Goal: Information Seeking & Learning: Find specific fact

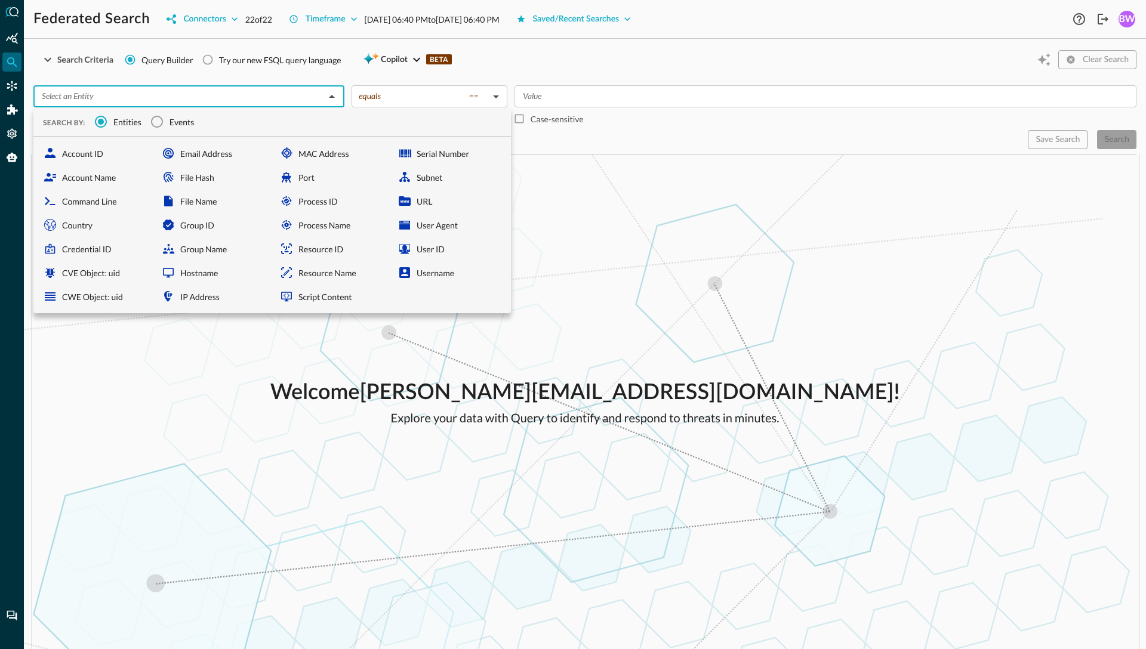
click at [279, 98] on input "text" at bounding box center [179, 96] width 284 height 15
click at [168, 122] on input "Events" at bounding box center [156, 121] width 25 height 25
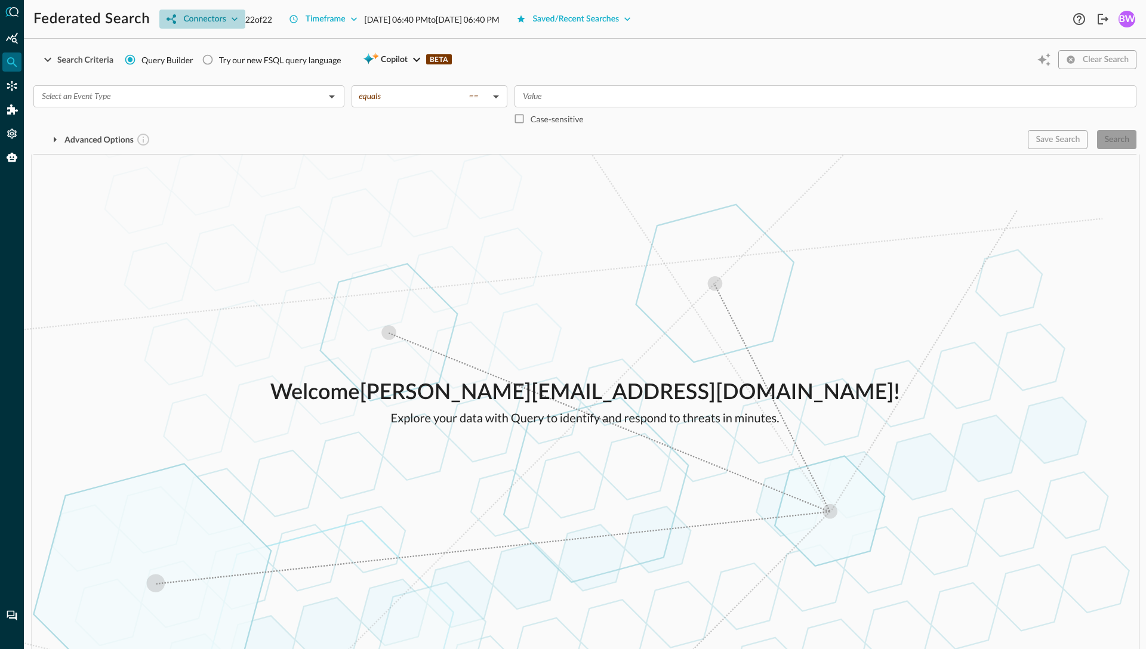
click at [213, 24] on div "Connectors" at bounding box center [204, 19] width 42 height 15
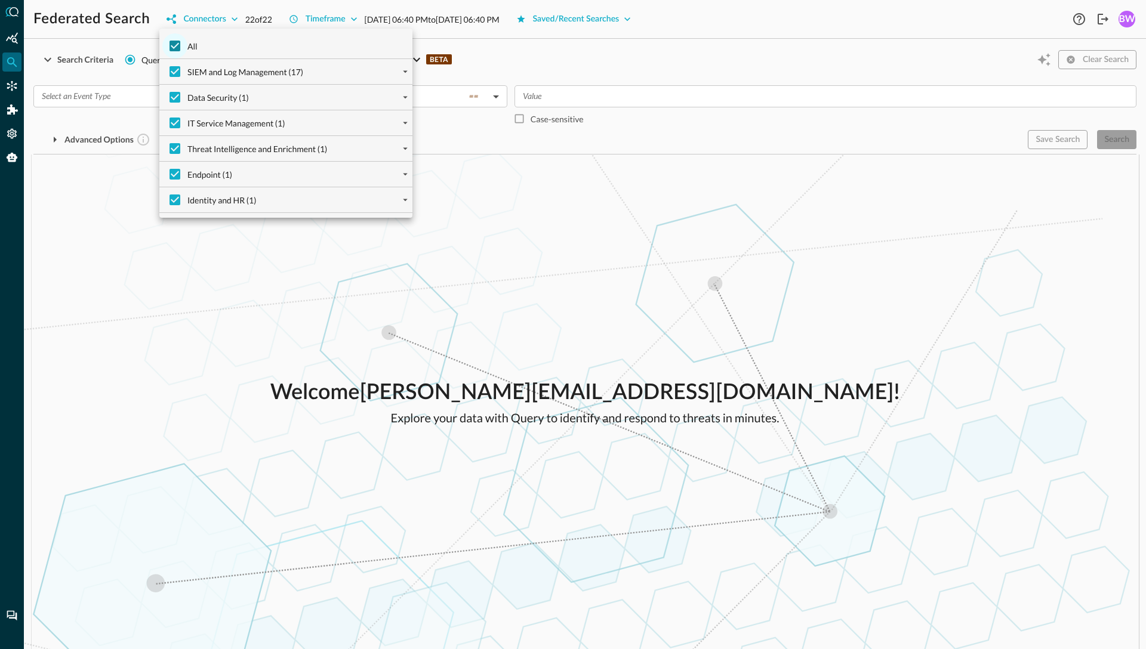
click at [177, 51] on input "All" at bounding box center [174, 45] width 25 height 25
checkbox input "false"
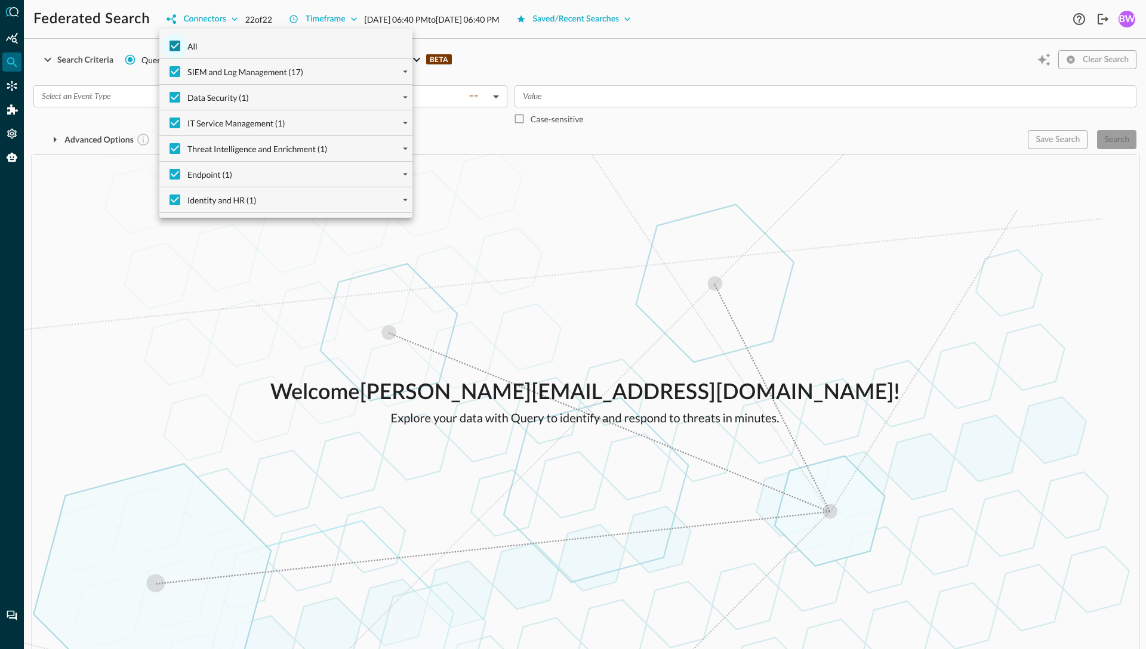
checkbox input "false"
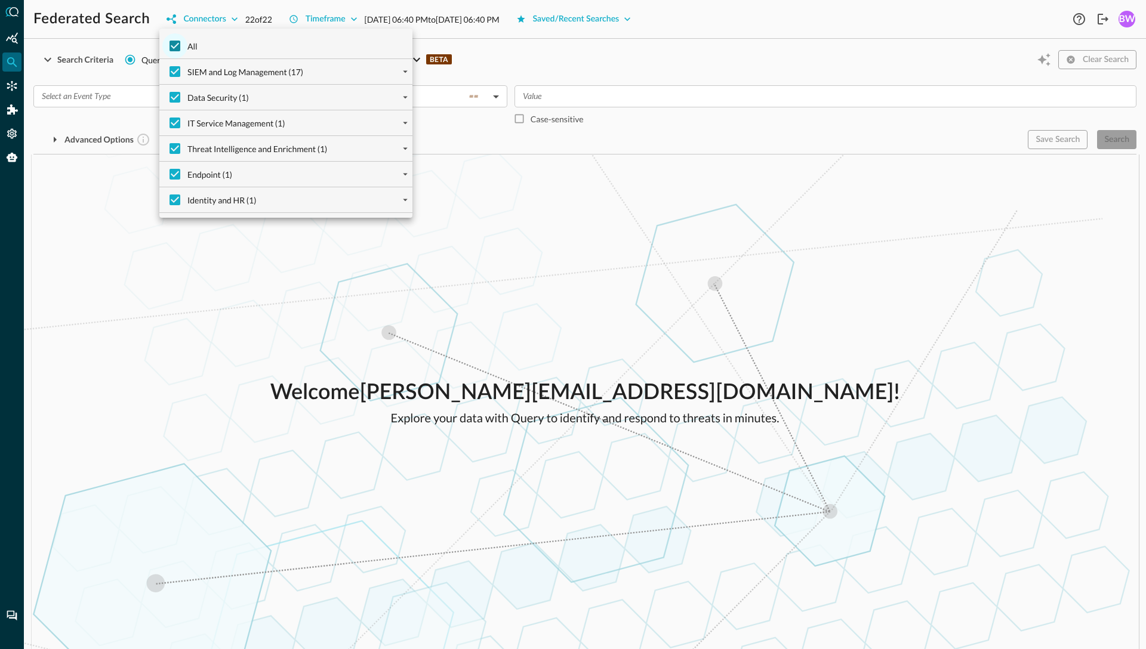
checkbox input "false"
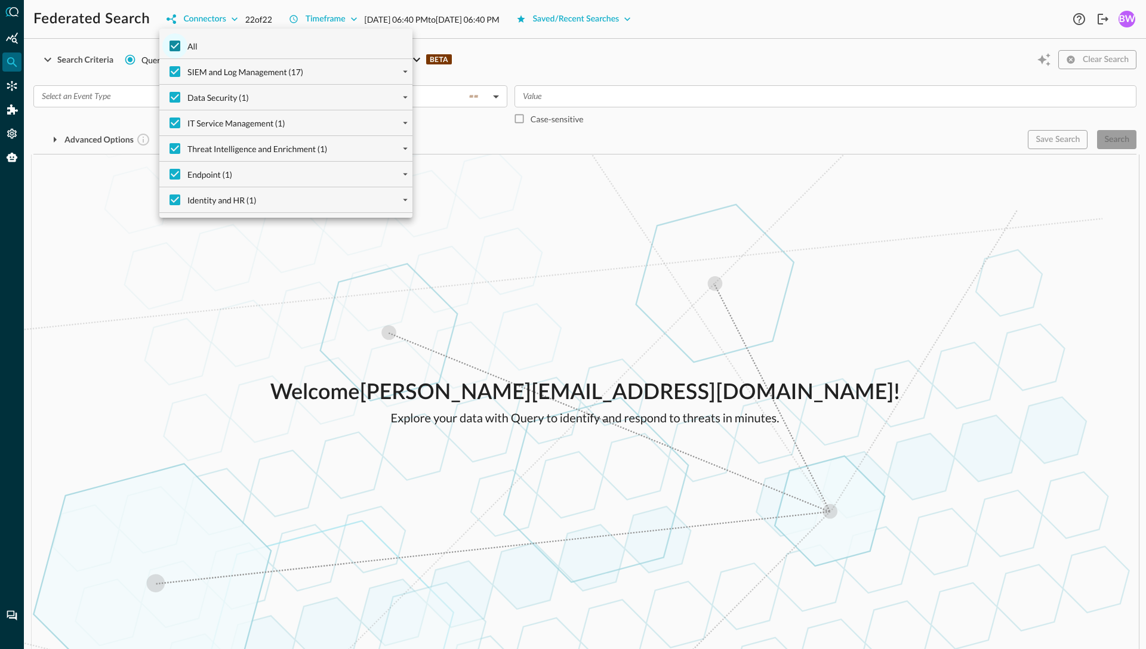
checkbox input "false"
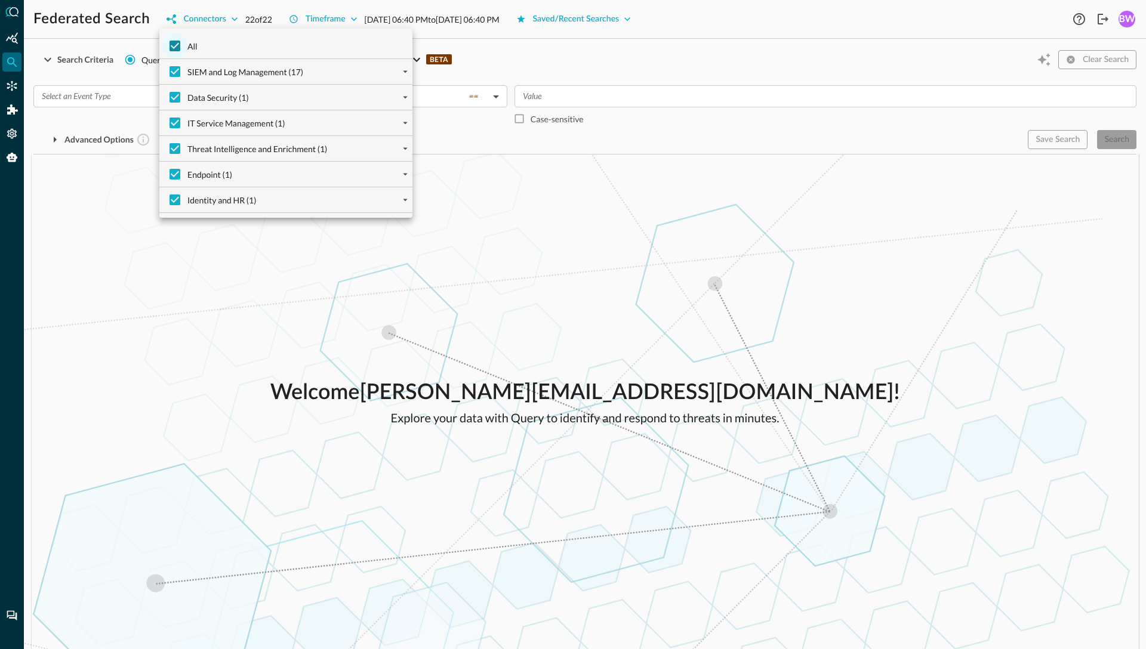
checkbox input "false"
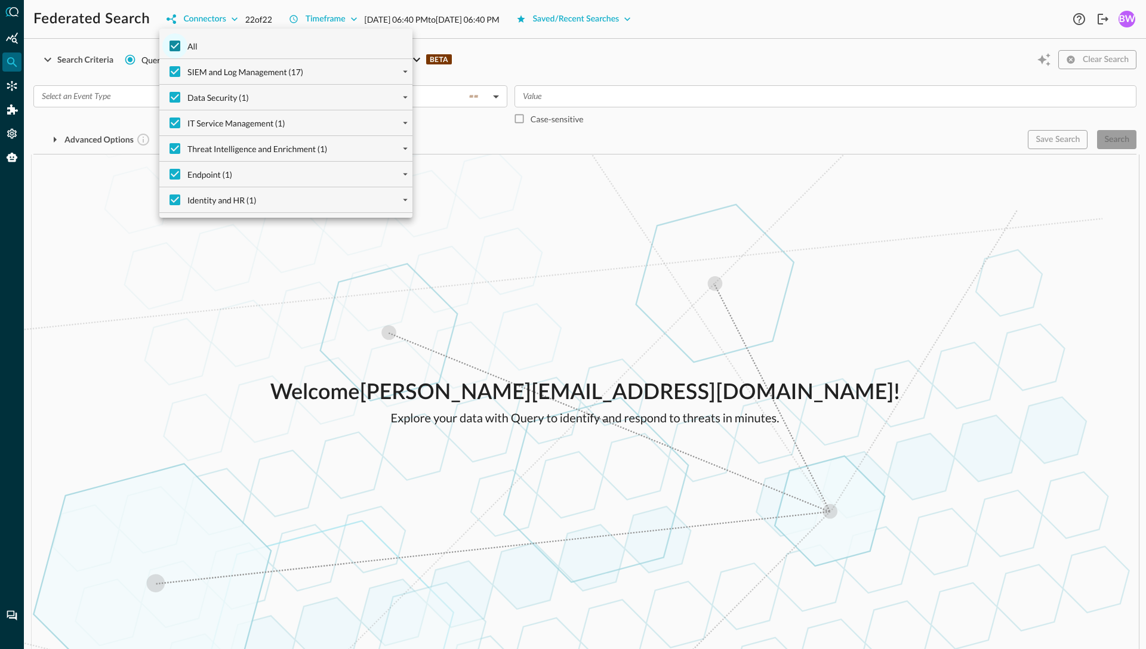
checkbox input "false"
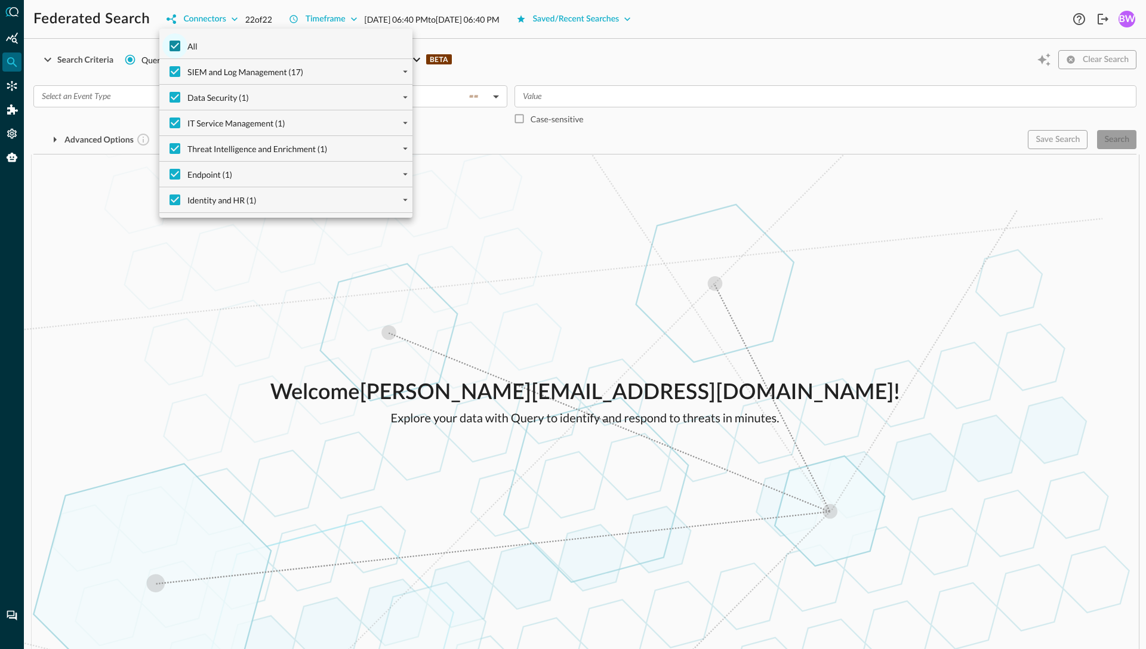
checkbox input "false"
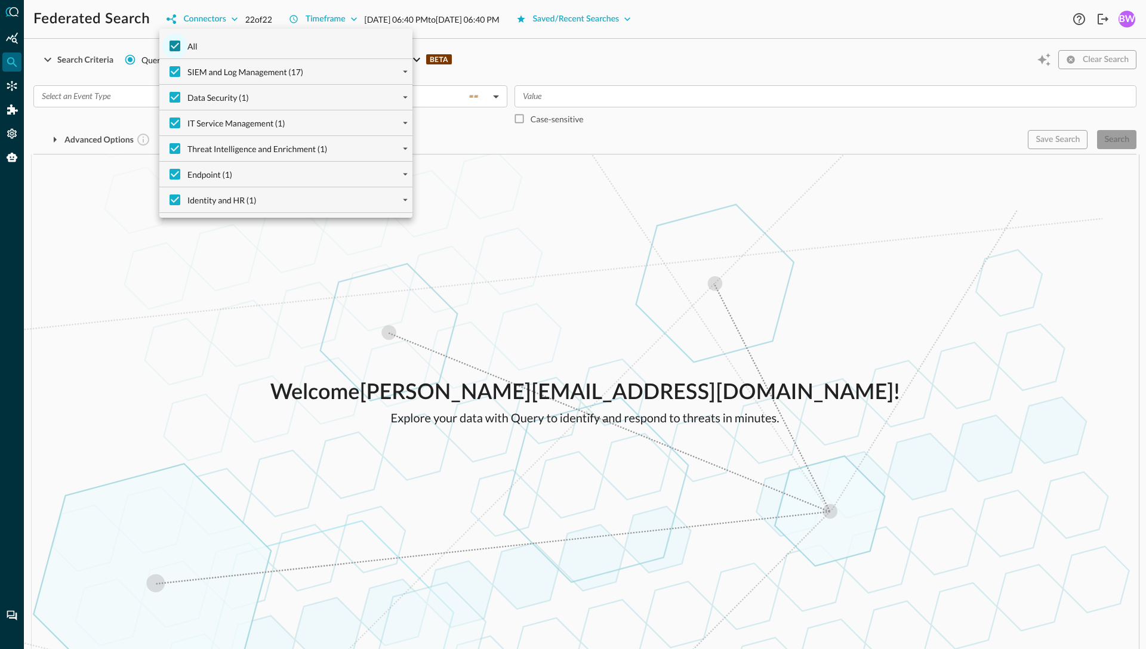
checkbox input "false"
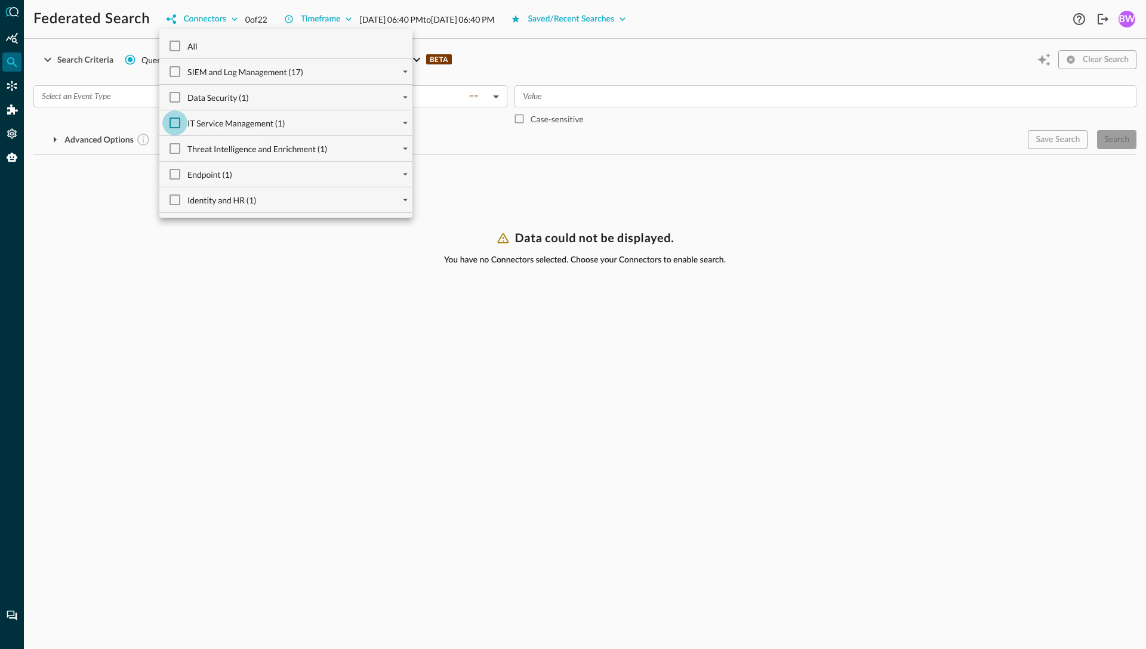
click at [174, 131] on input "IT Service Management (1)" at bounding box center [174, 122] width 25 height 25
checkbox input "true"
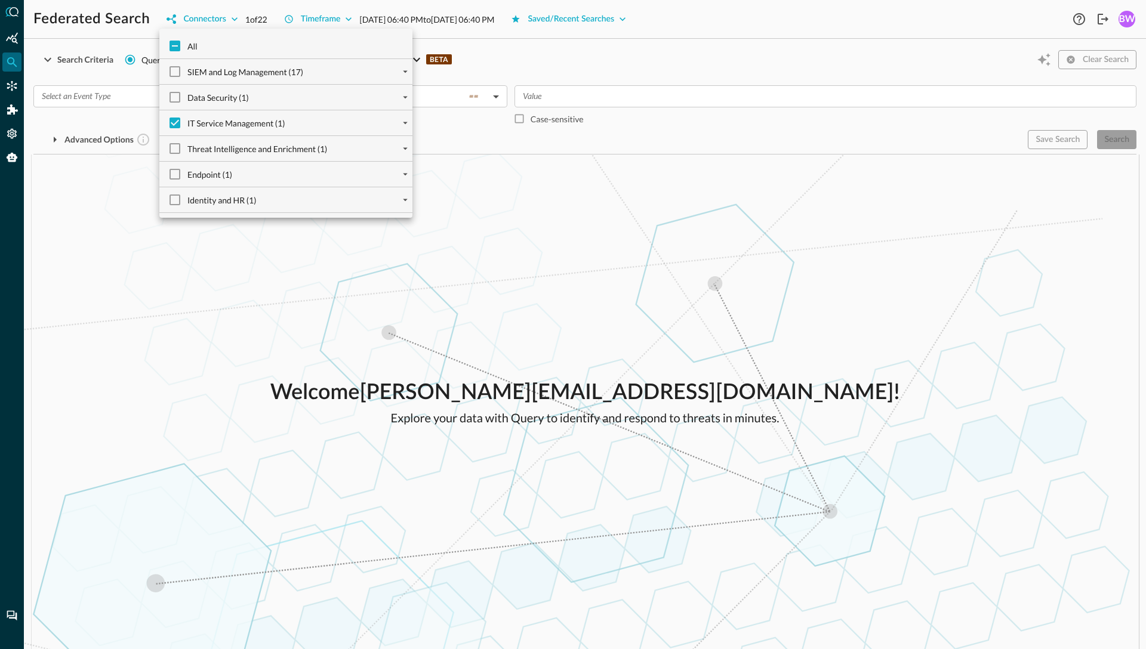
click at [110, 269] on div at bounding box center [573, 324] width 1146 height 649
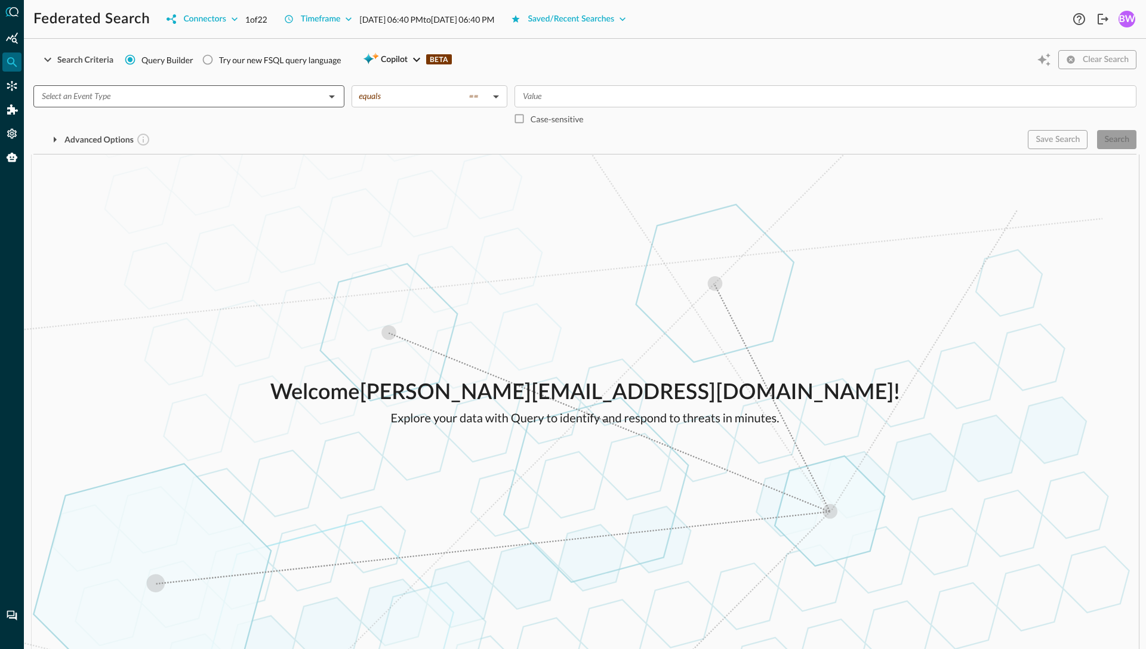
click at [91, 99] on input "text" at bounding box center [179, 96] width 284 height 15
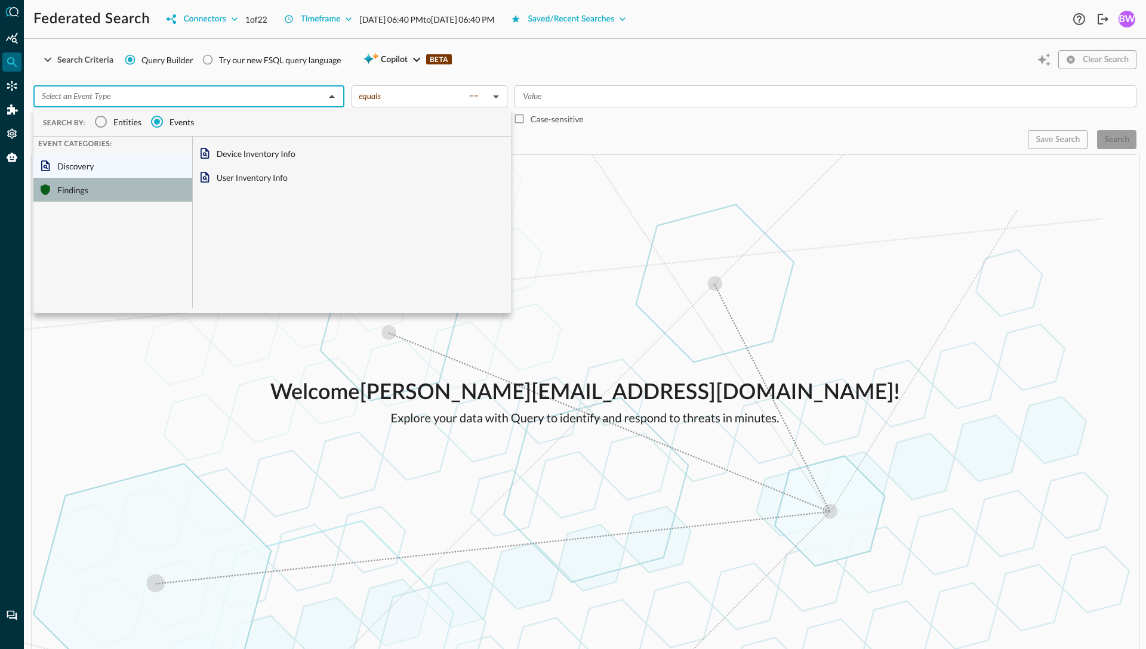
click at [67, 193] on div "Findings" at bounding box center [112, 190] width 159 height 24
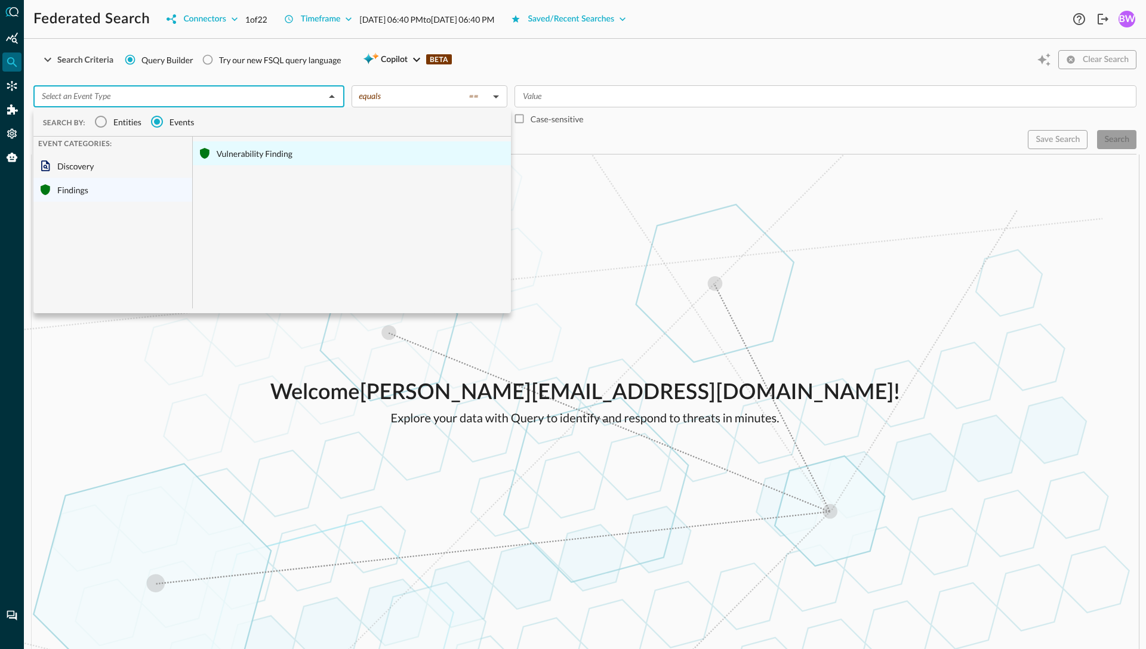
click at [261, 149] on div "Vulnerability Finding" at bounding box center [352, 153] width 318 height 24
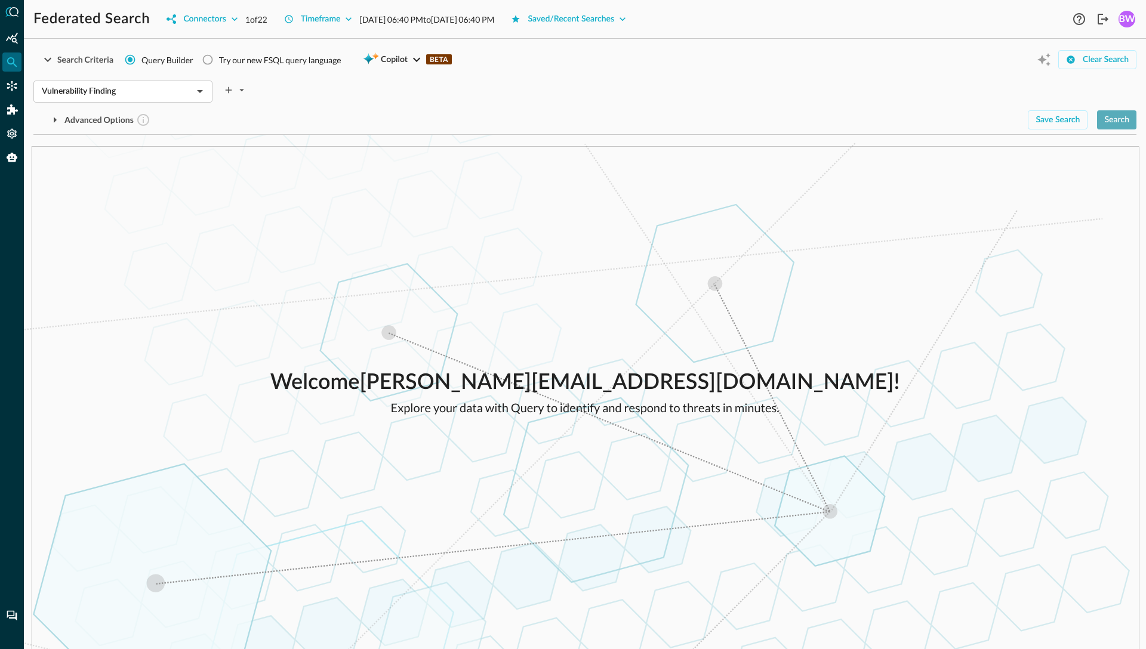
click at [1117, 121] on div "Search" at bounding box center [1116, 120] width 25 height 15
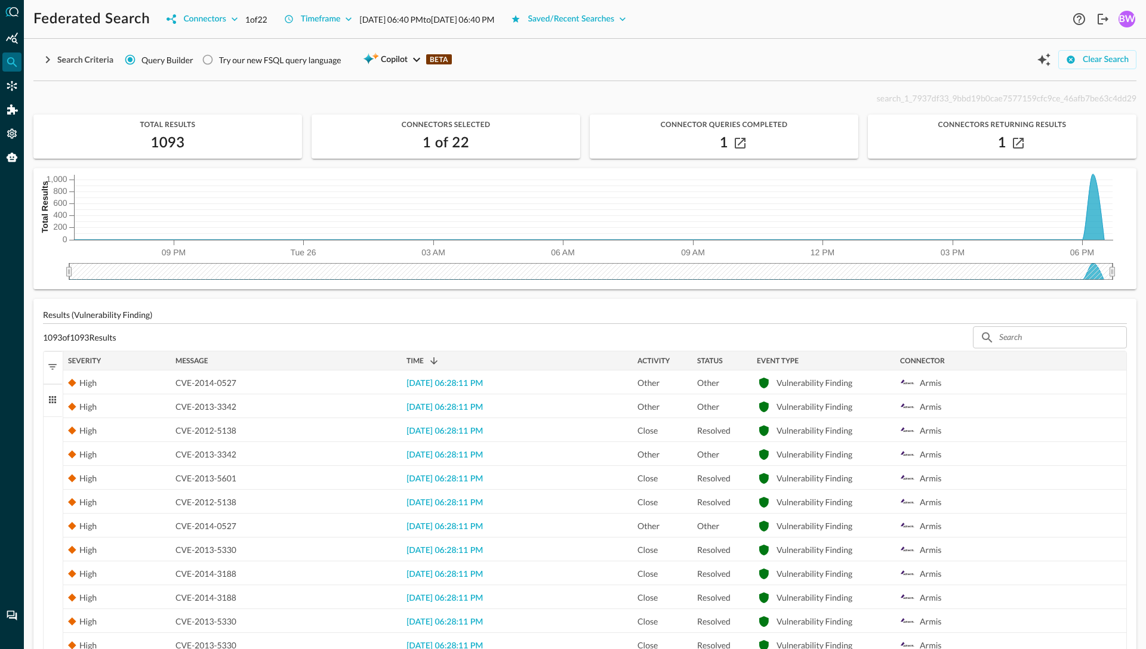
click at [283, 358] on div "Message" at bounding box center [285, 361] width 221 height 13
click at [283, 358] on div "Message 1" at bounding box center [285, 361] width 221 height 13
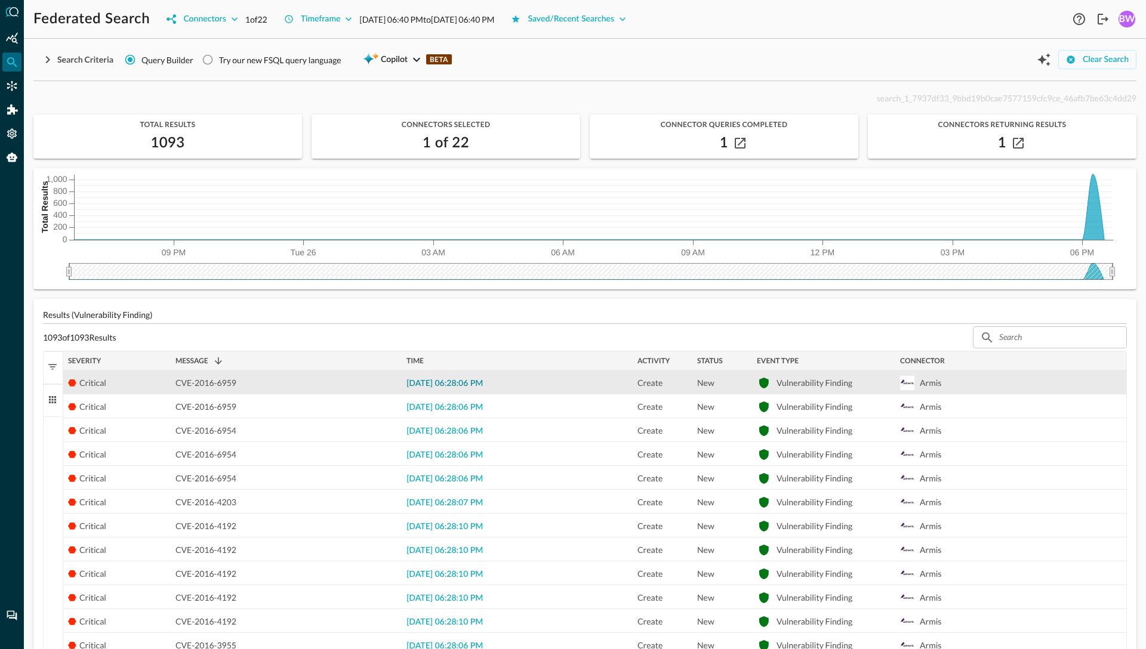
click at [454, 381] on span "2025-08-26 06:28:06 PM" at bounding box center [445, 384] width 76 height 8
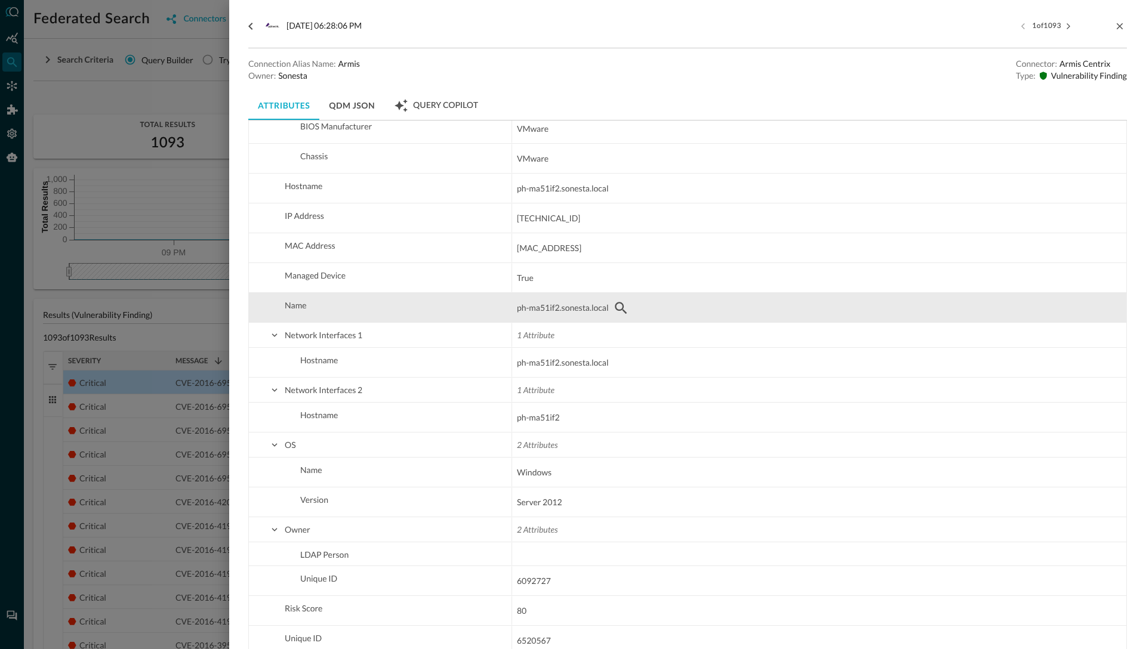
scroll to position [549, 0]
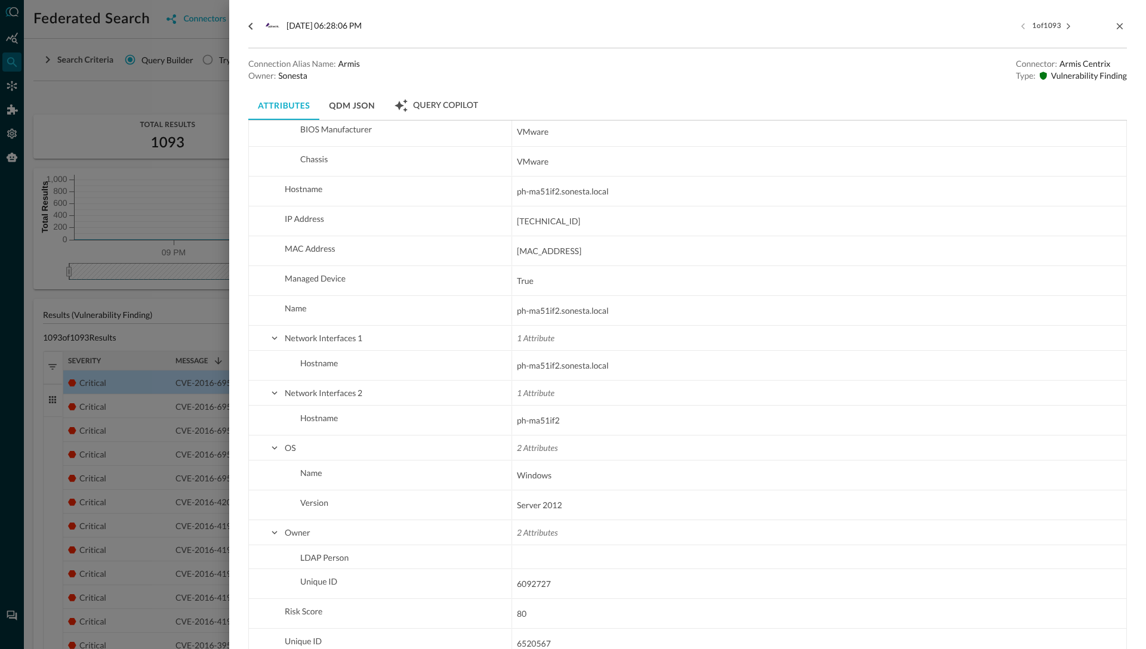
click at [181, 343] on div at bounding box center [573, 324] width 1146 height 649
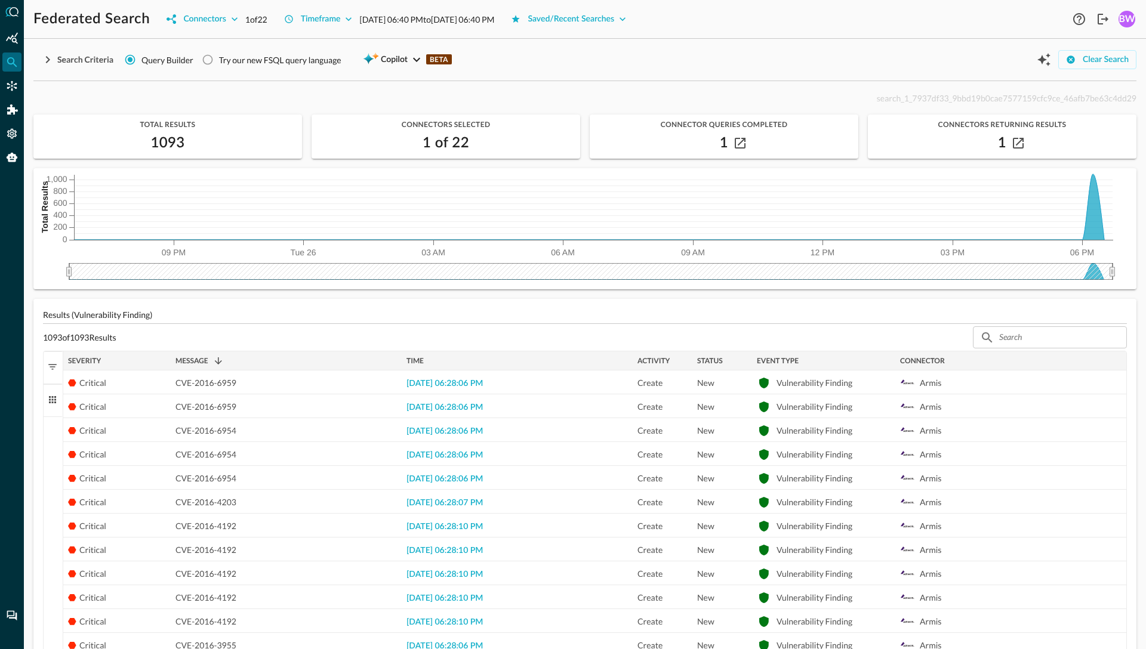
click at [49, 408] on button "Columns" at bounding box center [53, 400] width 19 height 33
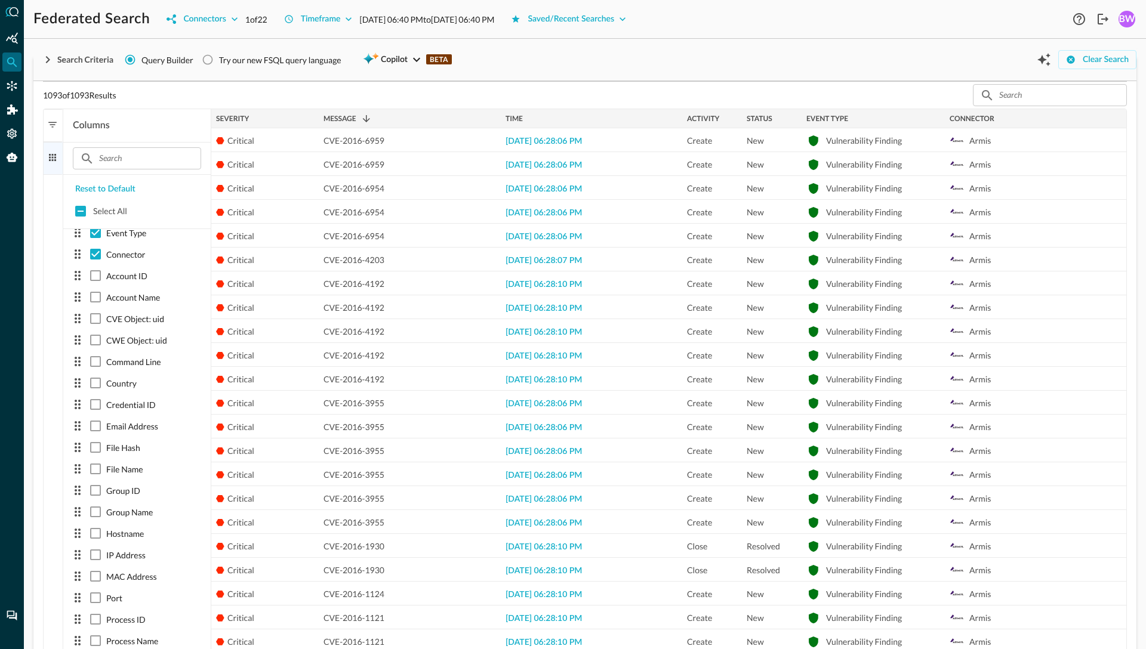
scroll to position [253, 0]
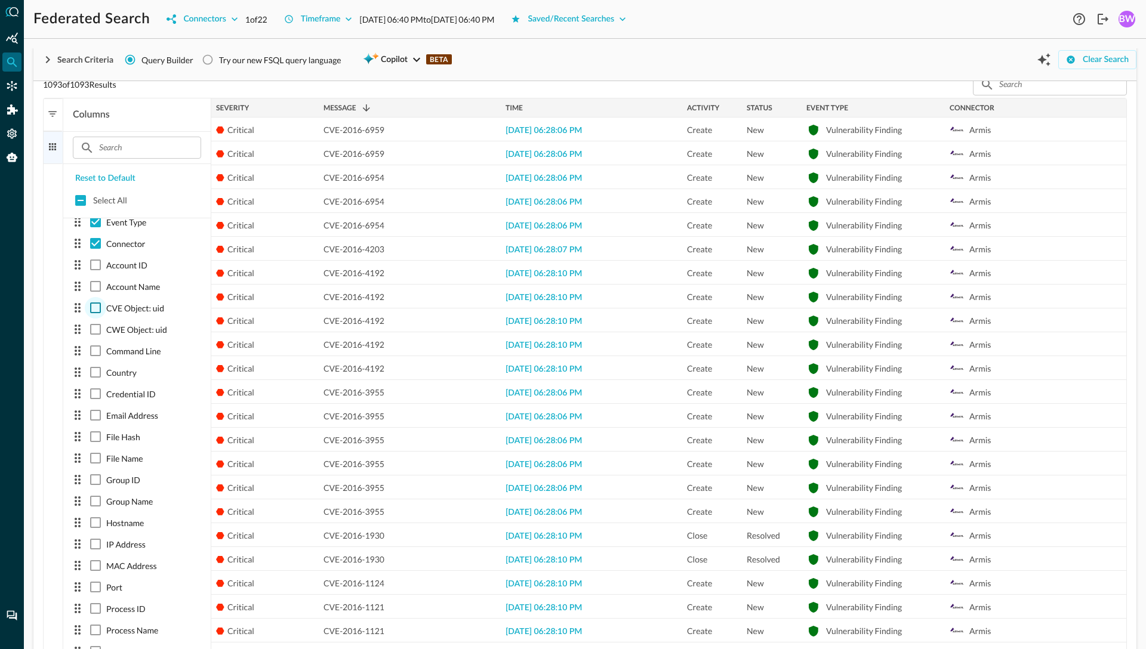
click at [94, 307] on input "checkbox" at bounding box center [95, 307] width 21 height 21
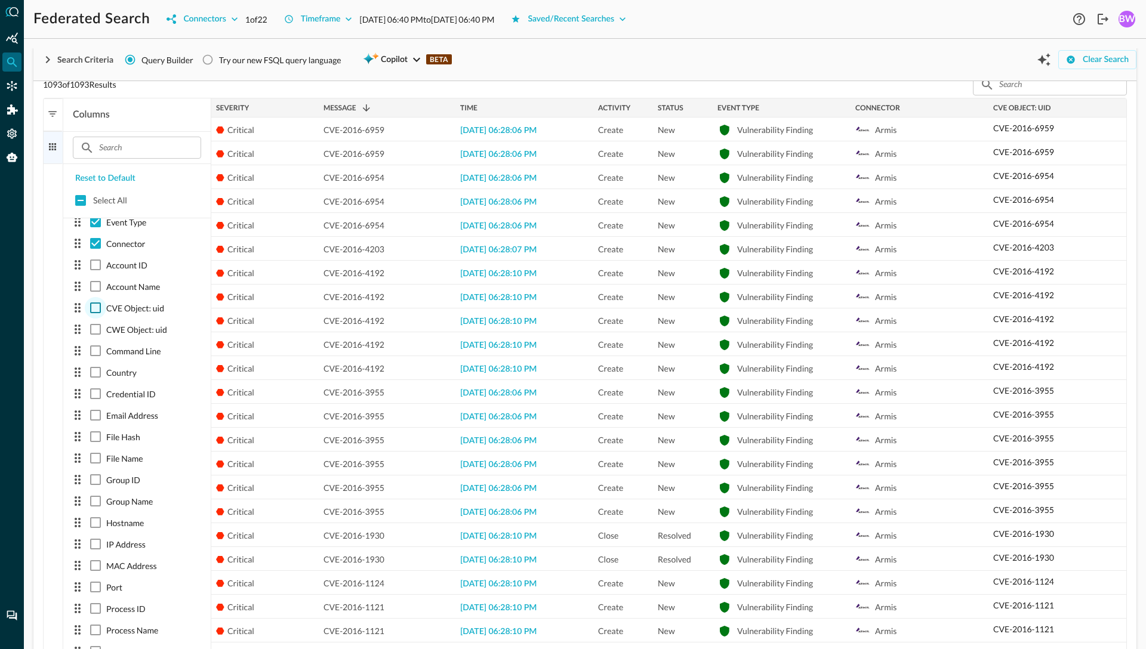
checkbox input "true"
click at [96, 524] on input "checkbox" at bounding box center [95, 522] width 21 height 21
checkbox input "true"
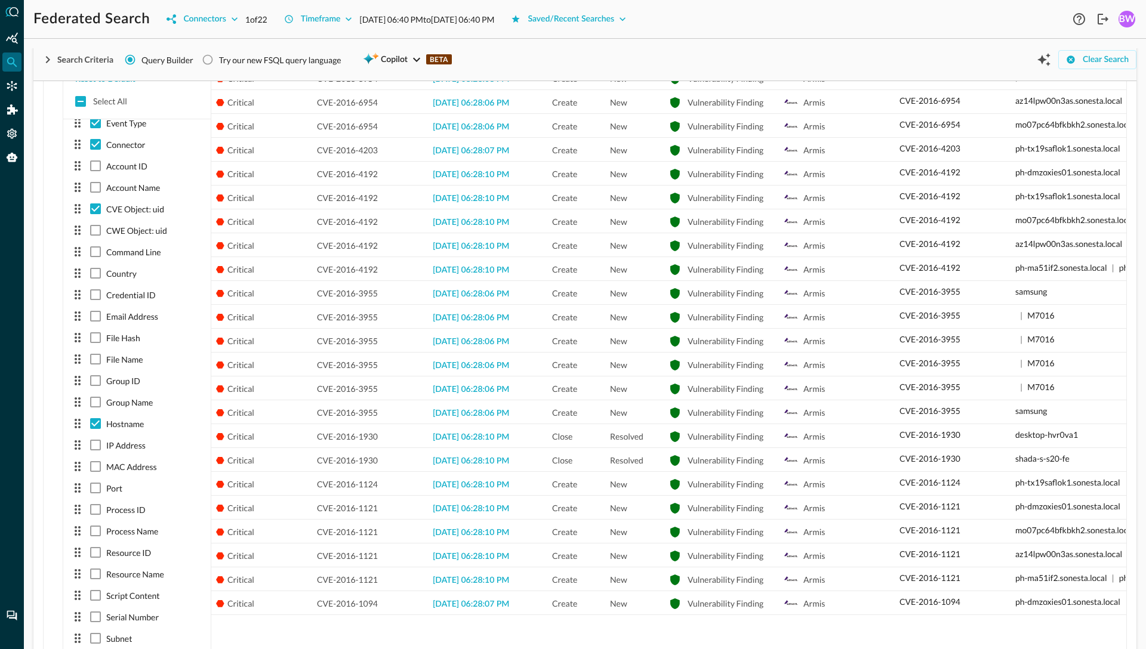
scroll to position [364, 0]
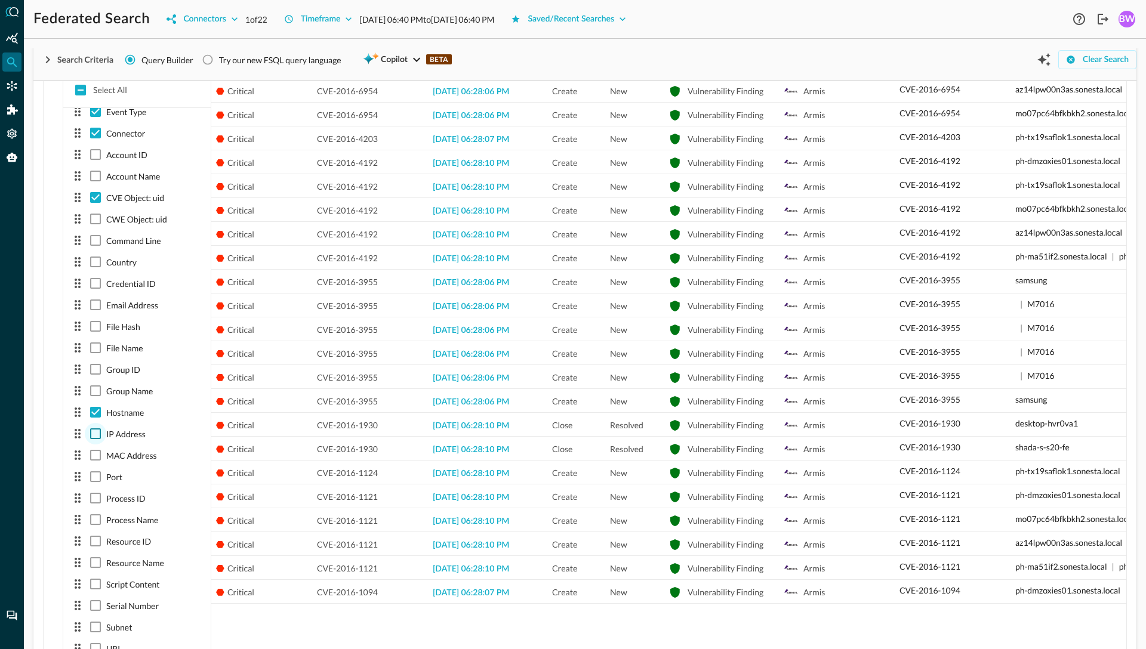
click at [94, 433] on input "checkbox" at bounding box center [95, 433] width 21 height 21
checkbox input "true"
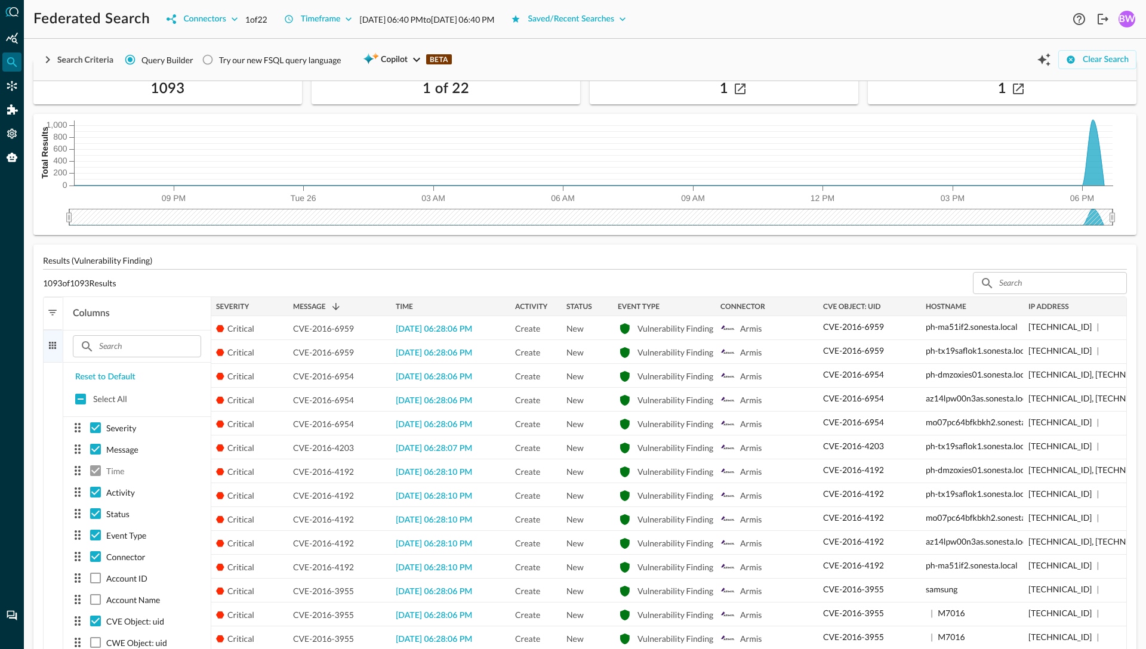
scroll to position [0, 0]
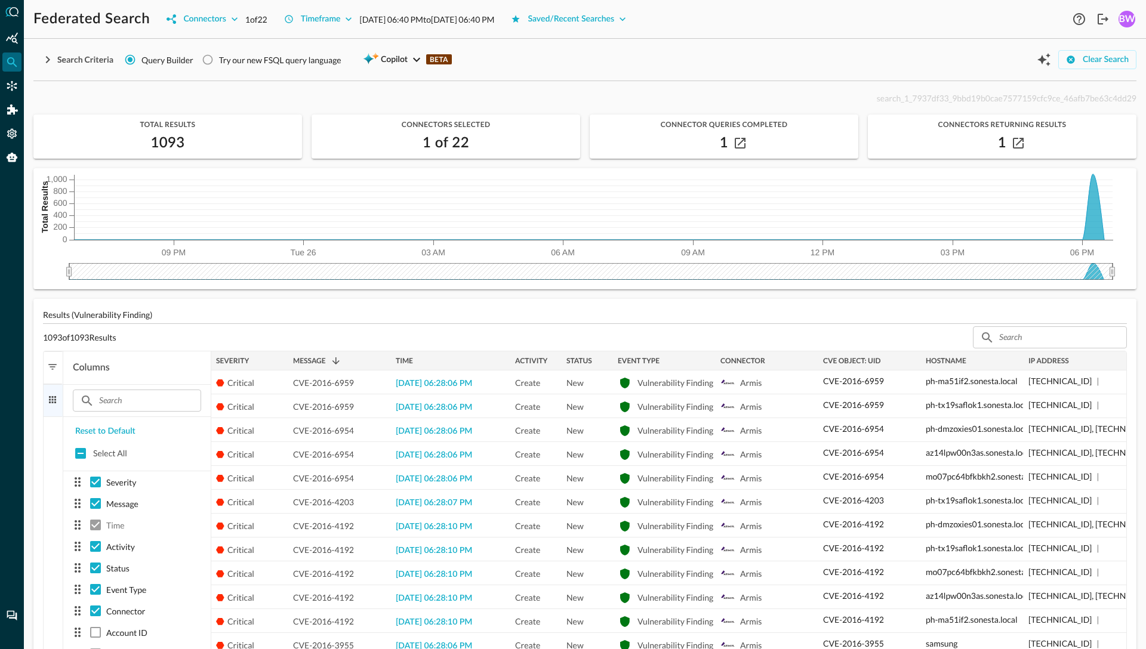
click at [51, 405] on button "Columns" at bounding box center [53, 400] width 19 height 33
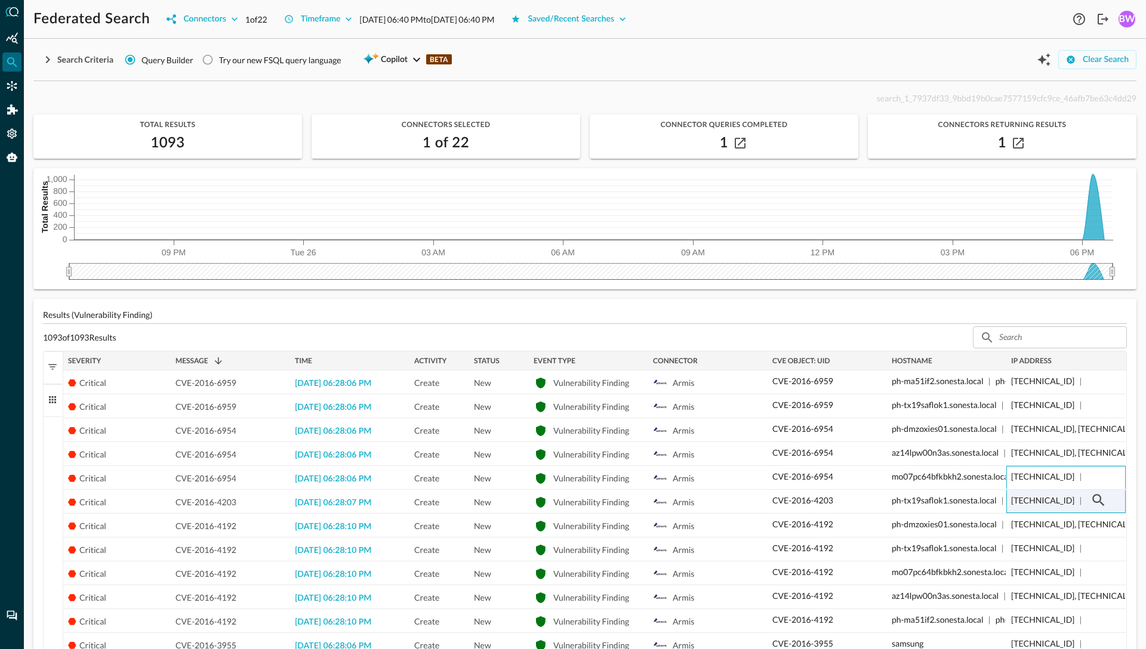
drag, startPoint x: 1050, startPoint y: 476, endPoint x: 1054, endPoint y: 503, distance: 27.1
click at [1093, 500] on icon "button" at bounding box center [1099, 500] width 12 height 12
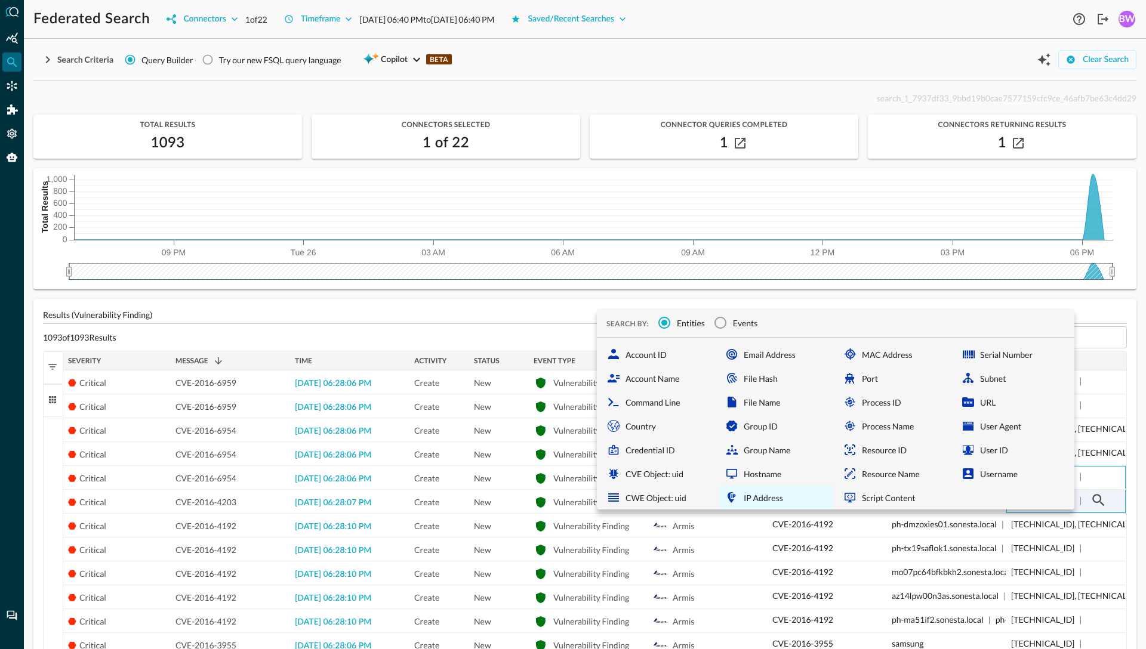
click at [760, 496] on div "IP Address" at bounding box center [776, 498] width 113 height 24
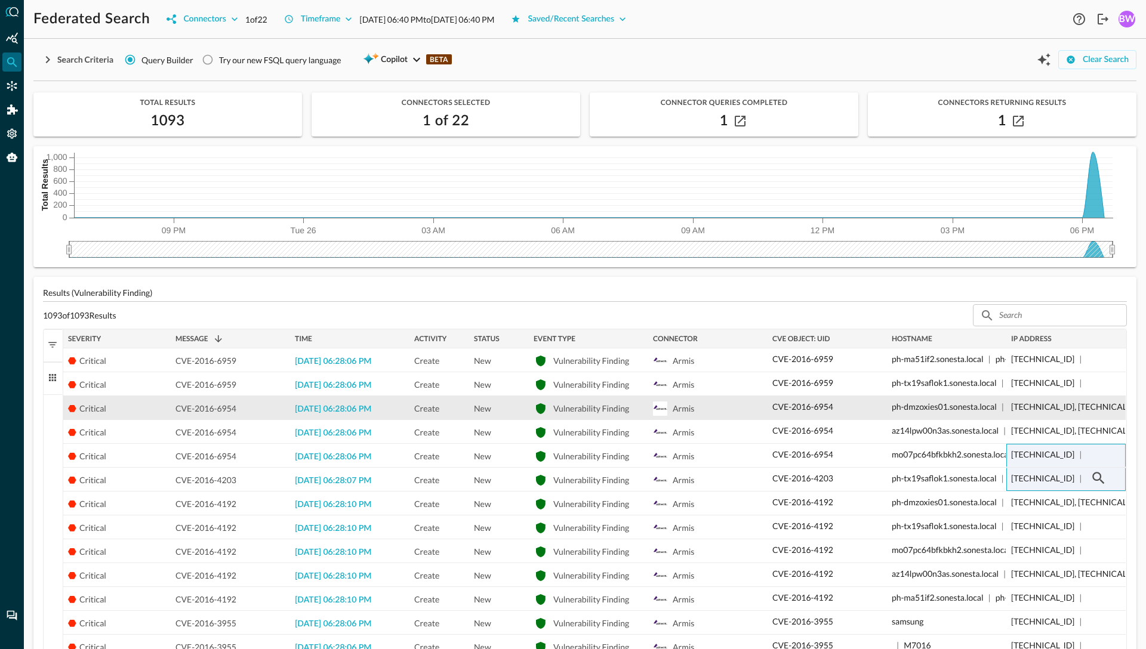
scroll to position [23, 0]
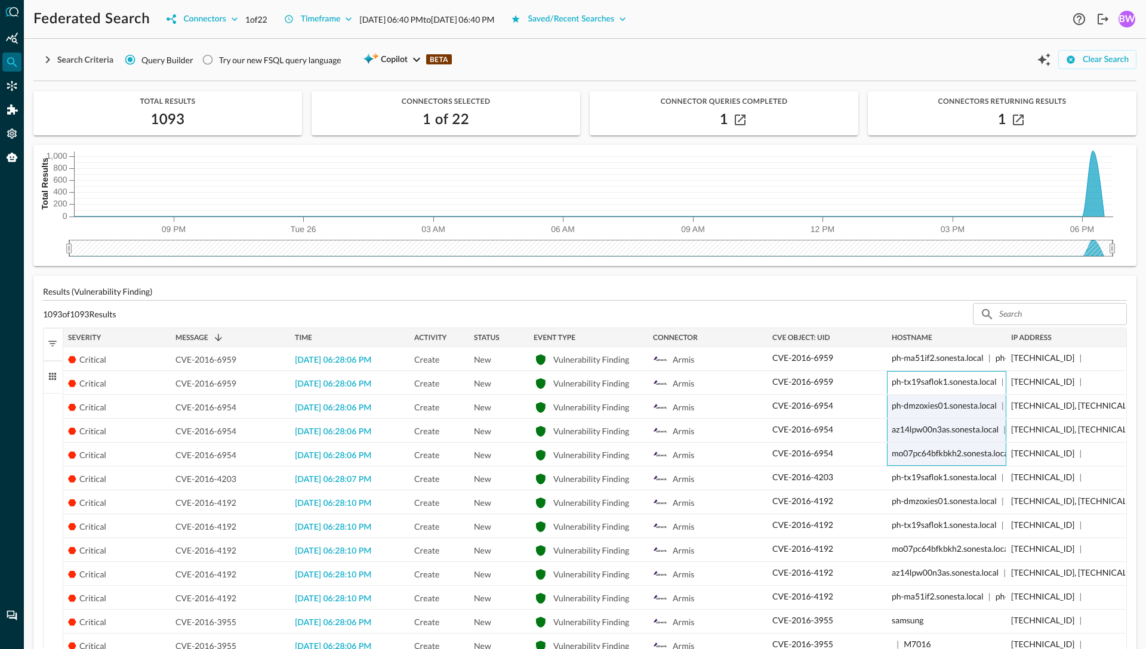
drag, startPoint x: 906, startPoint y: 383, endPoint x: 913, endPoint y: 454, distance: 71.3
click at [913, 454] on div "Critical CVE-2016-6959 2025-08-26 06:28:06 PM Create New Vulnerability Finding …" at bounding box center [594, 645] width 1063 height 597
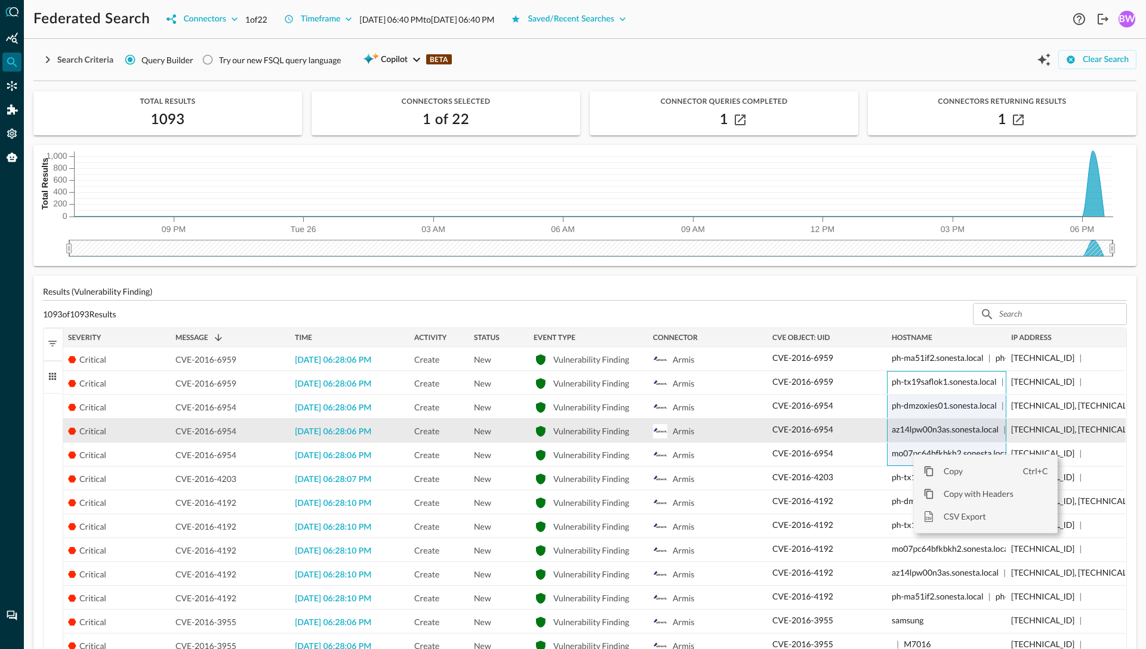
click at [919, 440] on div "az14lpw00n3as.sonesta.local | az14lpw00n3as" at bounding box center [946, 430] width 119 height 23
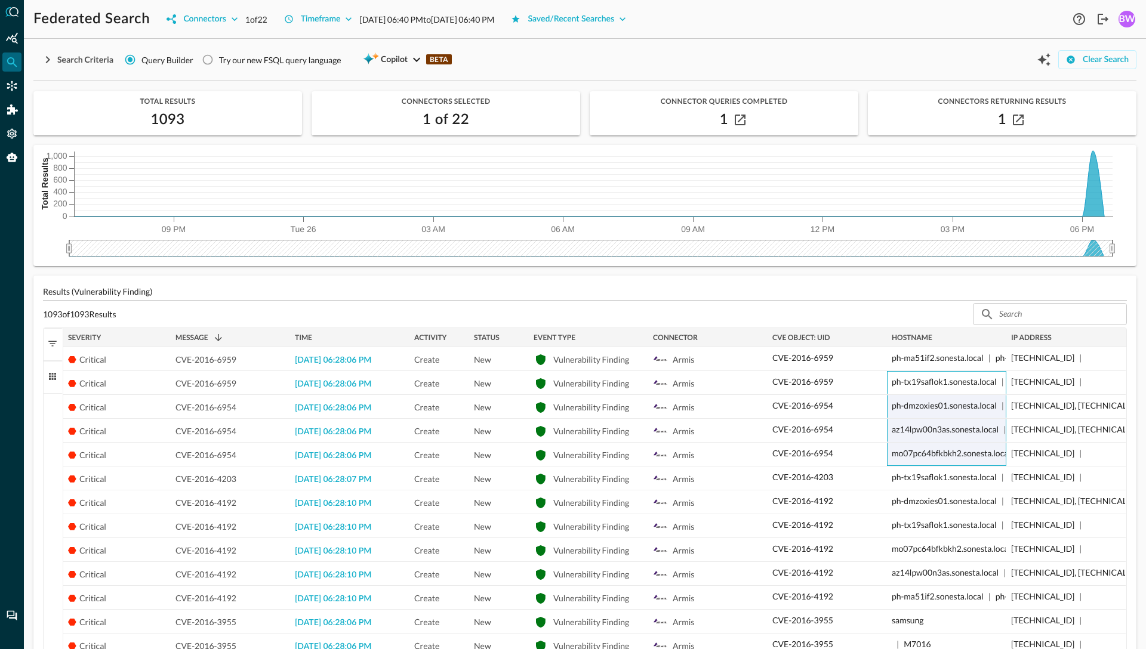
drag, startPoint x: 934, startPoint y: 387, endPoint x: 941, endPoint y: 460, distance: 73.2
click at [941, 460] on div "Critical CVE-2016-6959 2025-08-26 06:28:06 PM Create New Vulnerability Finding …" at bounding box center [594, 645] width 1063 height 597
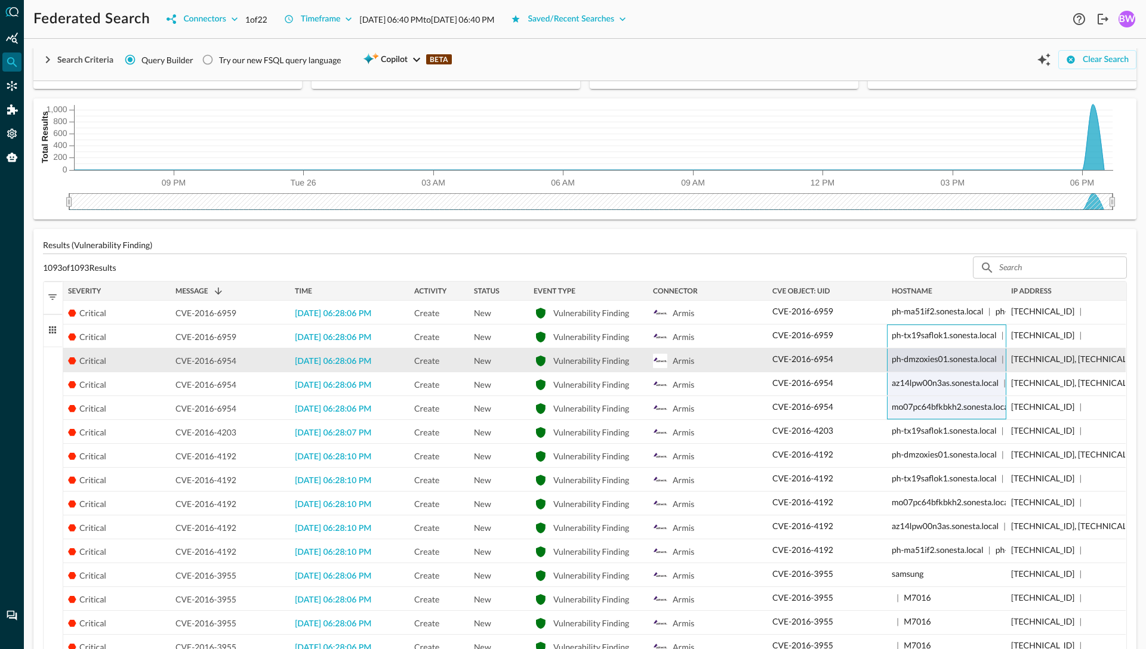
scroll to position [79, 0]
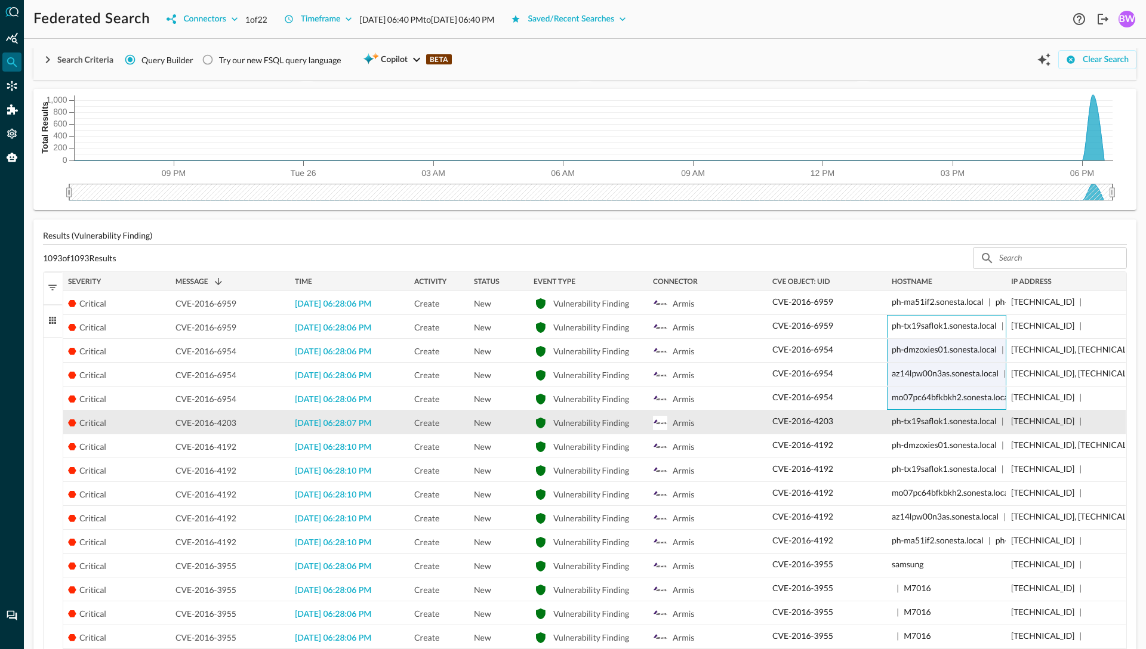
click at [968, 415] on p "ph-tx19saflok1.sonesta.local" at bounding box center [944, 421] width 105 height 13
click at [982, 420] on p "ph-tx19saflok1.sonesta.local" at bounding box center [944, 421] width 105 height 13
click at [1057, 423] on p "172.24.34.23" at bounding box center [1042, 421] width 63 height 13
click at [992, 421] on p "ph-tx19saflok1.sonesta.local" at bounding box center [944, 421] width 105 height 13
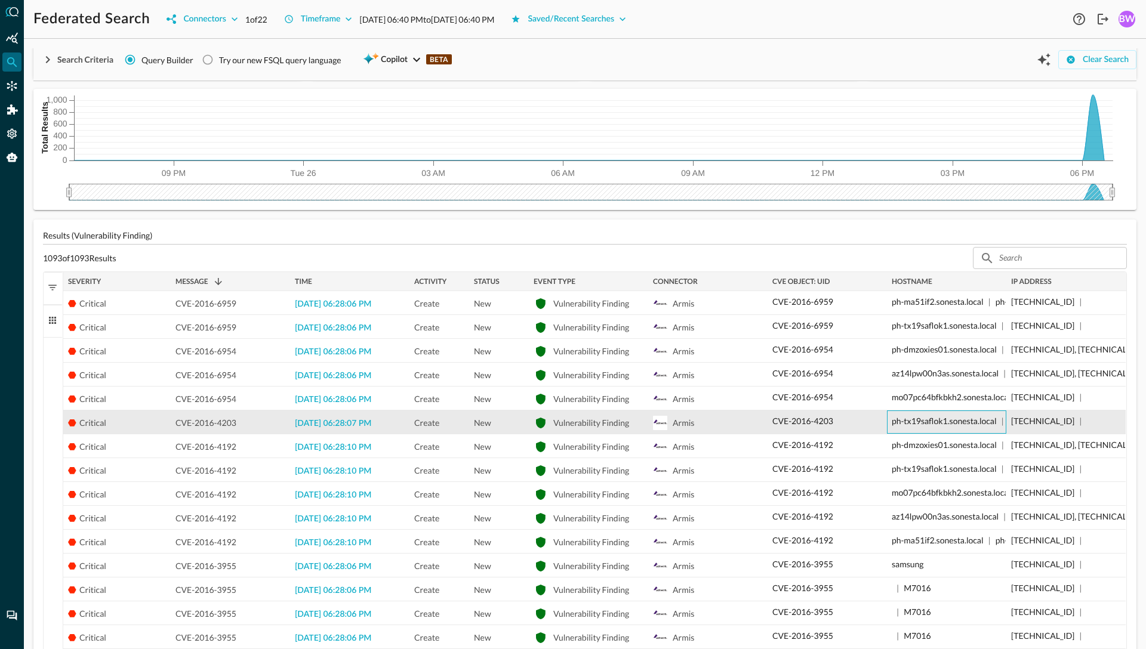
click at [992, 421] on p "ph-tx19saflok1.sonesta.local" at bounding box center [944, 421] width 105 height 13
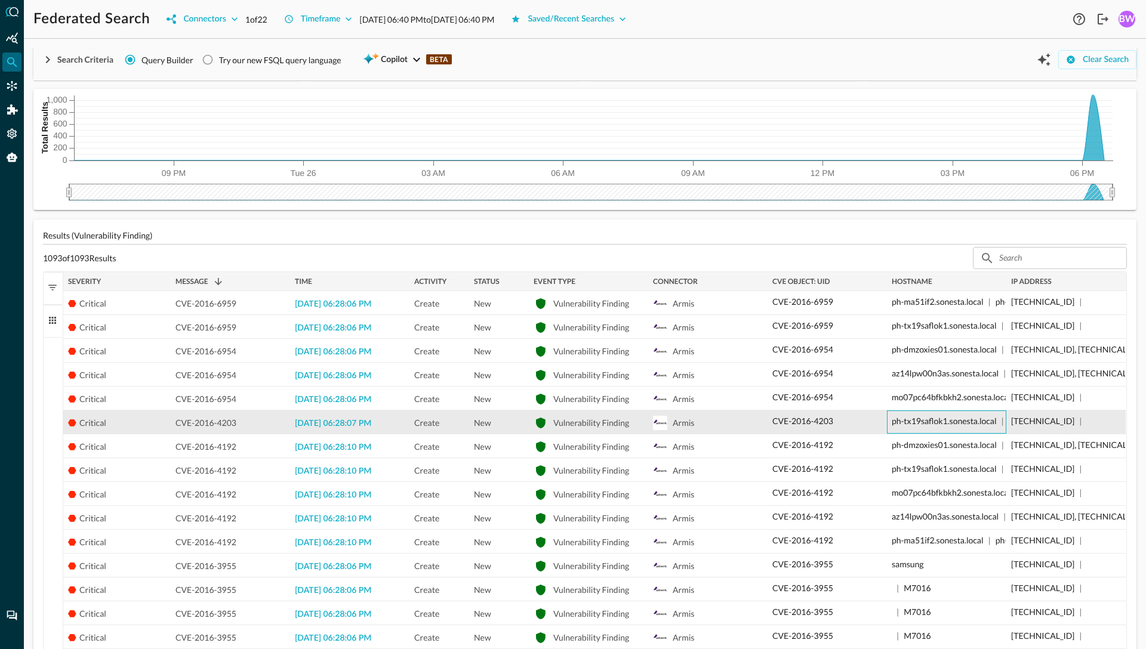
click at [992, 421] on p "ph-tx19saflok1.sonesta.local" at bounding box center [944, 421] width 105 height 13
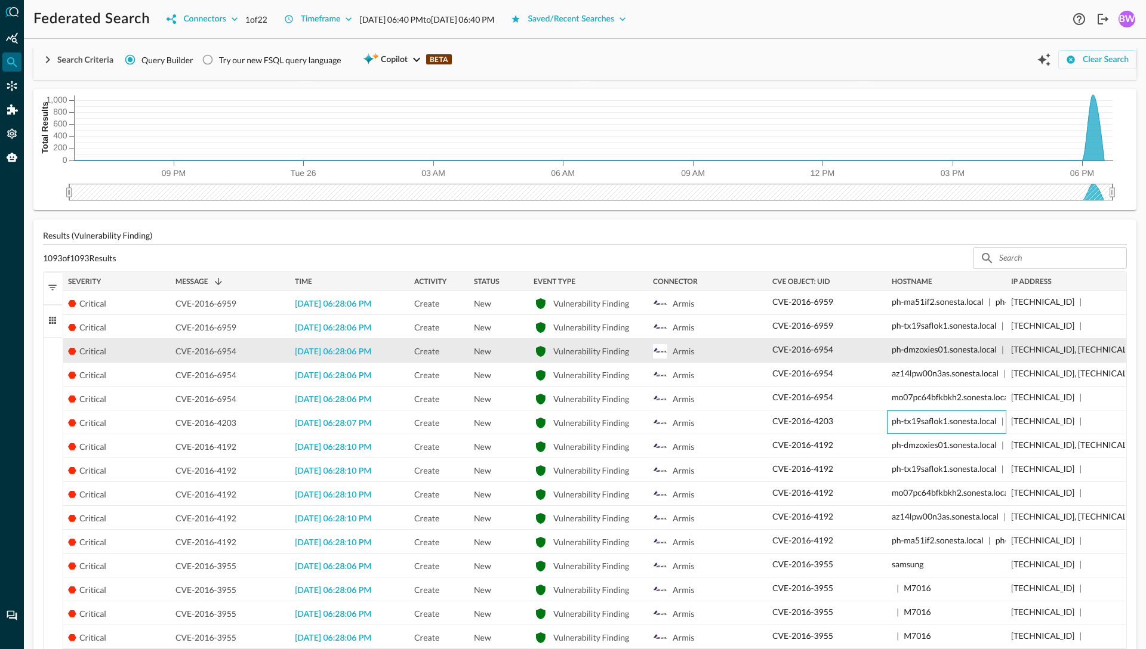
click at [935, 347] on p "ph-dmzoxies01.sonesta.local" at bounding box center [944, 349] width 105 height 13
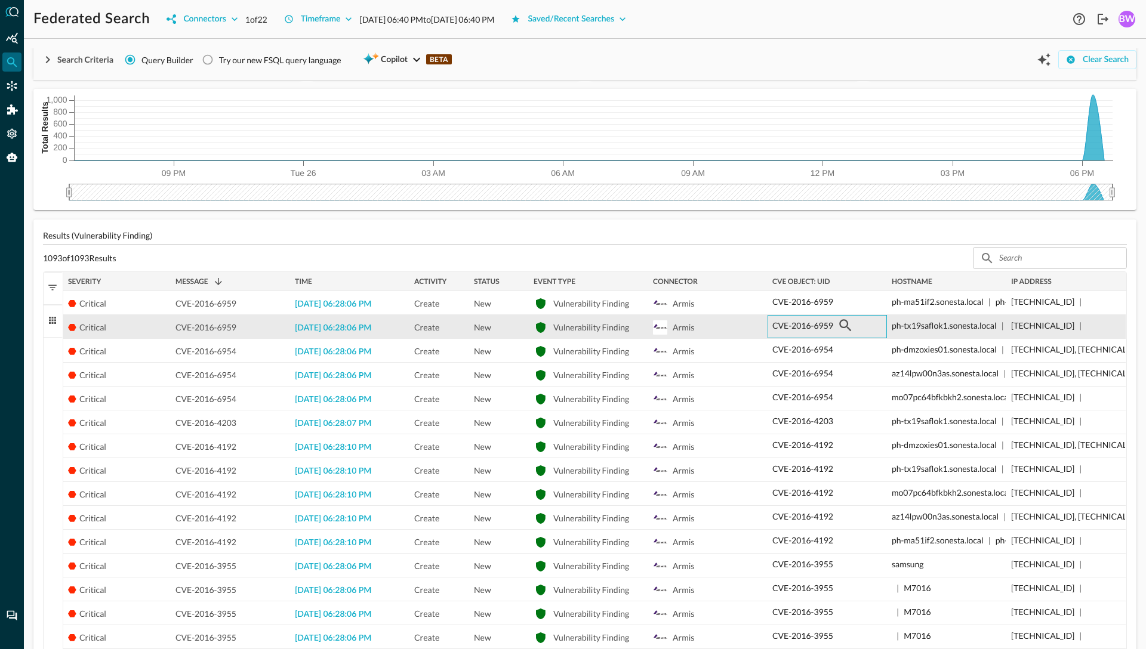
click at [812, 329] on p "CVE-2016-6959" at bounding box center [802, 325] width 61 height 13
click at [927, 323] on p "ph-tx19saflok1.sonesta.local" at bounding box center [944, 325] width 105 height 13
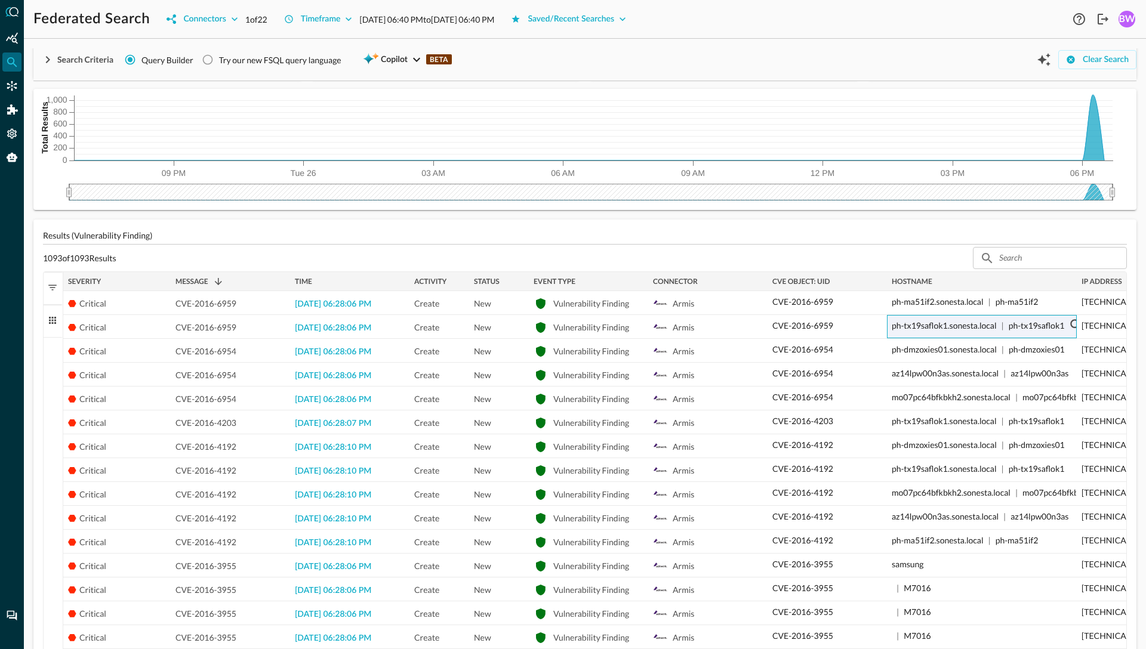
drag, startPoint x: 1003, startPoint y: 277, endPoint x: 1073, endPoint y: 279, distance: 70.5
click at [1074, 279] on div at bounding box center [1076, 281] width 5 height 19
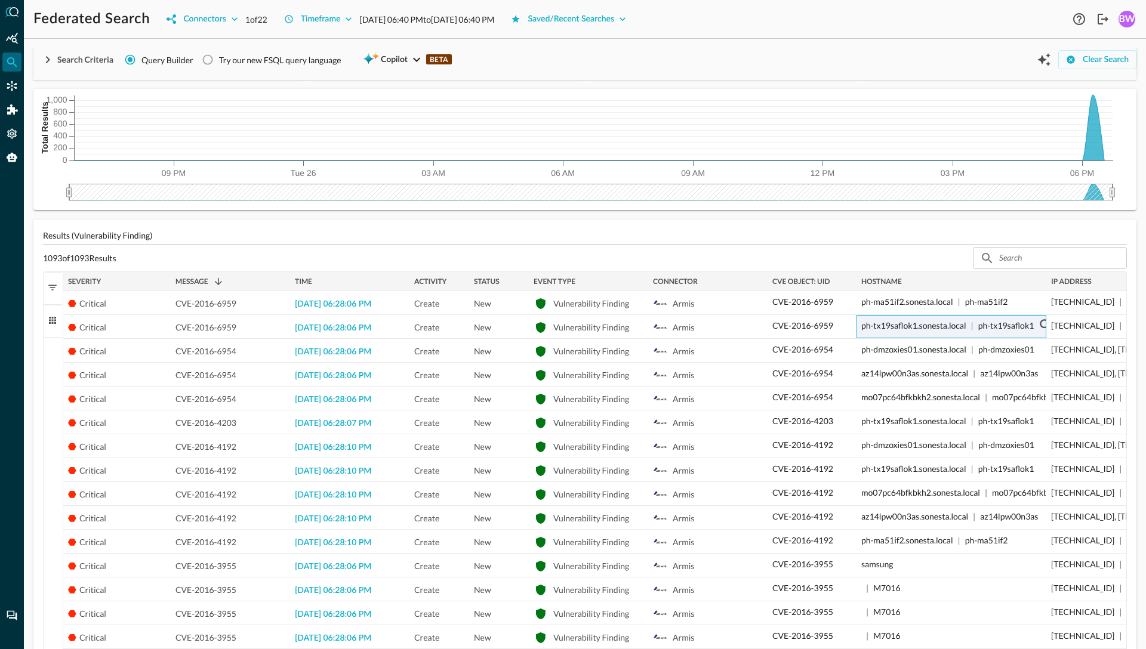
drag, startPoint x: 885, startPoint y: 279, endPoint x: 854, endPoint y: 279, distance: 30.4
click at [854, 279] on div at bounding box center [856, 281] width 5 height 19
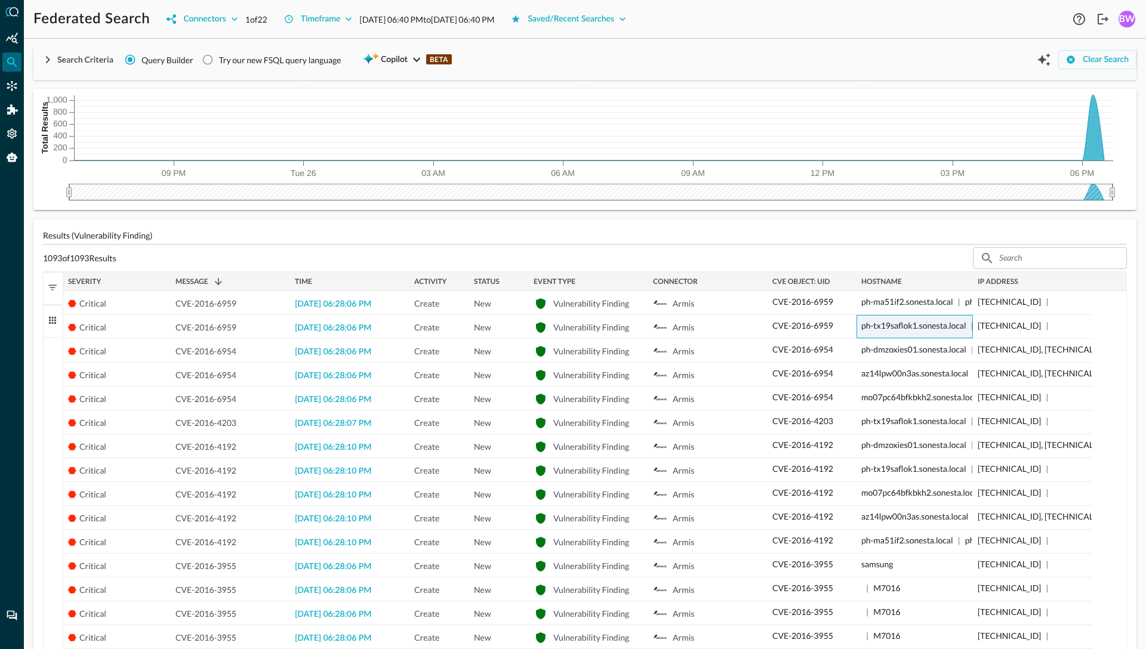
drag, startPoint x: 1046, startPoint y: 281, endPoint x: 972, endPoint y: 291, distance: 74.0
click at [972, 291] on div "Severity Message 1 Time Activity" at bounding box center [594, 580] width 1063 height 616
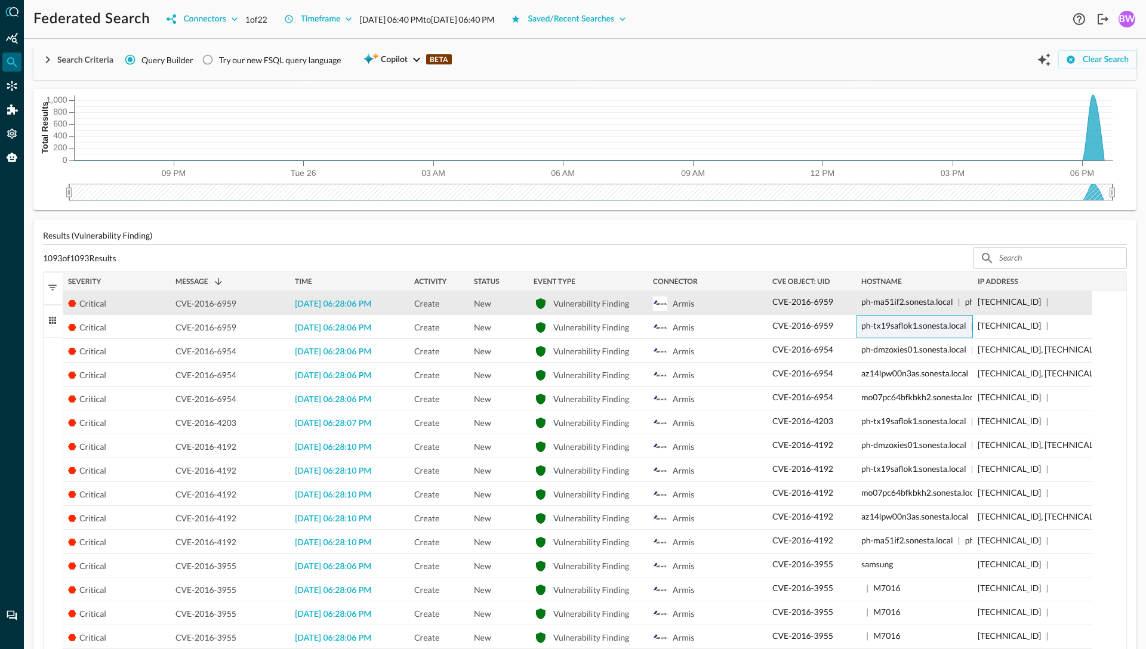
click at [799, 304] on p "CVE-2016-6959" at bounding box center [802, 301] width 61 height 13
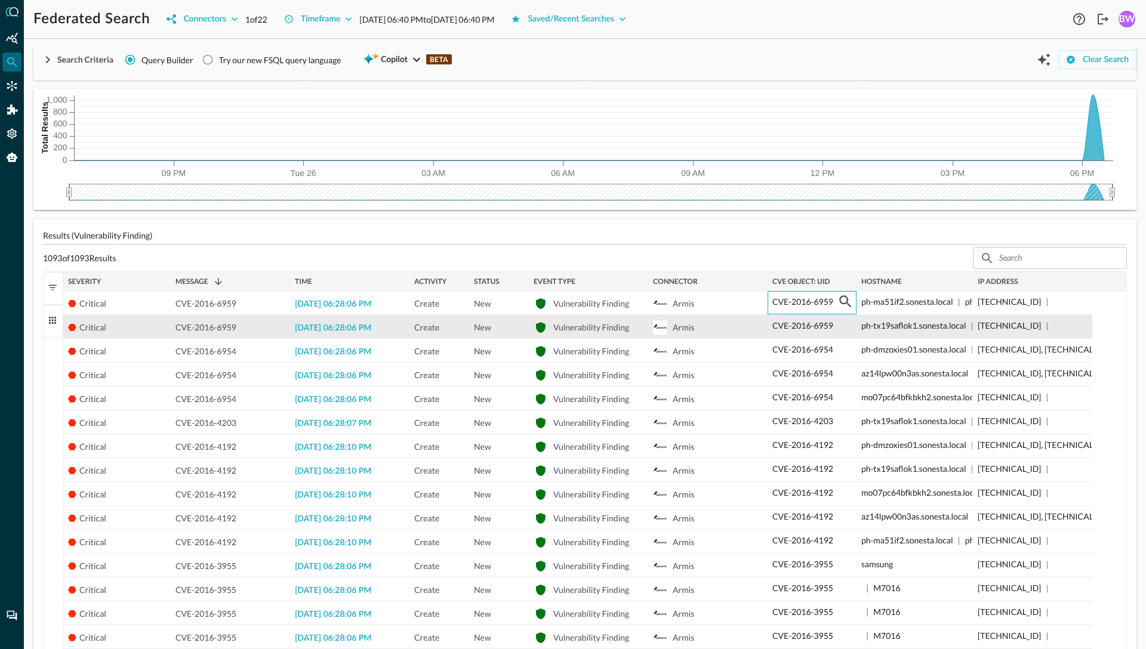
click at [808, 323] on p "CVE-2016-6959" at bounding box center [802, 325] width 61 height 13
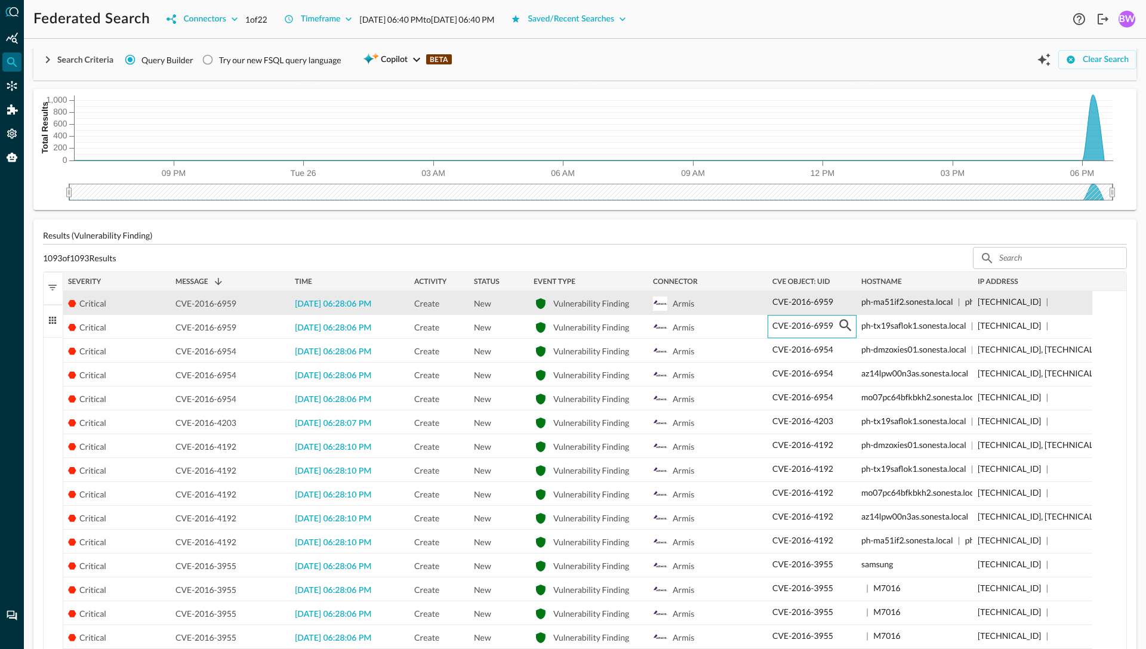
click at [931, 304] on p "ph-ma51if2.sonesta.local" at bounding box center [907, 301] width 92 height 13
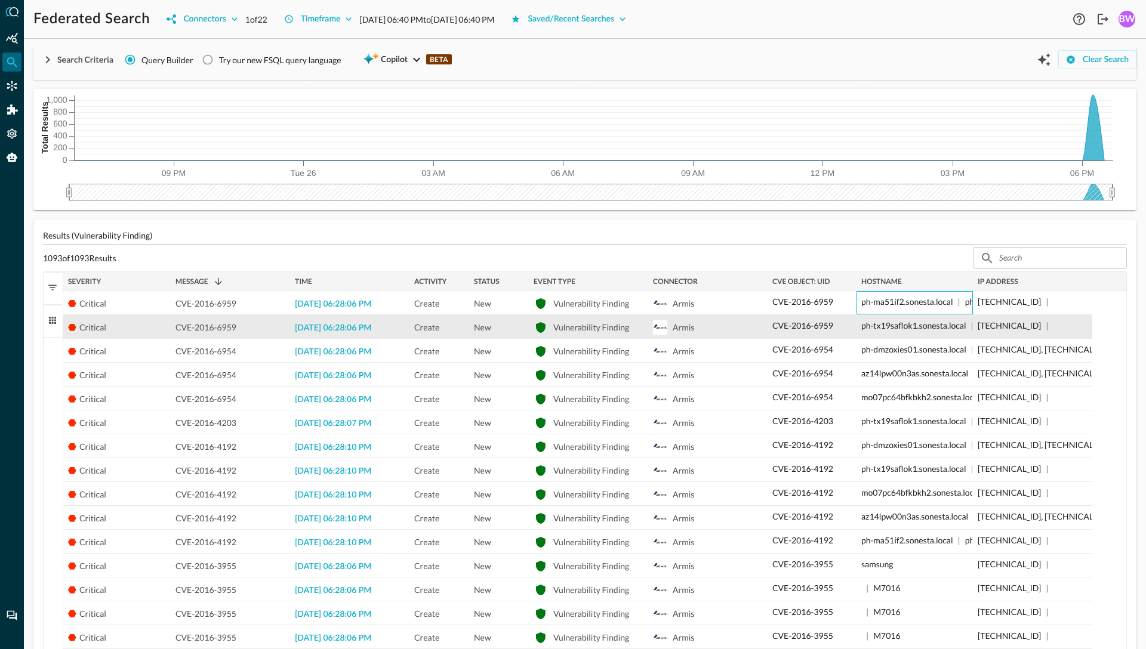
click at [927, 330] on p "ph-tx19saflok1.sonesta.local" at bounding box center [913, 325] width 105 height 13
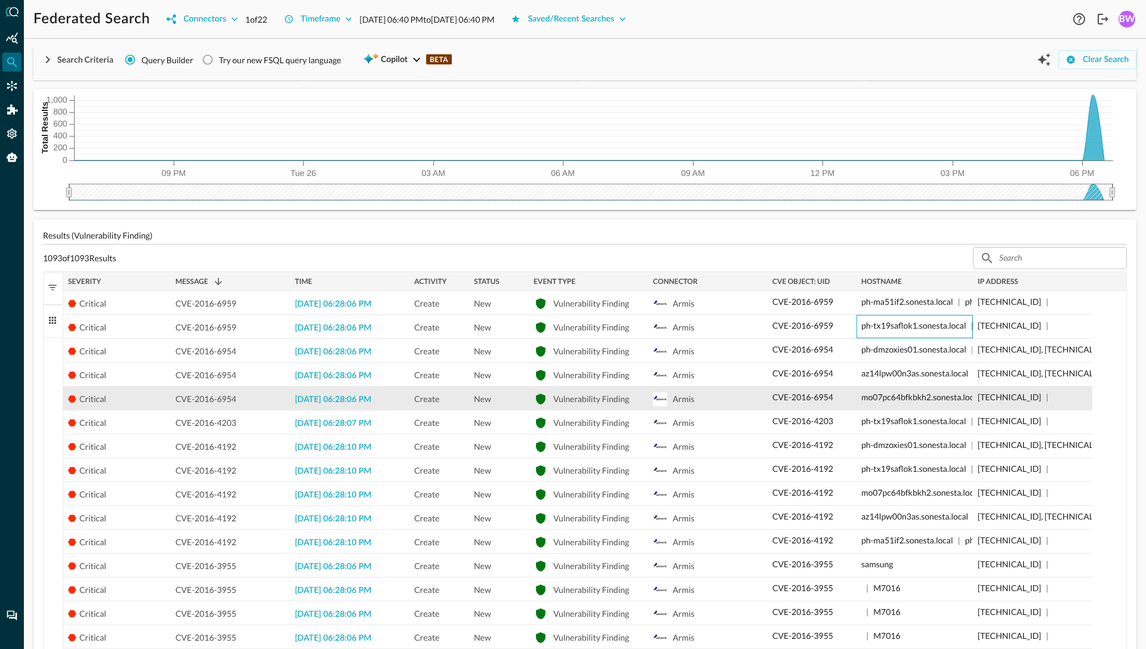
click at [925, 396] on p "mo07pc64bfkbkh2.sonesta.local" at bounding box center [920, 397] width 119 height 13
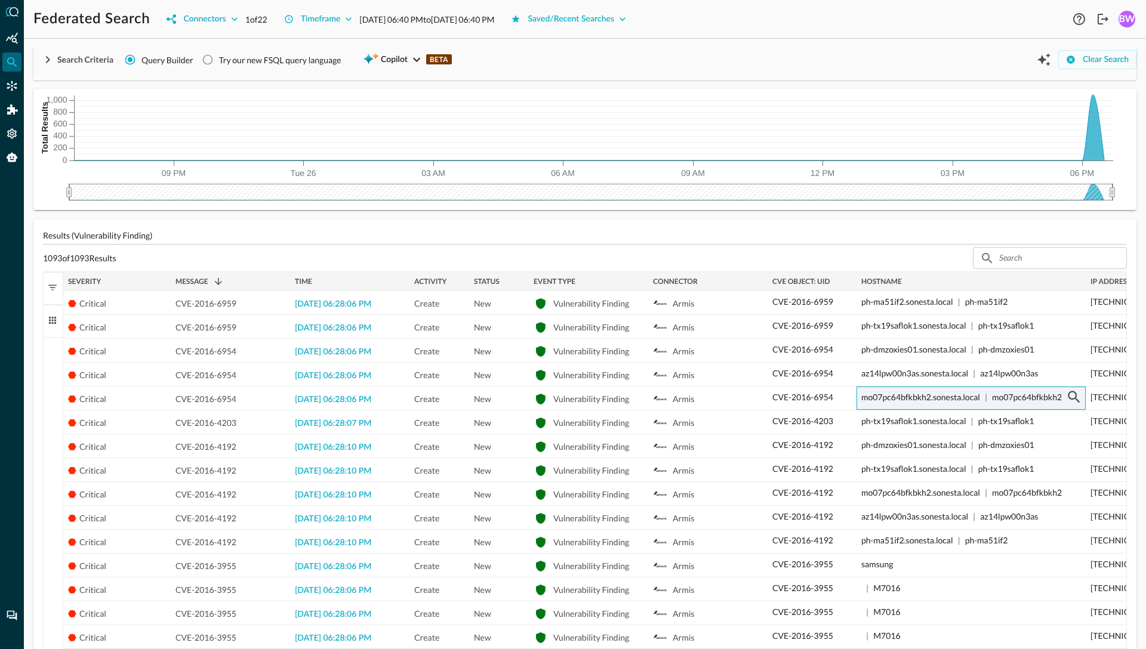
drag, startPoint x: 971, startPoint y: 280, endPoint x: 1084, endPoint y: 276, distance: 112.9
click at [1084, 276] on div at bounding box center [1085, 281] width 5 height 19
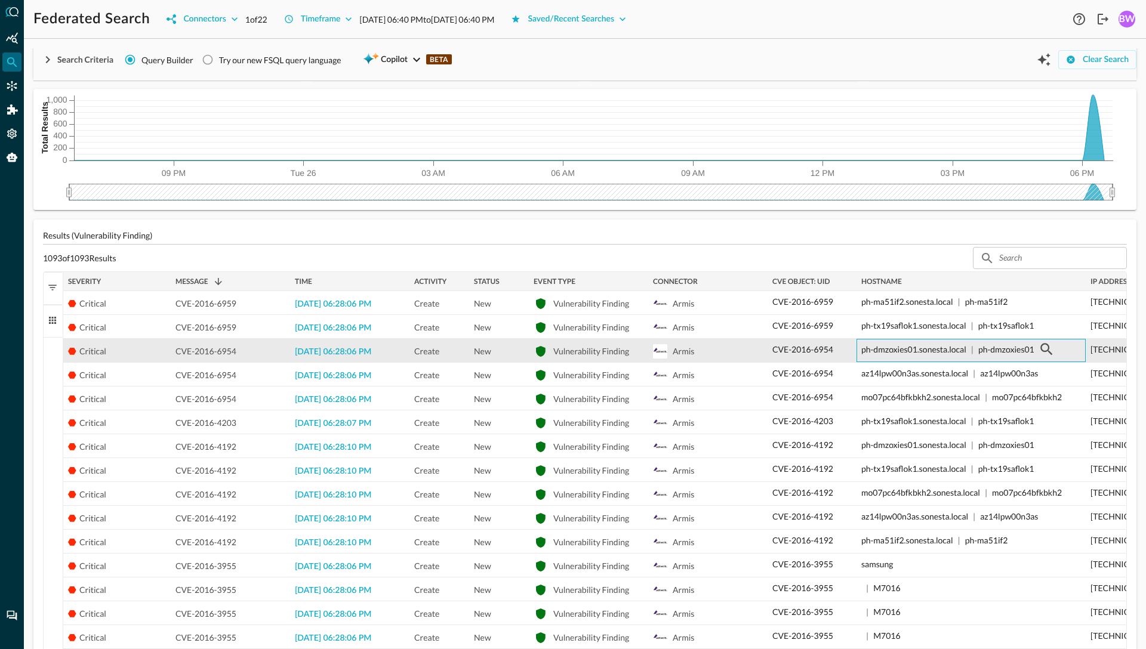
click at [1011, 346] on p "ph-dmzoxies01" at bounding box center [1006, 349] width 56 height 13
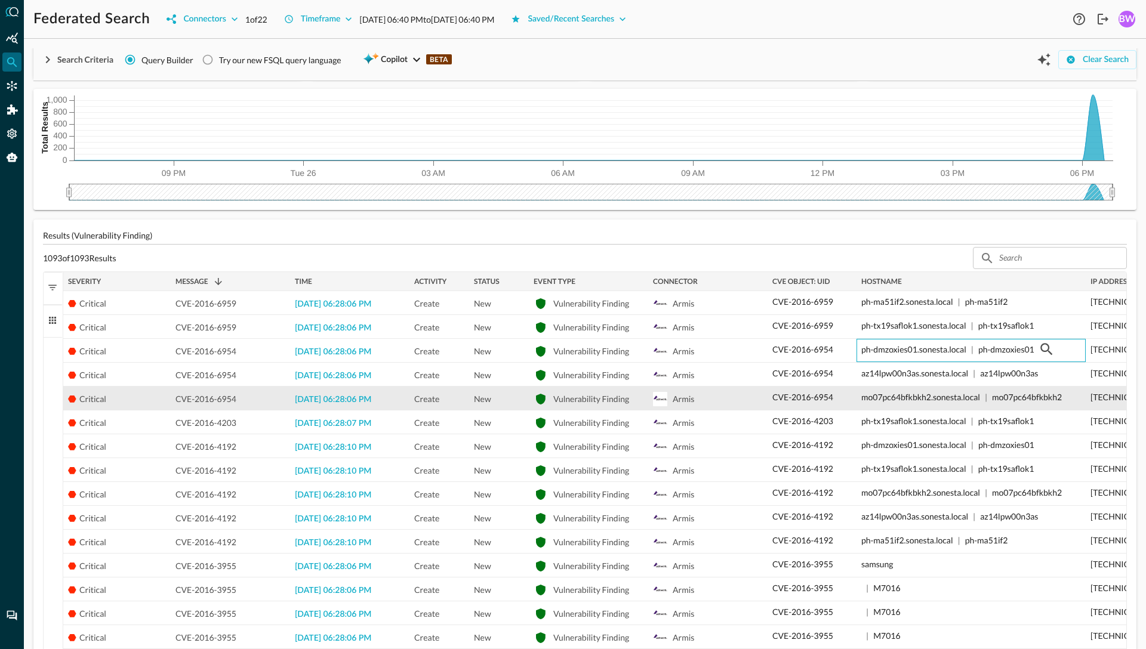
click at [1007, 389] on div "mo07pc64bfkbkh2.sonesta.local | mo07pc64bfkbkh2" at bounding box center [971, 396] width 220 height 19
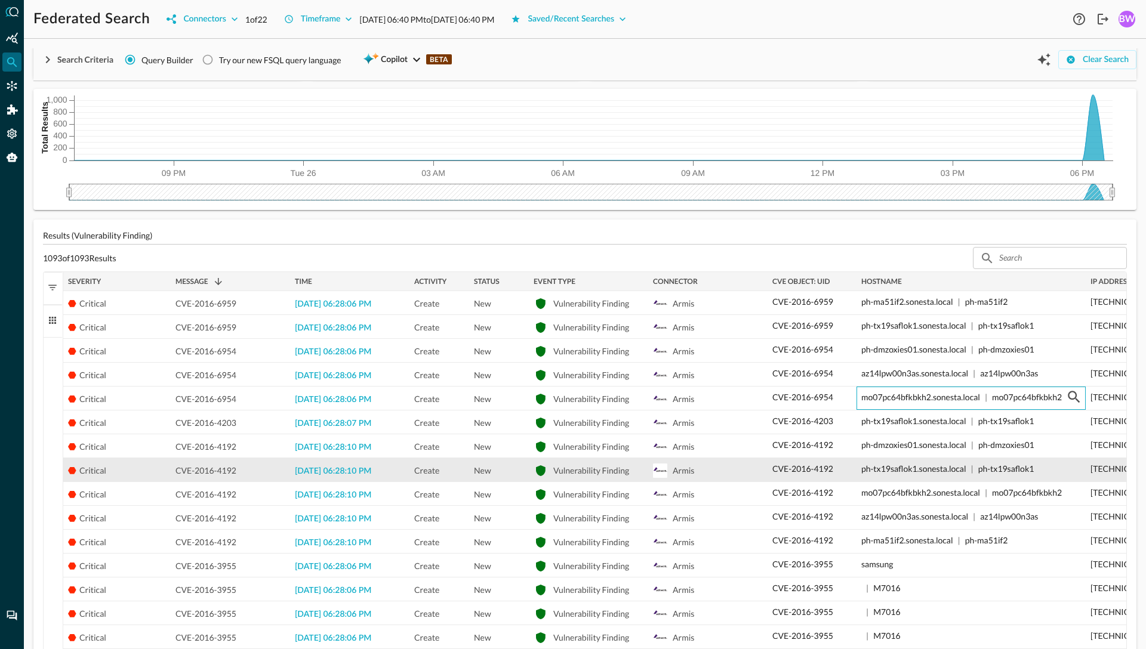
click at [998, 463] on p "ph-tx19saflok1" at bounding box center [1006, 469] width 56 height 13
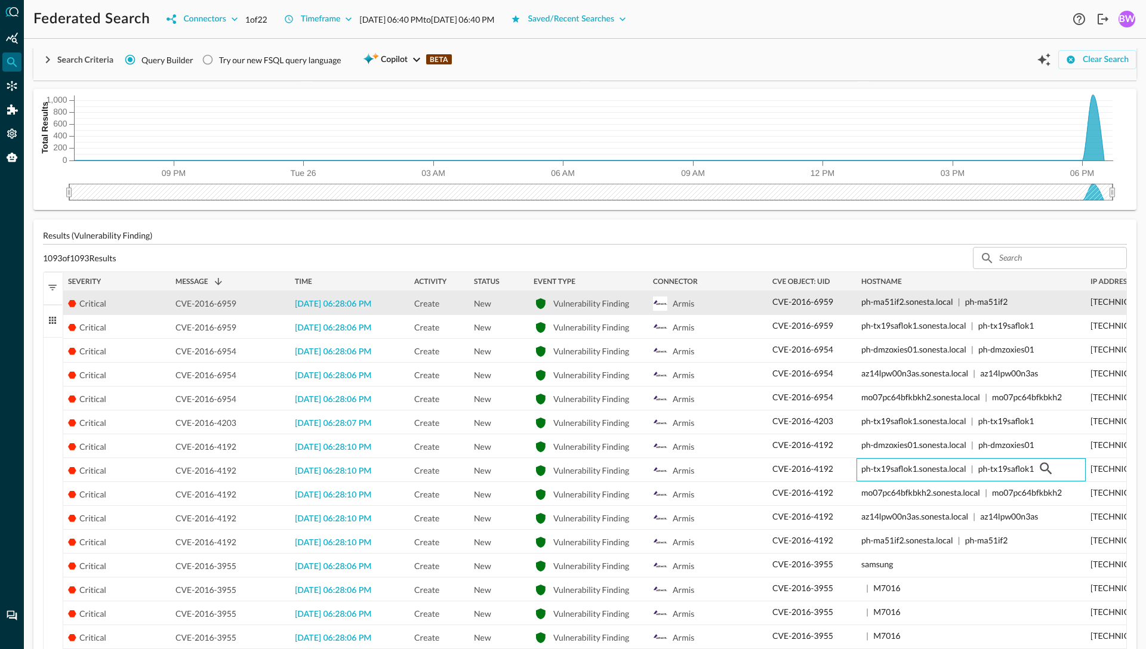
click at [979, 309] on div "ph-ma51if2.sonesta.local | ph-ma51if2" at bounding box center [971, 301] width 220 height 19
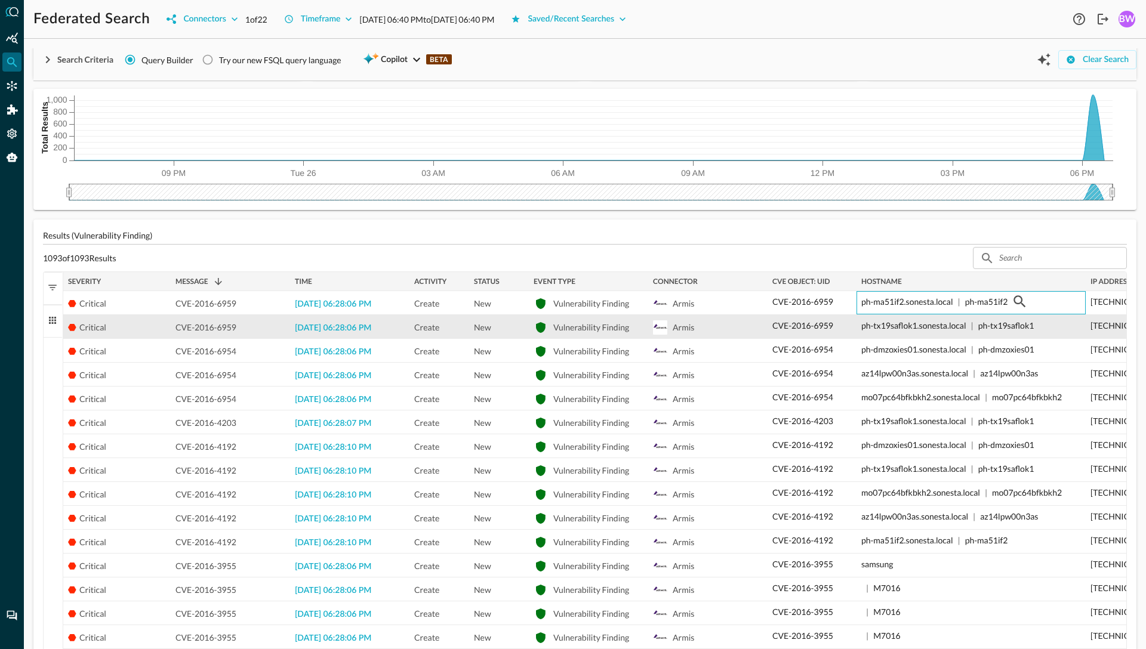
drag, startPoint x: 934, startPoint y: 304, endPoint x: 934, endPoint y: 321, distance: 16.1
click at [934, 321] on div "Critical CVE-2016-6959 2025-08-26 06:28:06 PM Create New Vulnerability Finding …" at bounding box center [634, 589] width 1142 height 597
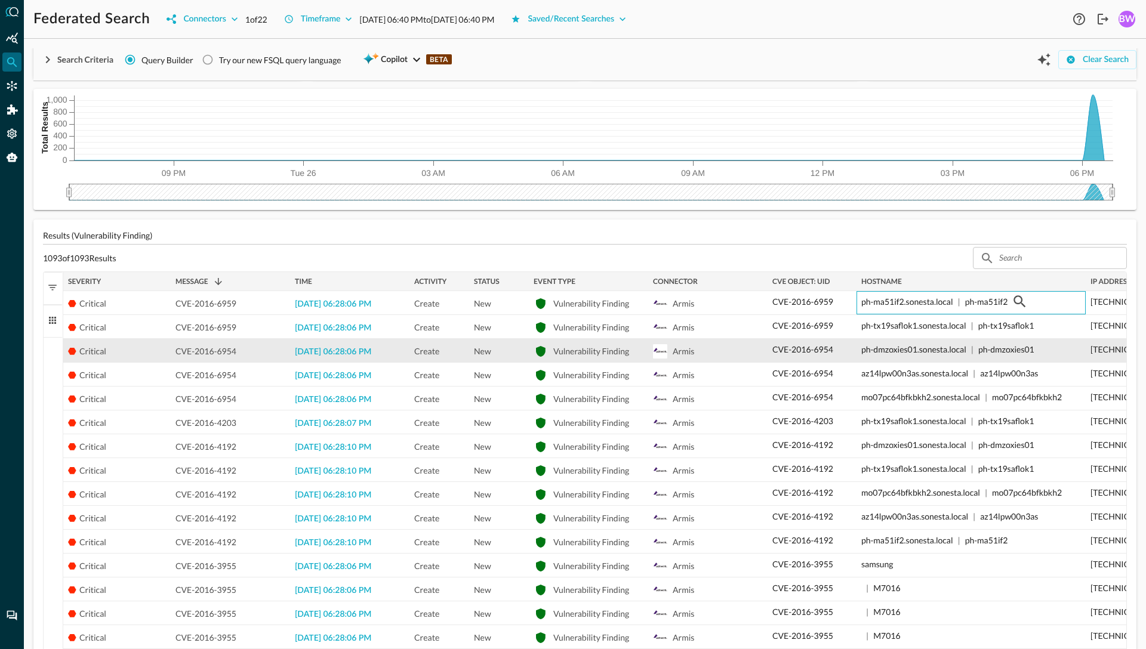
click at [929, 352] on p "ph-dmzoxies01.sonesta.local" at bounding box center [913, 349] width 105 height 13
click at [1048, 350] on icon "button" at bounding box center [1046, 349] width 14 height 14
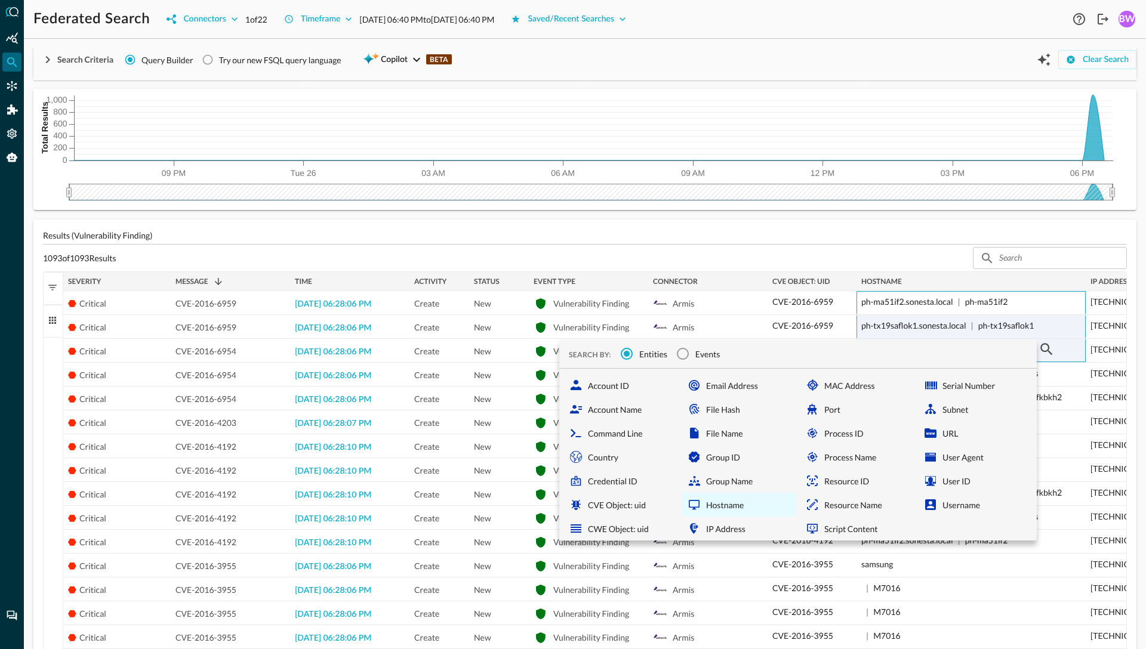
click at [719, 506] on div "Hostname" at bounding box center [738, 505] width 113 height 24
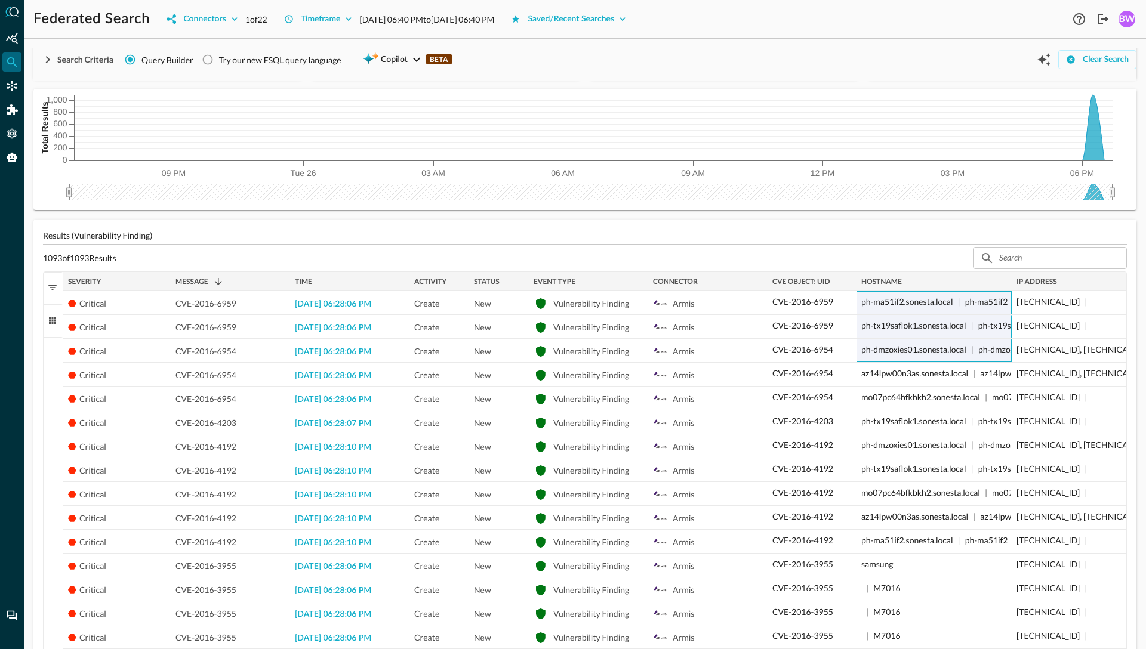
drag, startPoint x: 1085, startPoint y: 279, endPoint x: 1011, endPoint y: 287, distance: 74.4
click at [1011, 287] on div at bounding box center [1011, 281] width 5 height 19
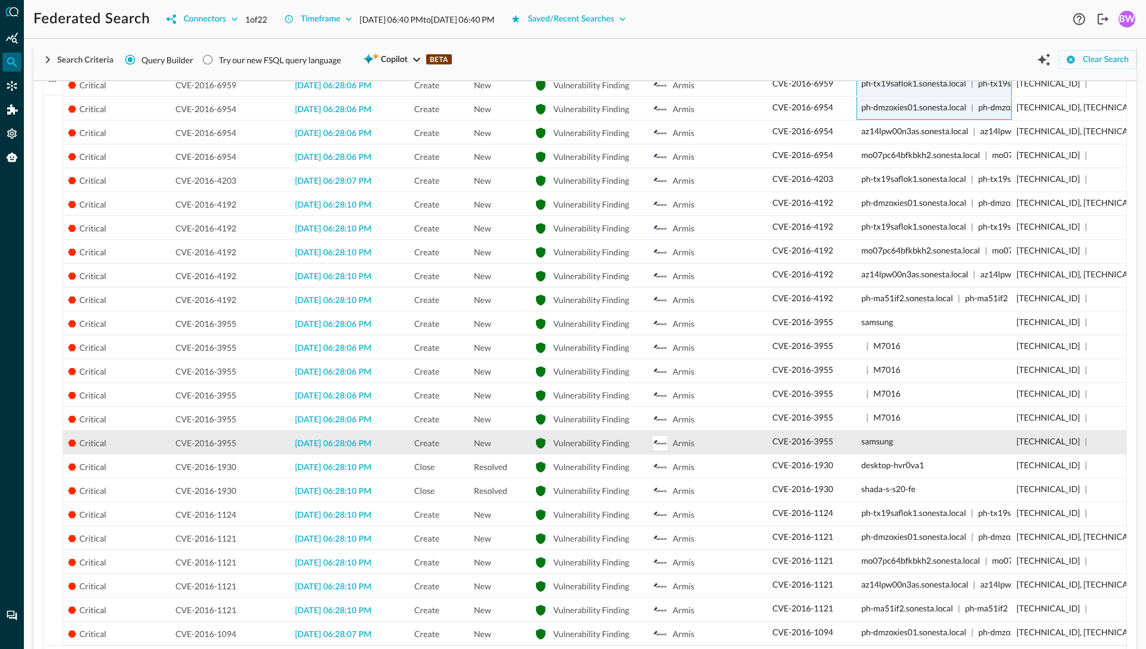
scroll to position [371, 0]
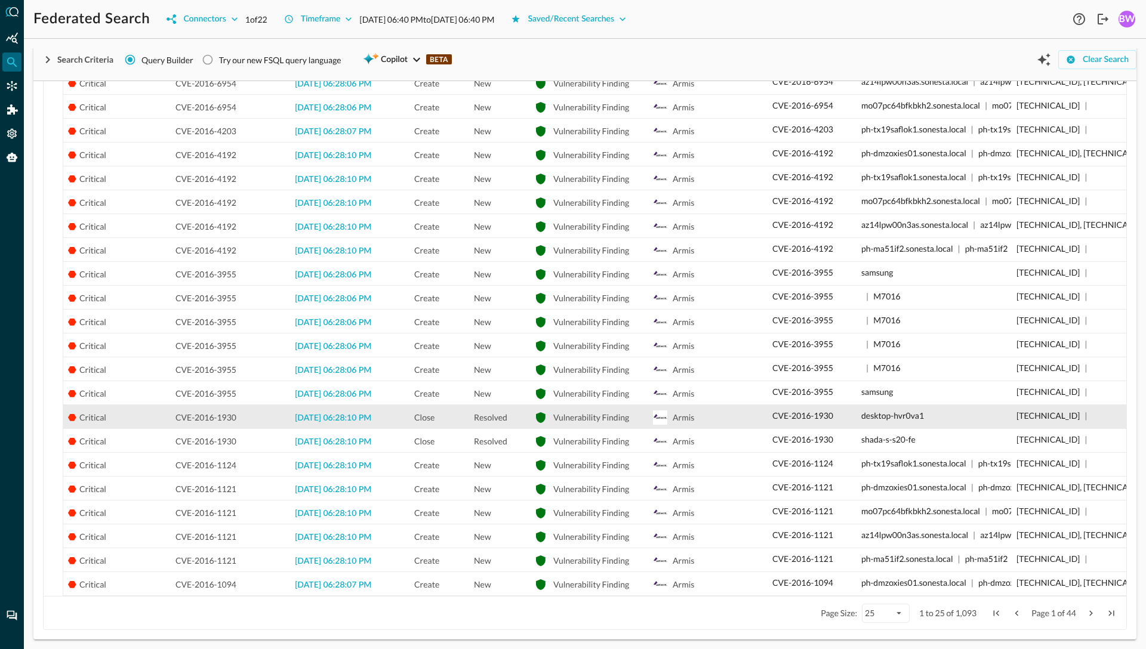
click at [897, 415] on p "desktop-hvr0va1" at bounding box center [892, 415] width 63 height 13
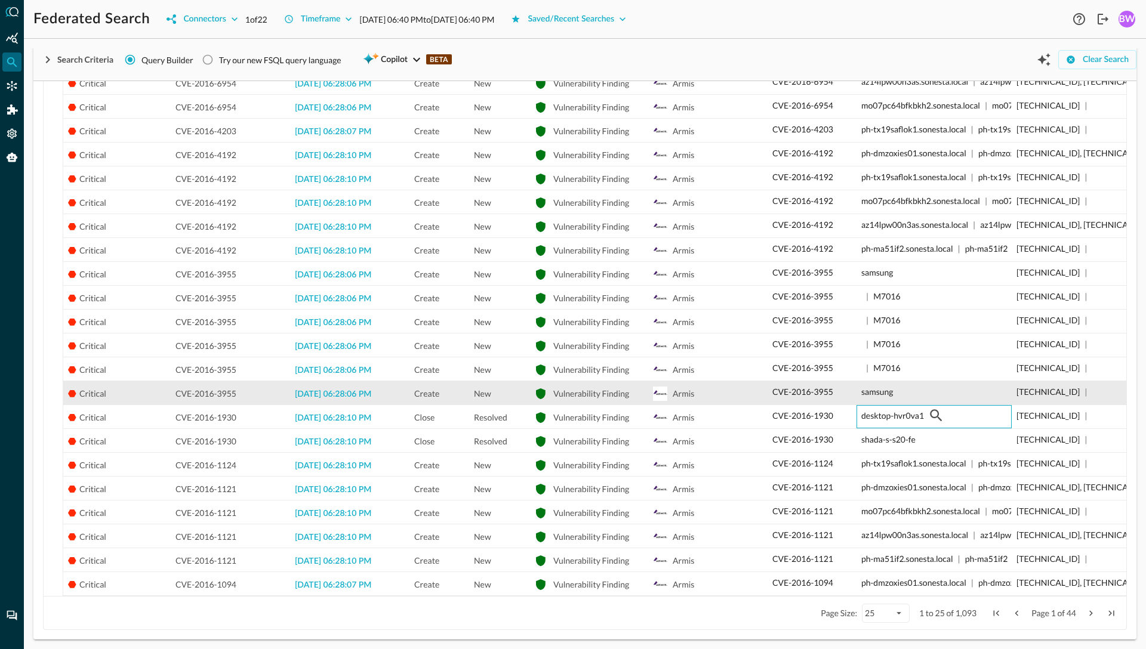
click at [907, 396] on div "samsung" at bounding box center [934, 391] width 146 height 19
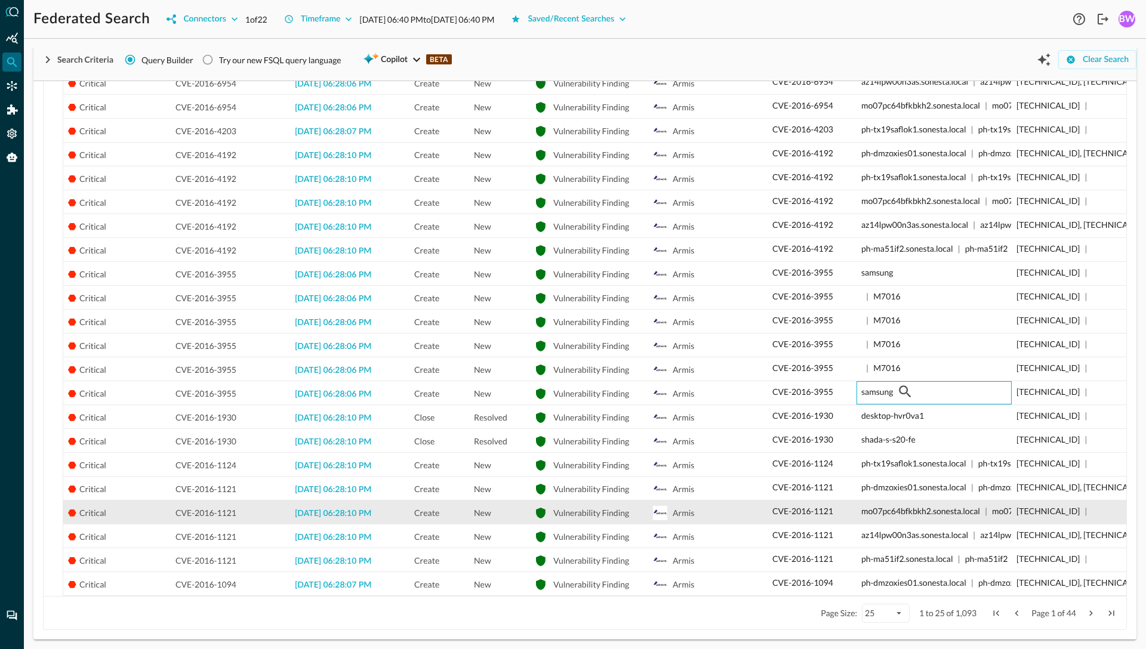
click at [912, 513] on p "mo07pc64bfkbkh2.sonesta.local" at bounding box center [920, 511] width 119 height 13
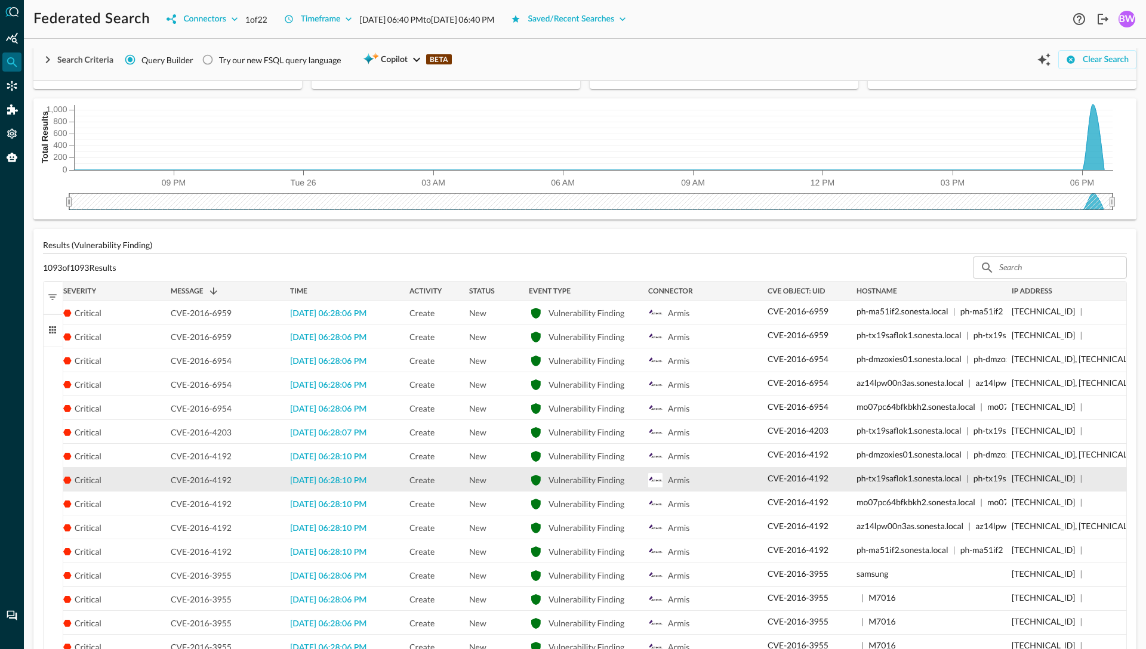
scroll to position [0, 0]
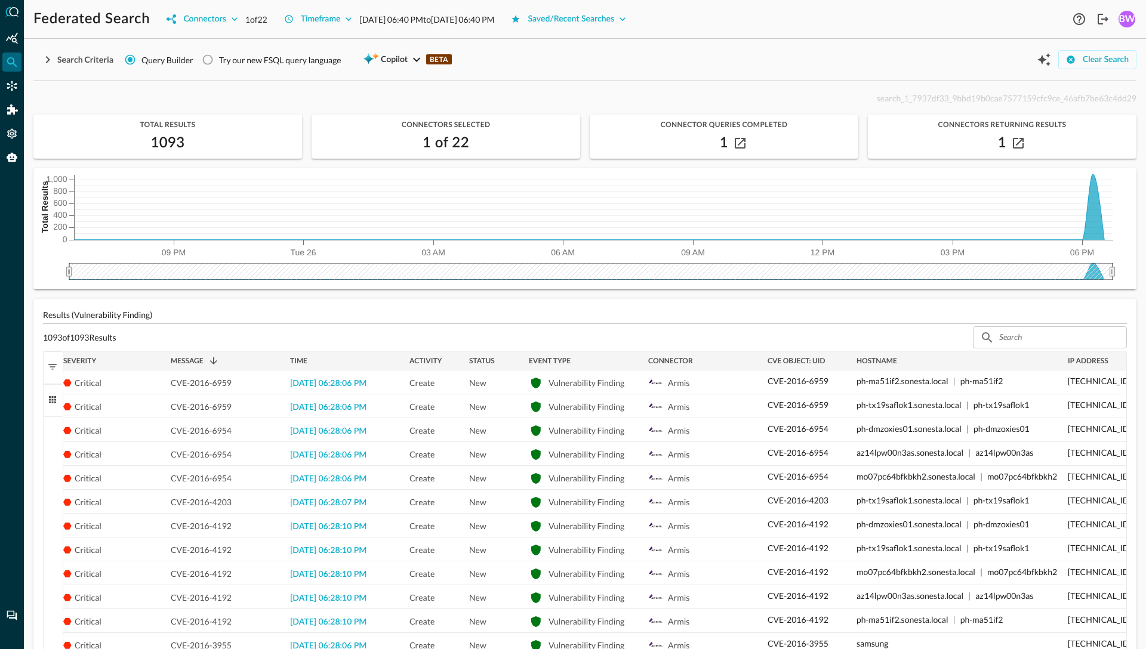
drag, startPoint x: 1005, startPoint y: 357, endPoint x: 1061, endPoint y: 362, distance: 56.4
click at [1061, 362] on div at bounding box center [1062, 361] width 5 height 19
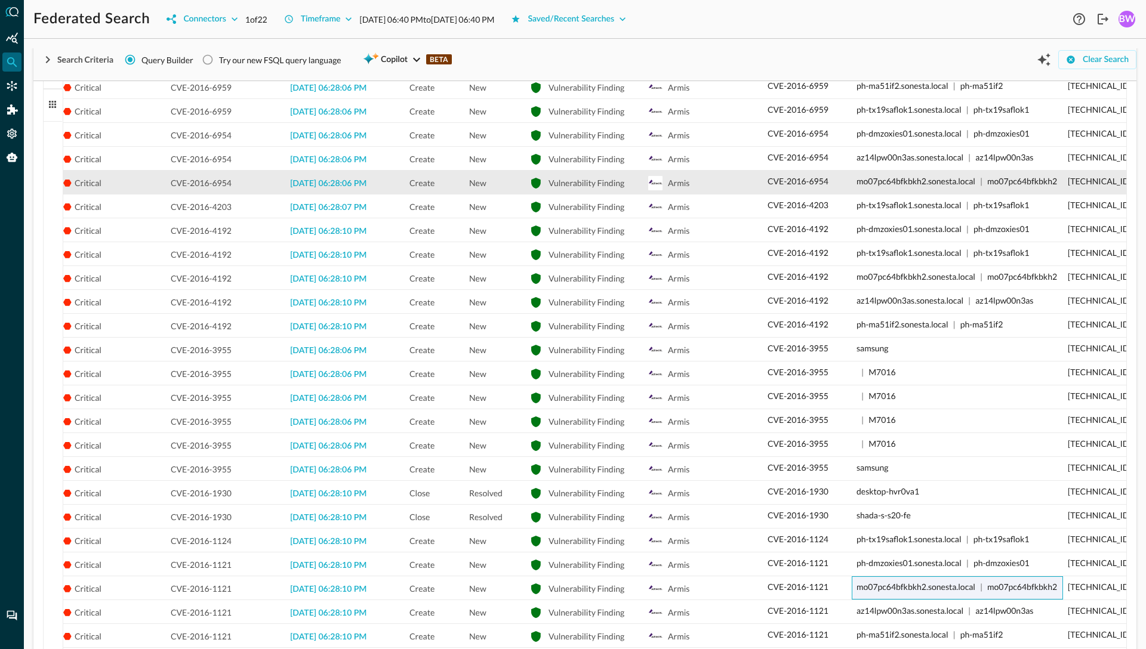
scroll to position [371, 0]
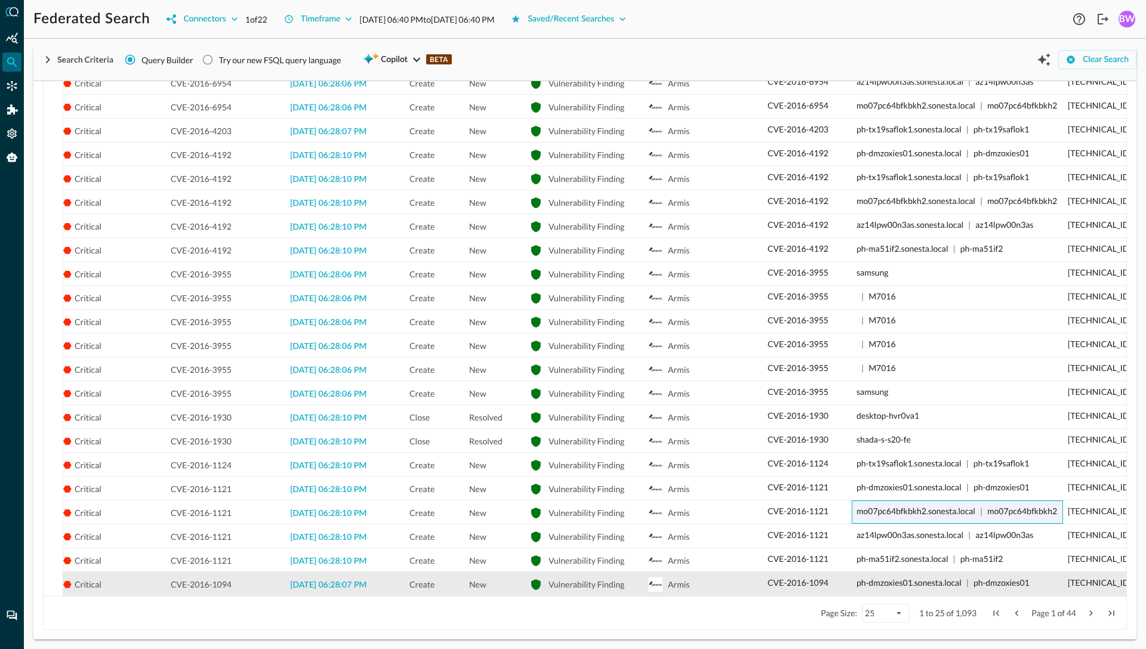
click at [946, 585] on p "ph-dmzoxies01.sonesta.local" at bounding box center [909, 583] width 105 height 13
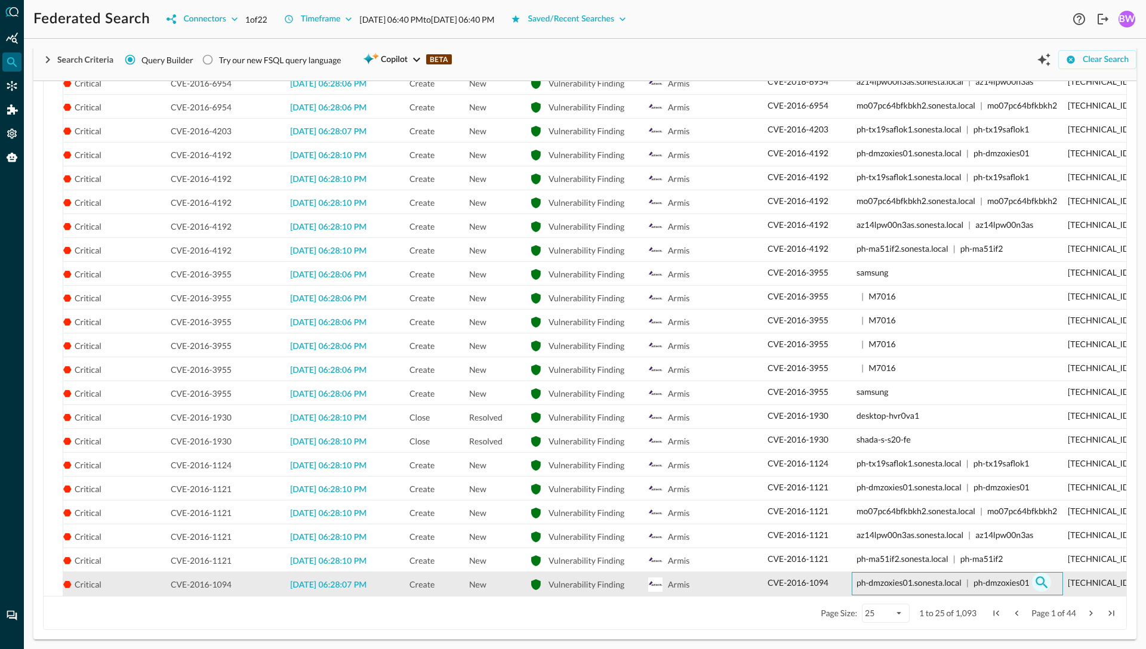
click at [1046, 579] on icon "button" at bounding box center [1041, 582] width 14 height 14
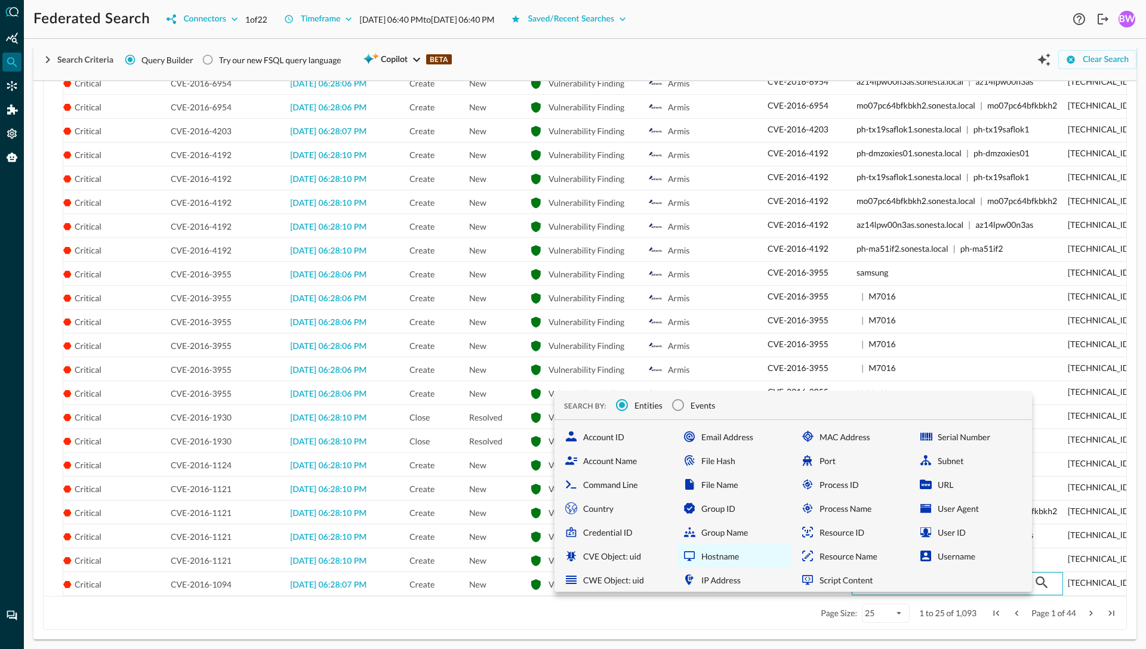
click at [723, 559] on div "Hostname" at bounding box center [734, 556] width 113 height 24
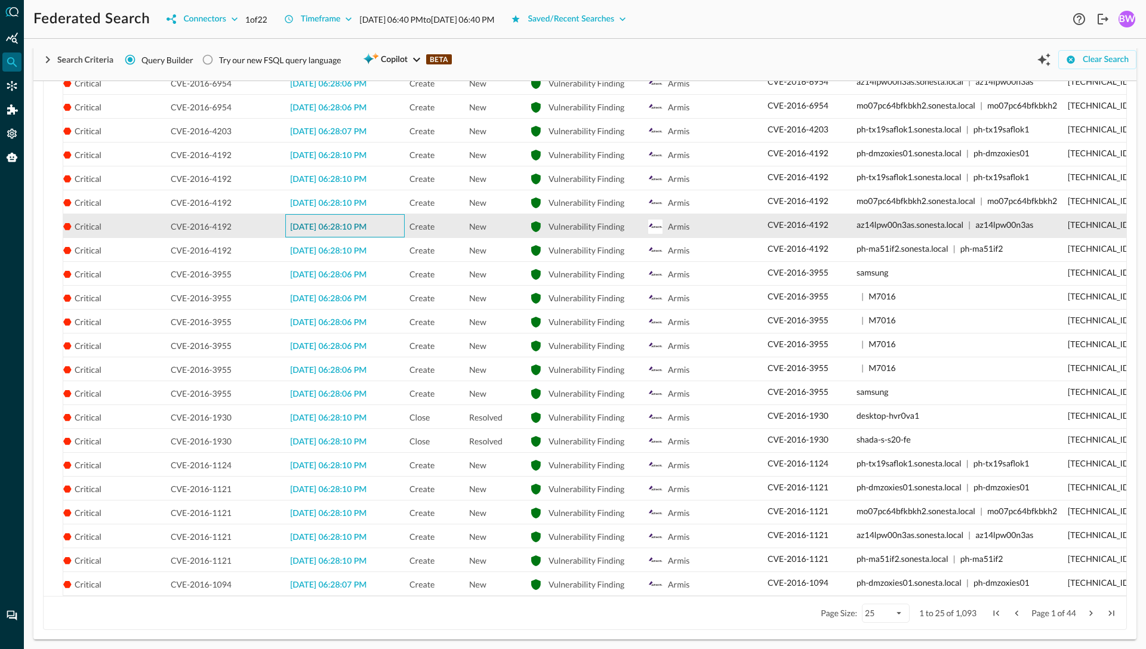
click at [317, 229] on span "2025-08-26 06:28:10 PM" at bounding box center [328, 227] width 76 height 8
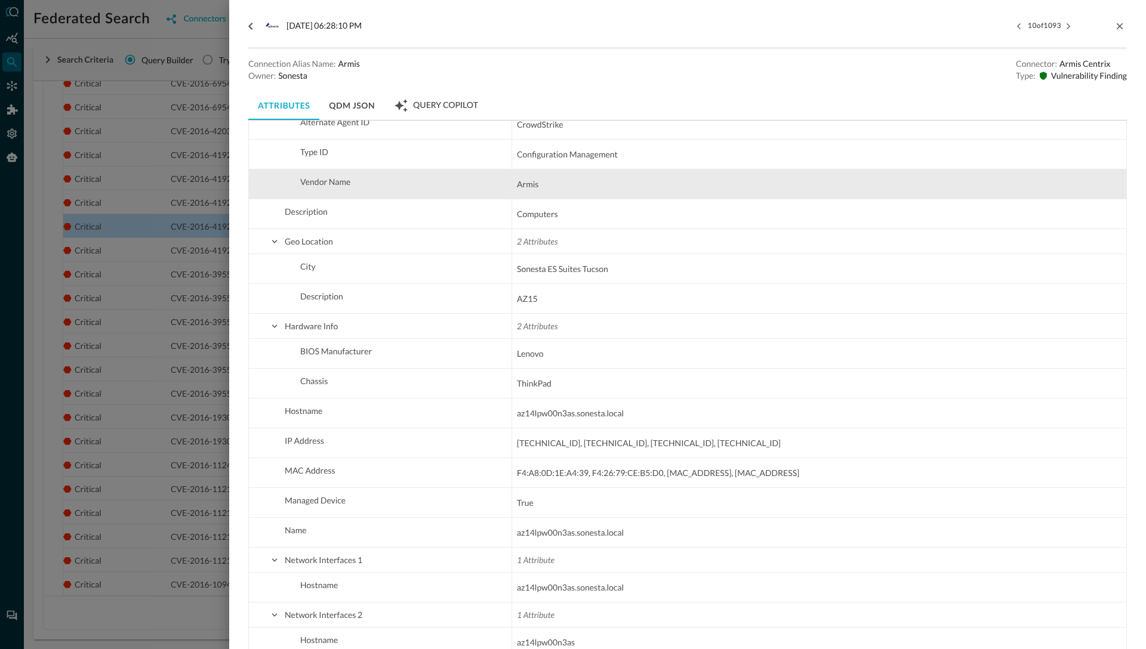
scroll to position [322, 0]
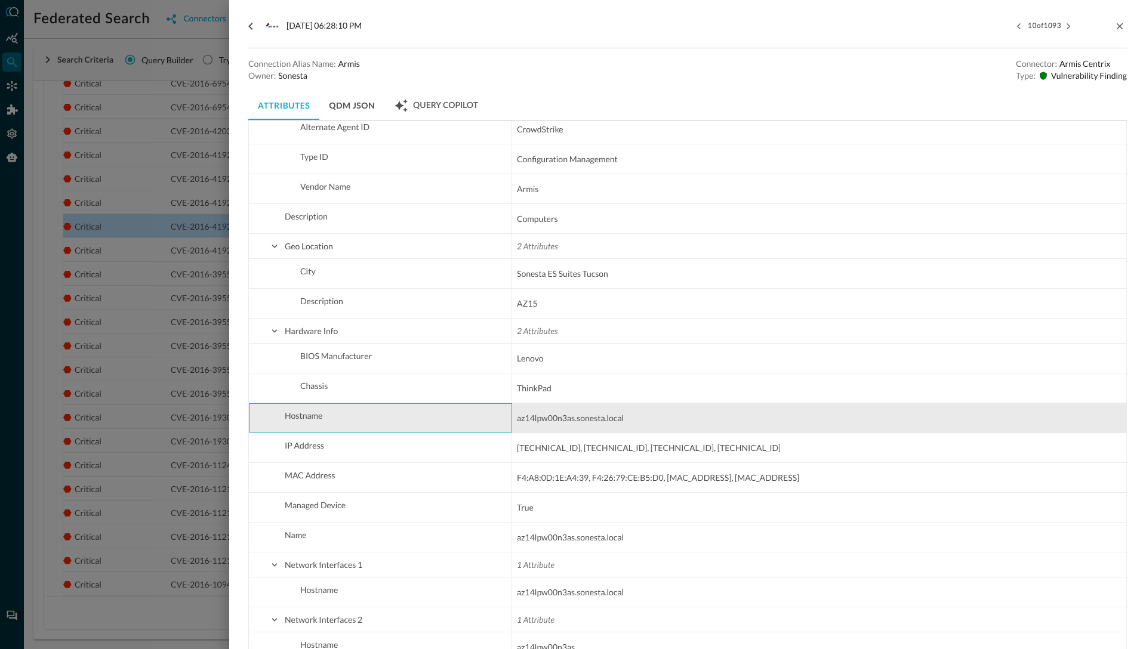
click at [337, 412] on span "Hostname" at bounding box center [388, 416] width 238 height 24
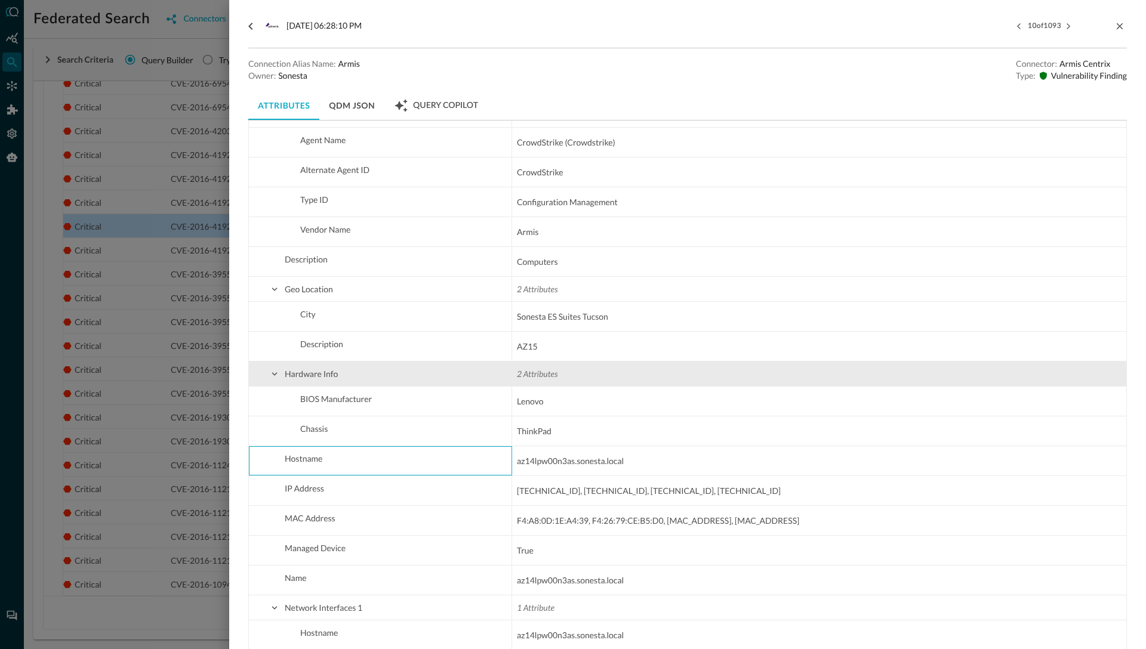
scroll to position [284, 0]
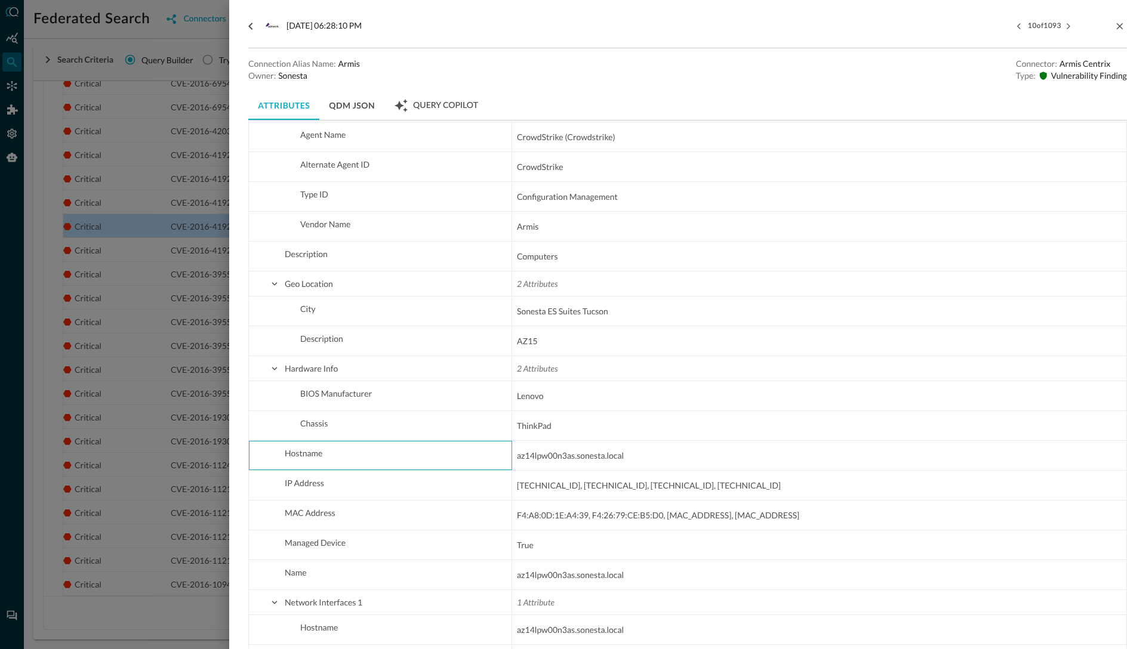
click at [127, 94] on div at bounding box center [573, 324] width 1146 height 649
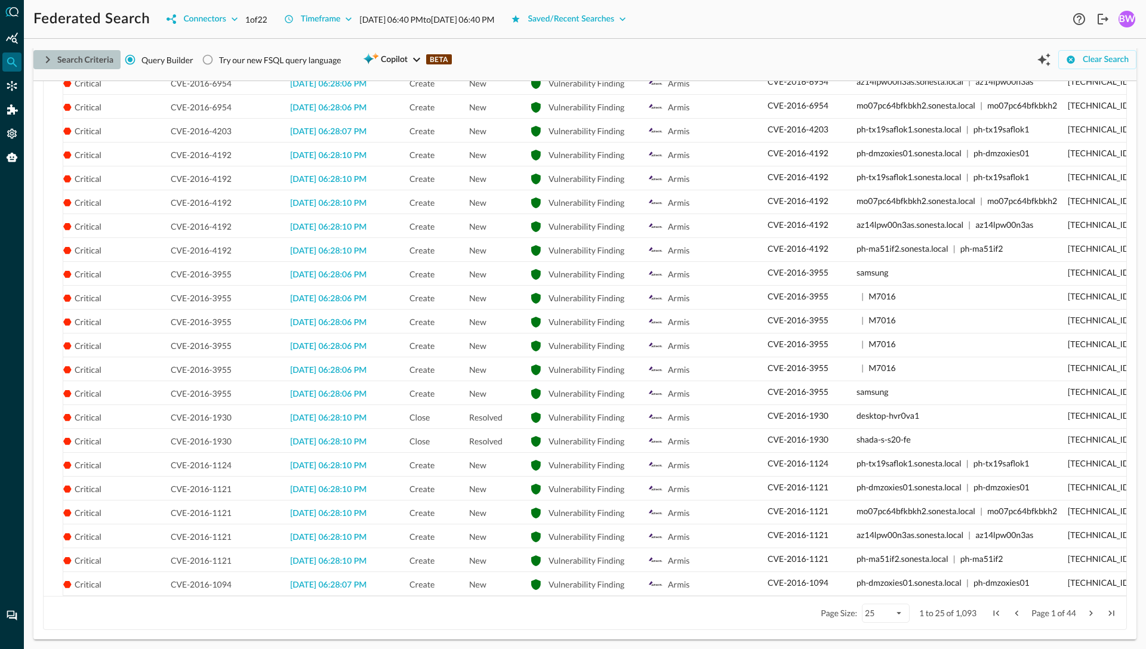
click at [49, 60] on icon "button" at bounding box center [48, 59] width 4 height 7
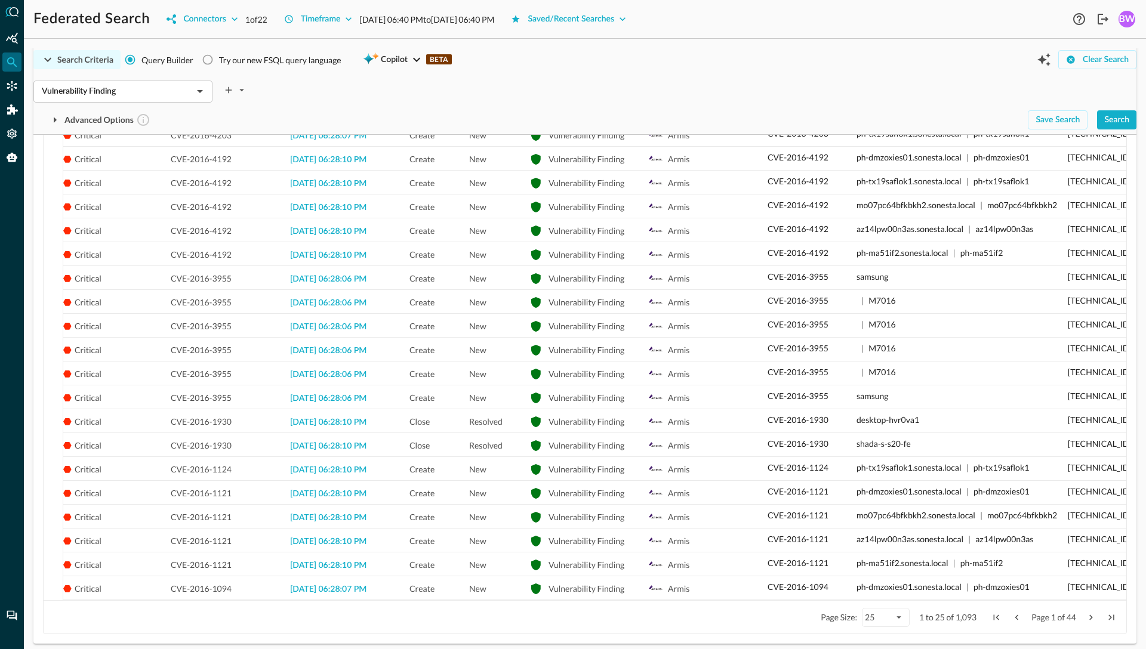
scroll to position [425, 0]
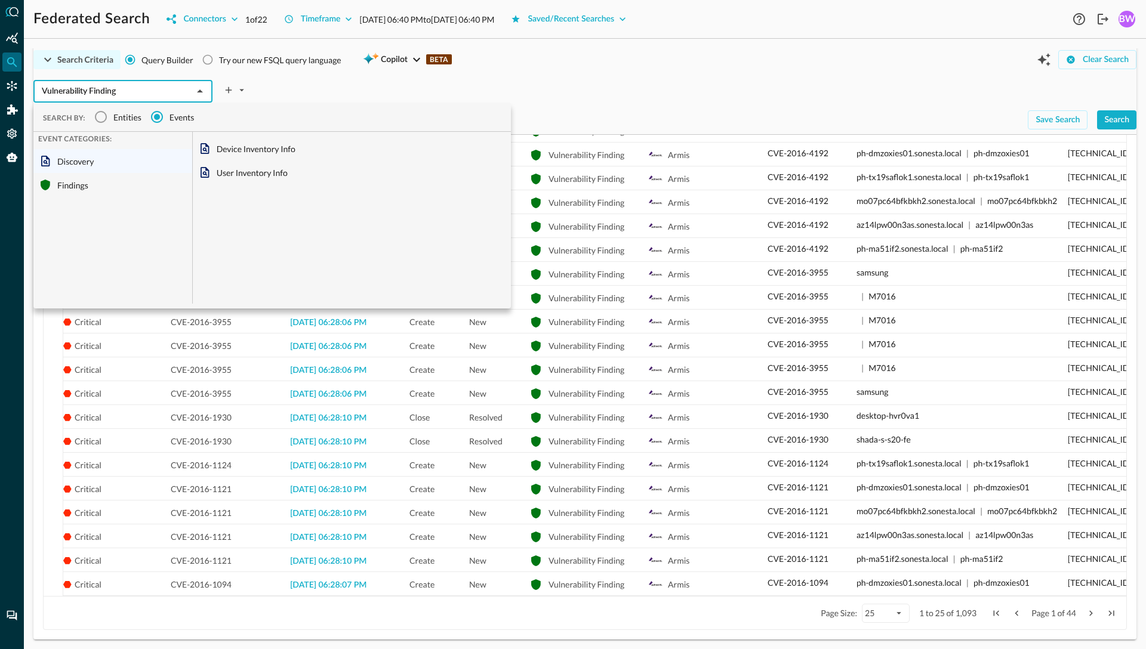
click at [146, 96] on input "Vulnerability Finding" at bounding box center [113, 91] width 152 height 15
click at [232, 87] on icon "plus-arrow-button" at bounding box center [228, 90] width 11 height 11
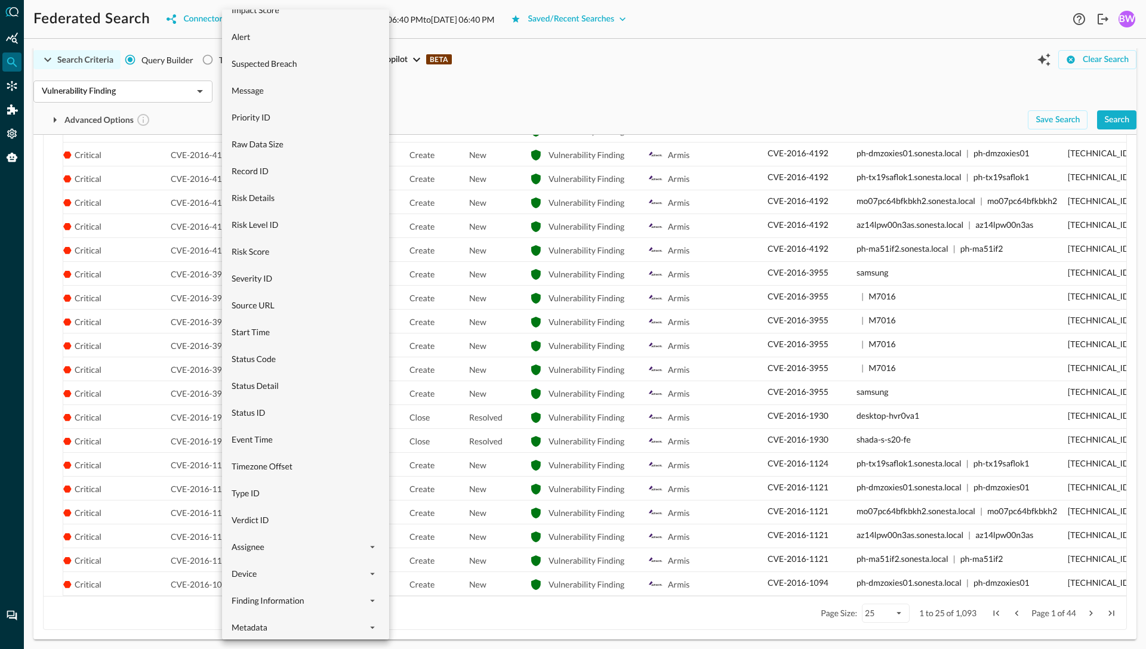
scroll to position [592, 0]
click at [263, 468] on span "Device" at bounding box center [299, 465] width 134 height 13
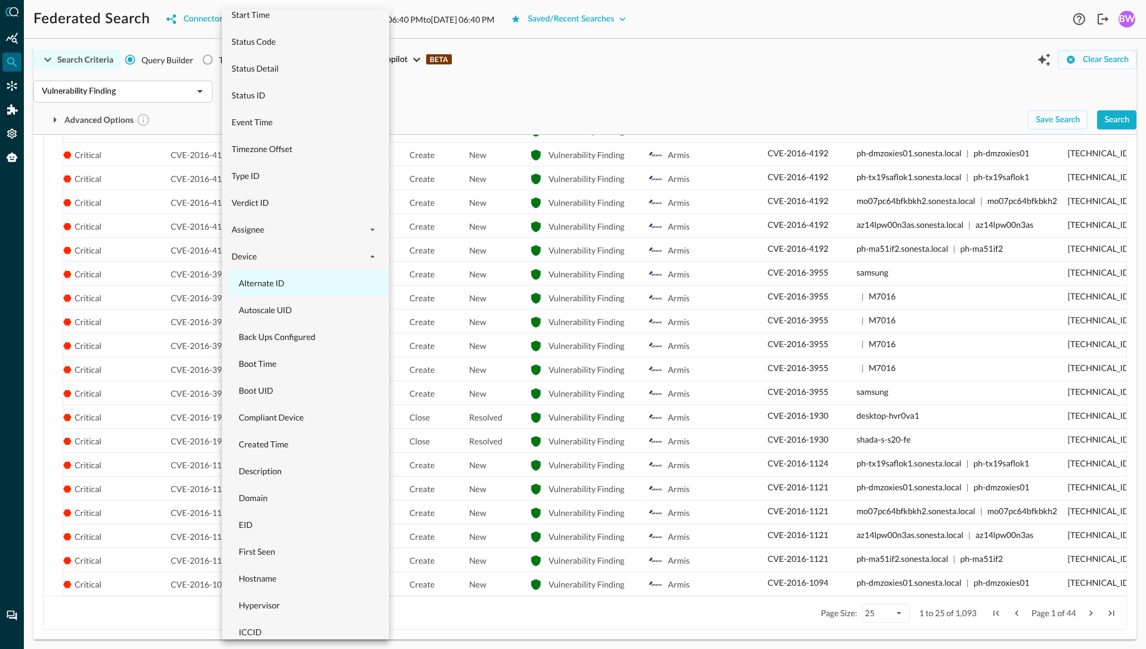
scroll to position [904, 0]
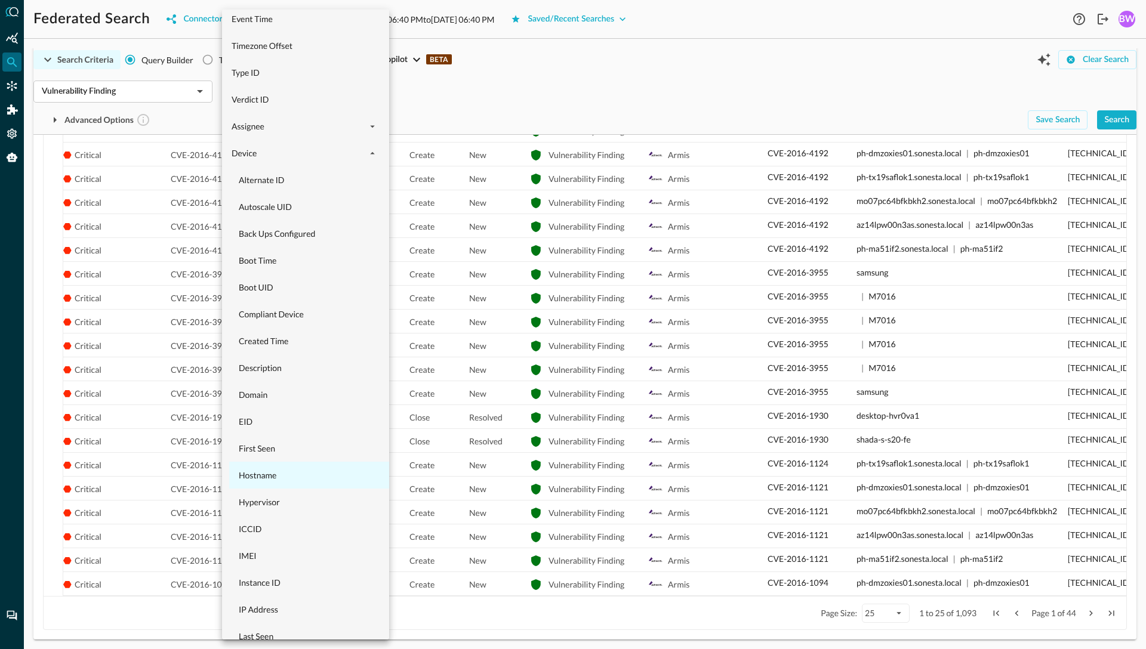
click at [270, 474] on span "Hostname" at bounding box center [313, 475] width 148 height 13
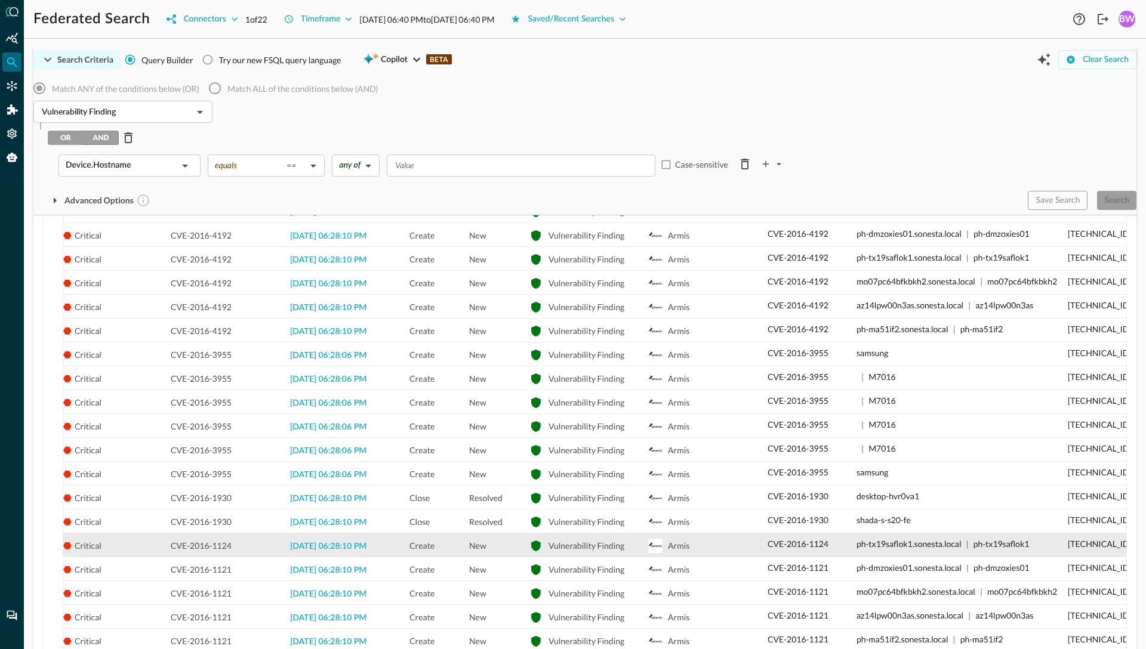
scroll to position [506, 0]
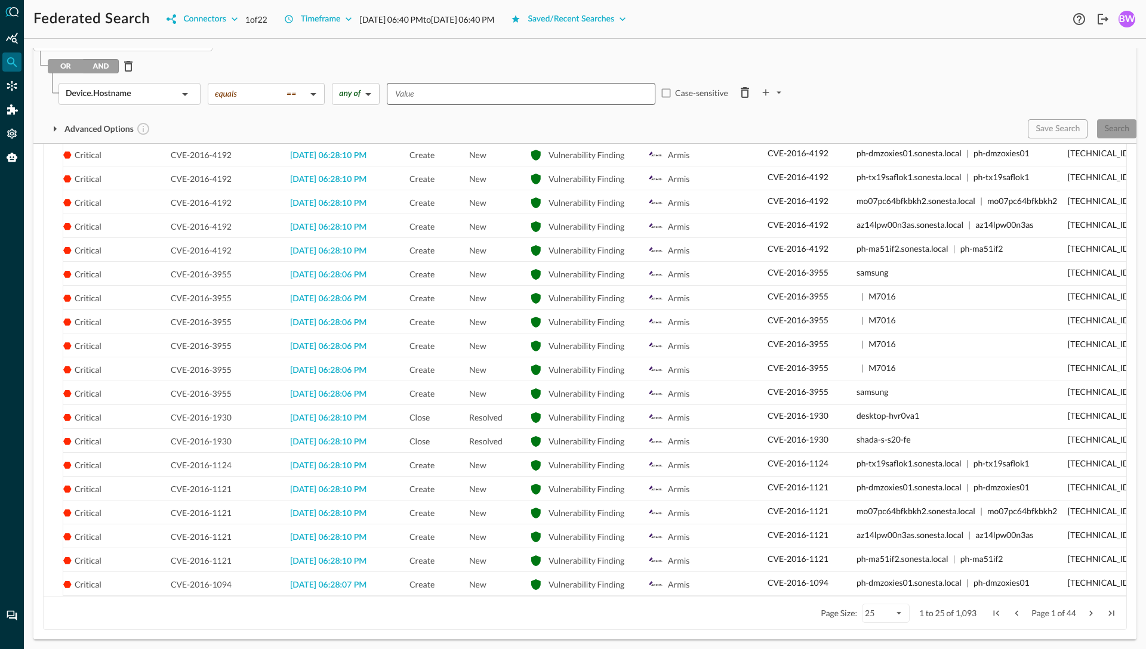
click at [441, 99] on input "Value" at bounding box center [520, 94] width 260 height 15
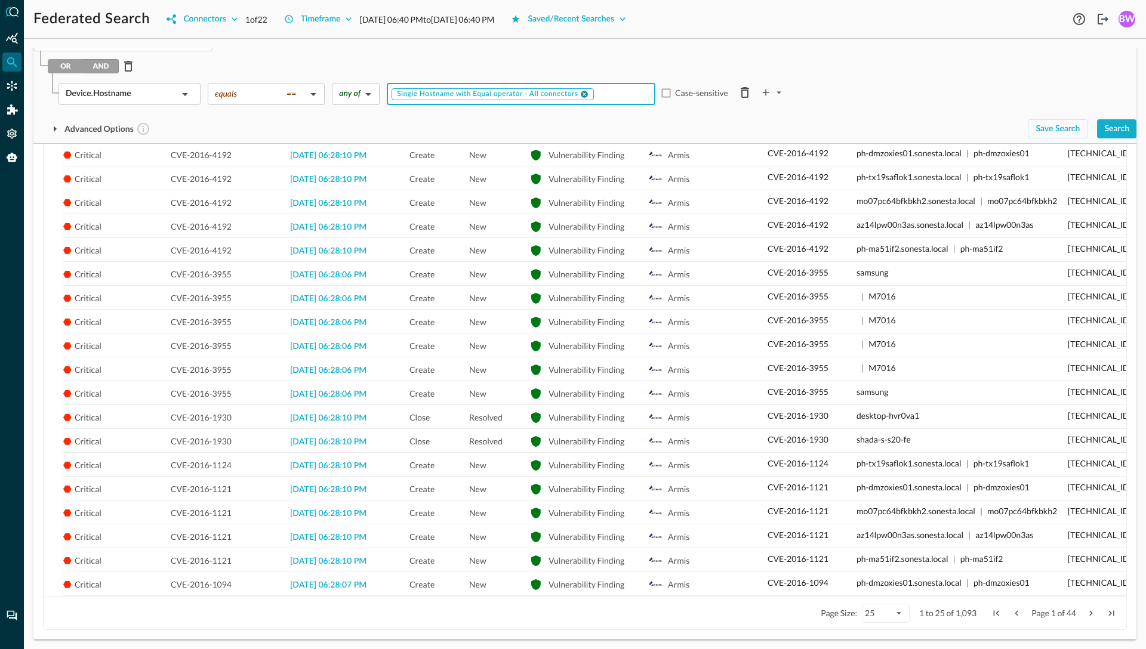
click at [585, 92] on icon at bounding box center [584, 94] width 7 height 7
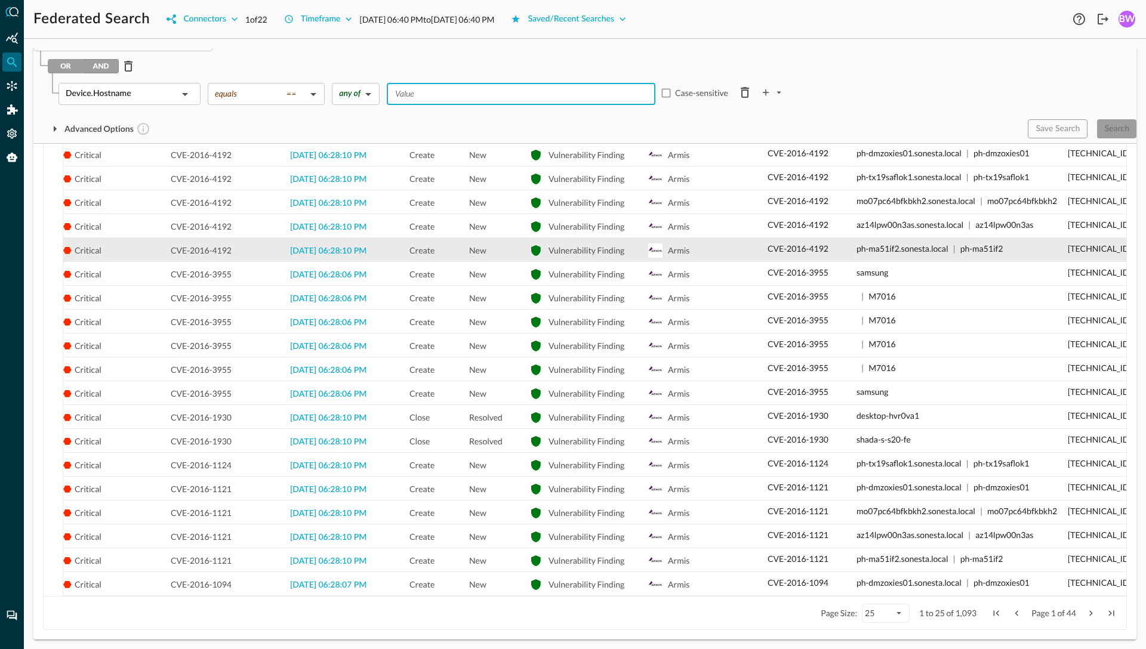
click at [910, 250] on p "ph-ma51if2.sonesta.local" at bounding box center [903, 248] width 92 height 13
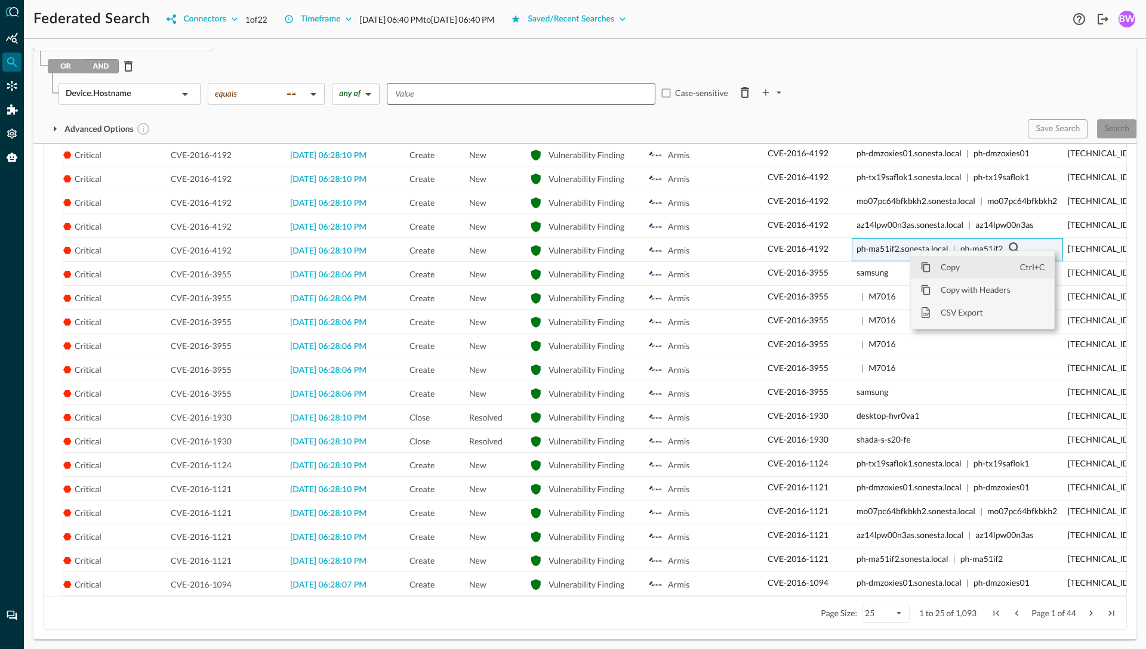
click at [949, 273] on span "Copy" at bounding box center [975, 267] width 89 height 23
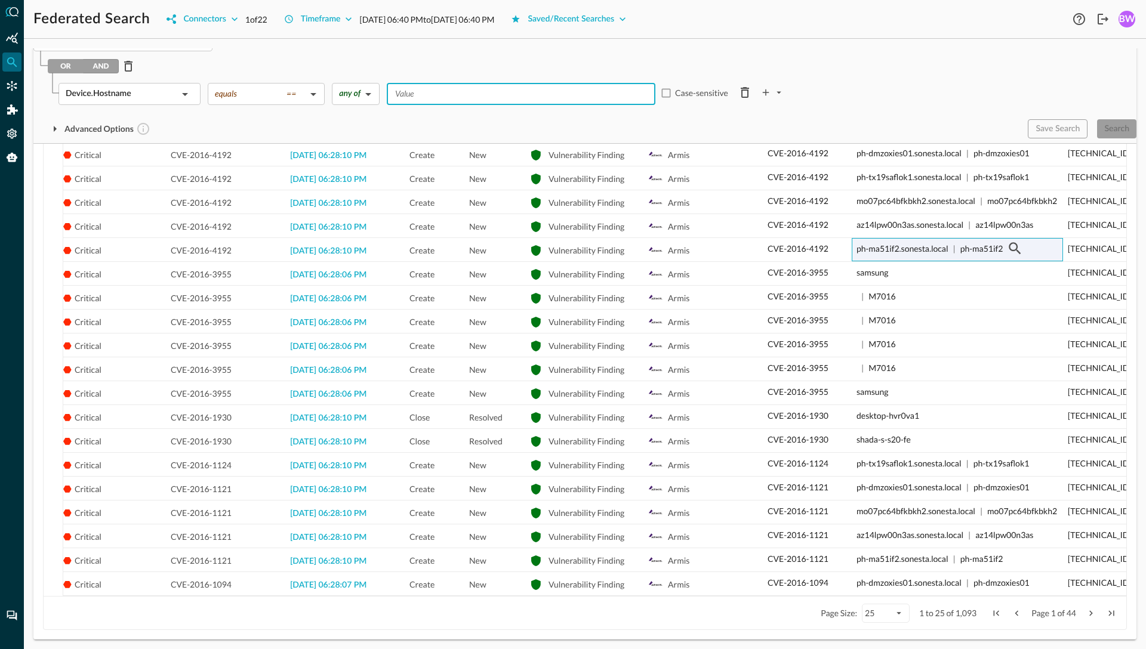
click at [463, 96] on input "Value" at bounding box center [520, 94] width 260 height 15
click at [556, 93] on icon at bounding box center [552, 94] width 8 height 8
click at [500, 117] on div "Match ANY of the conditions below (OR) Match ALL of the conditions below (AND) …" at bounding box center [584, 71] width 1103 height 134
click at [529, 98] on input "Value" at bounding box center [575, 94] width 150 height 15
click at [534, 127] on div "Advanced Options" at bounding box center [525, 128] width 985 height 19
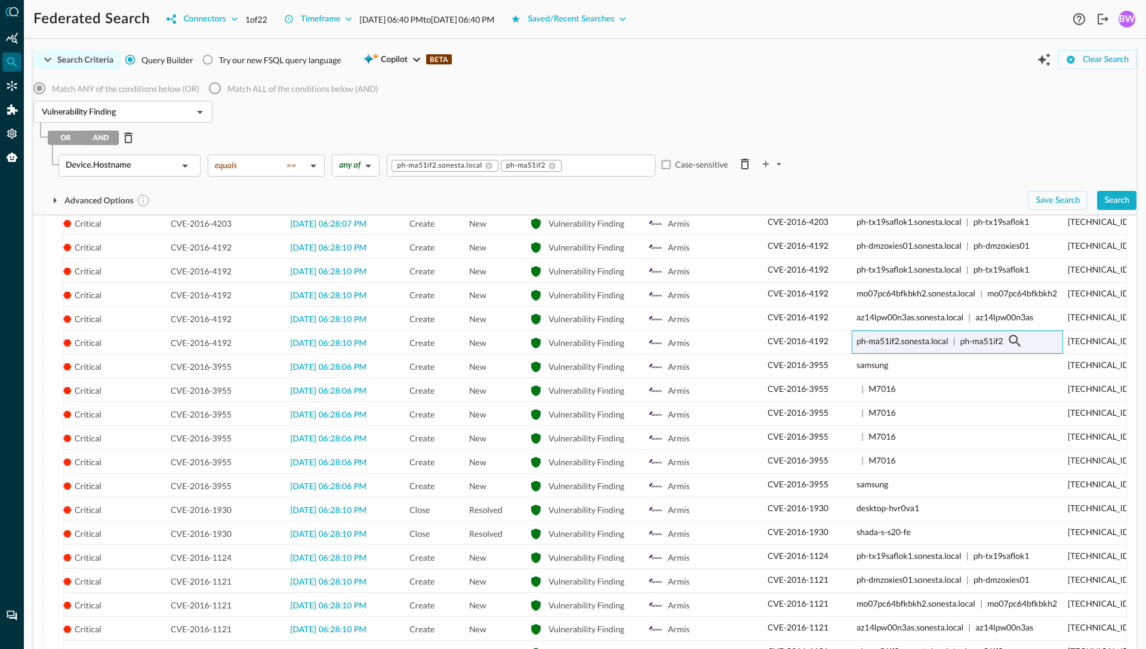
scroll to position [410, 0]
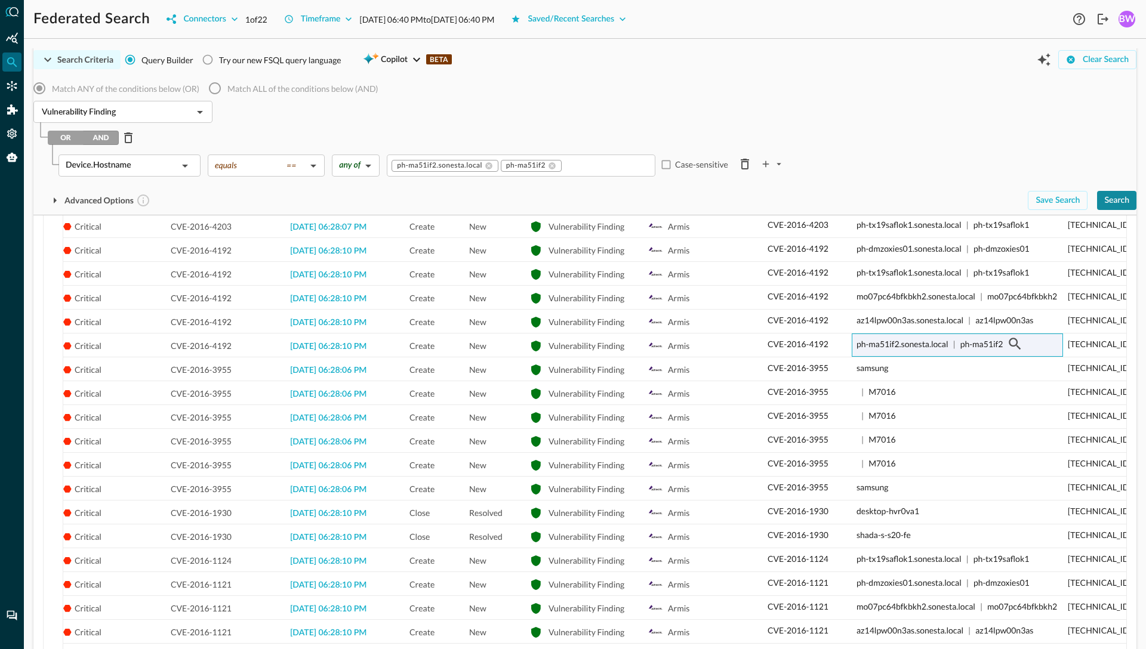
click at [1122, 200] on div "Search" at bounding box center [1116, 200] width 25 height 15
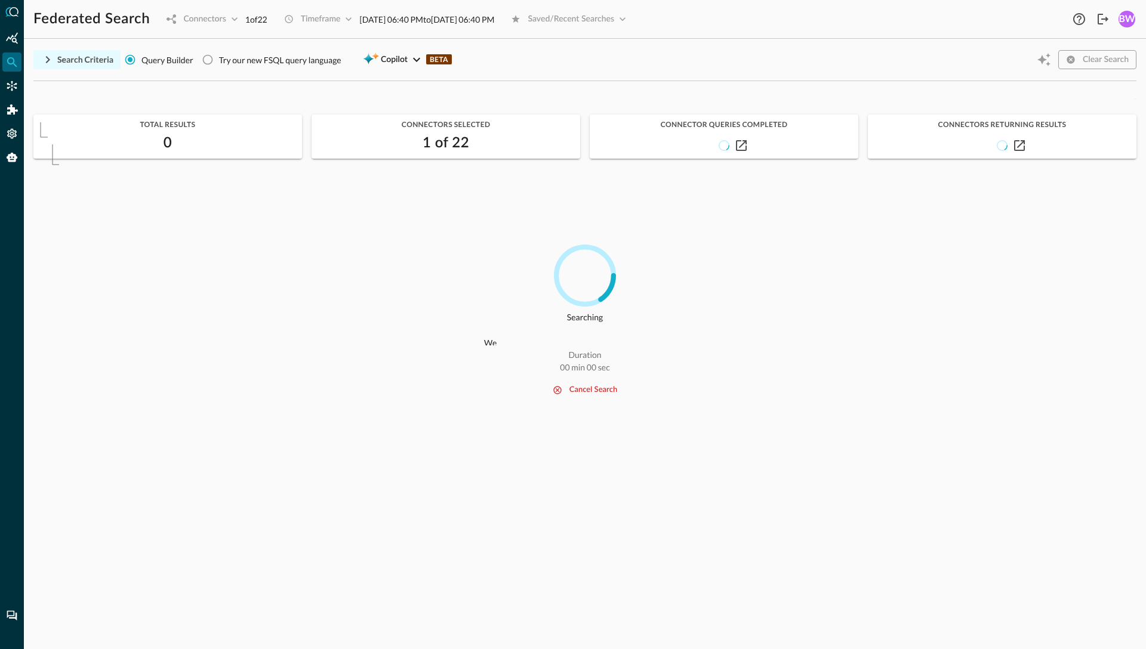
scroll to position [0, 0]
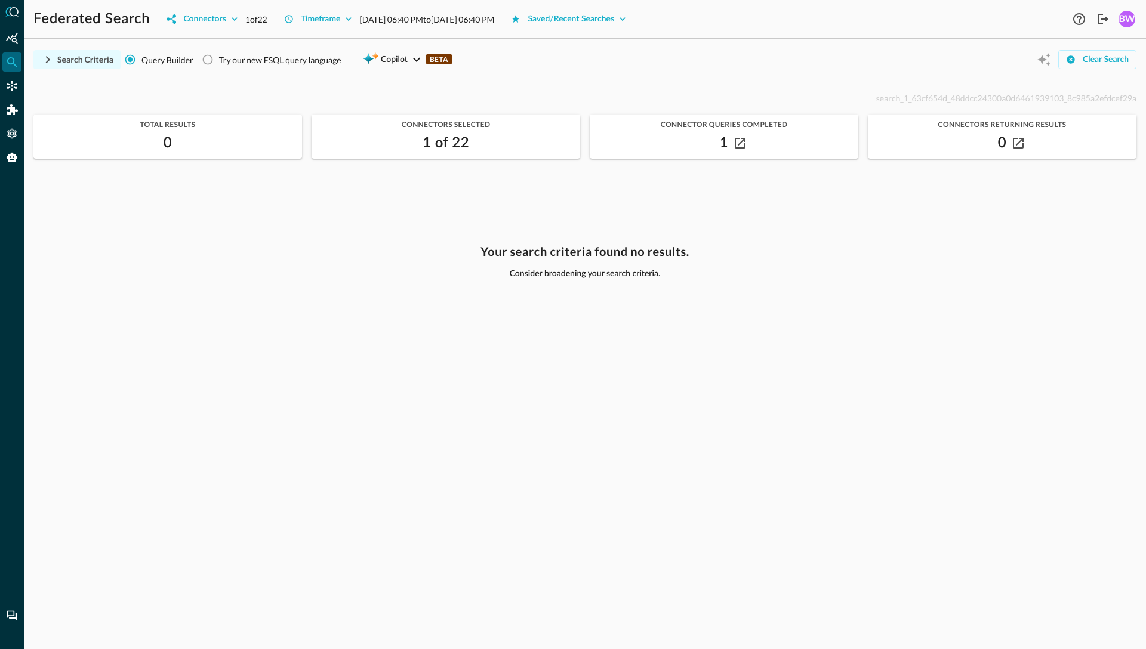
click at [49, 61] on icon "button" at bounding box center [48, 60] width 14 height 14
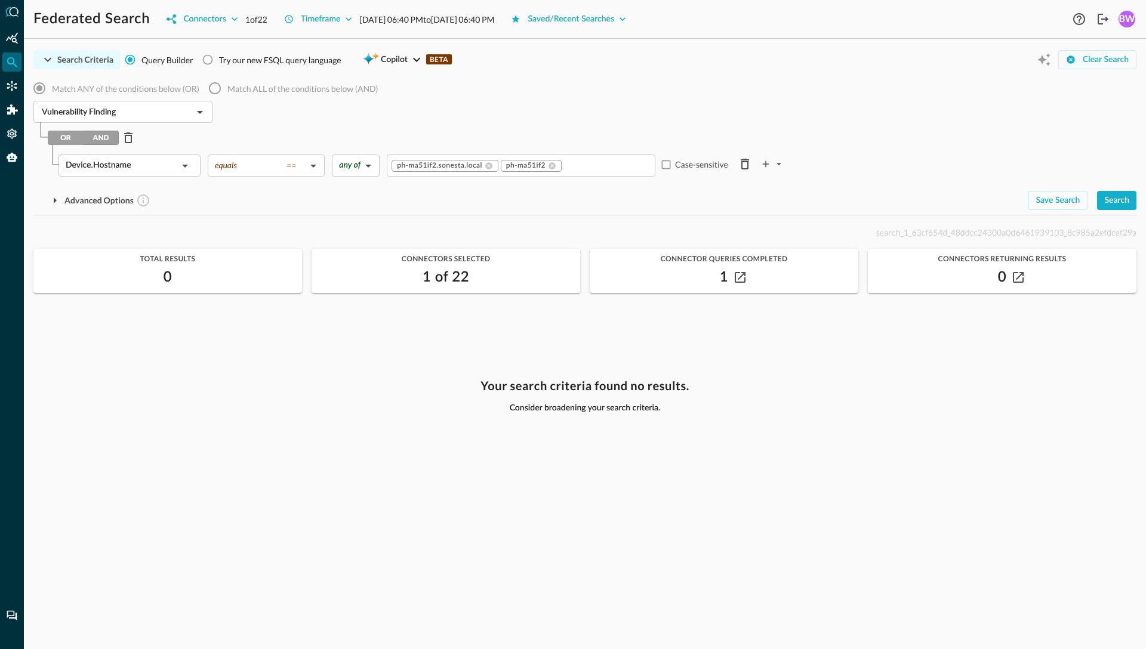
click at [926, 231] on span "search_1_63cf654d_48ddcc24300a0d6461939103_8c985a2efdcef29a" at bounding box center [1006, 232] width 260 height 10
copy span "search_1_63cf654d_48ddcc24300a0d6461939103_8c985a2efdcef29a"
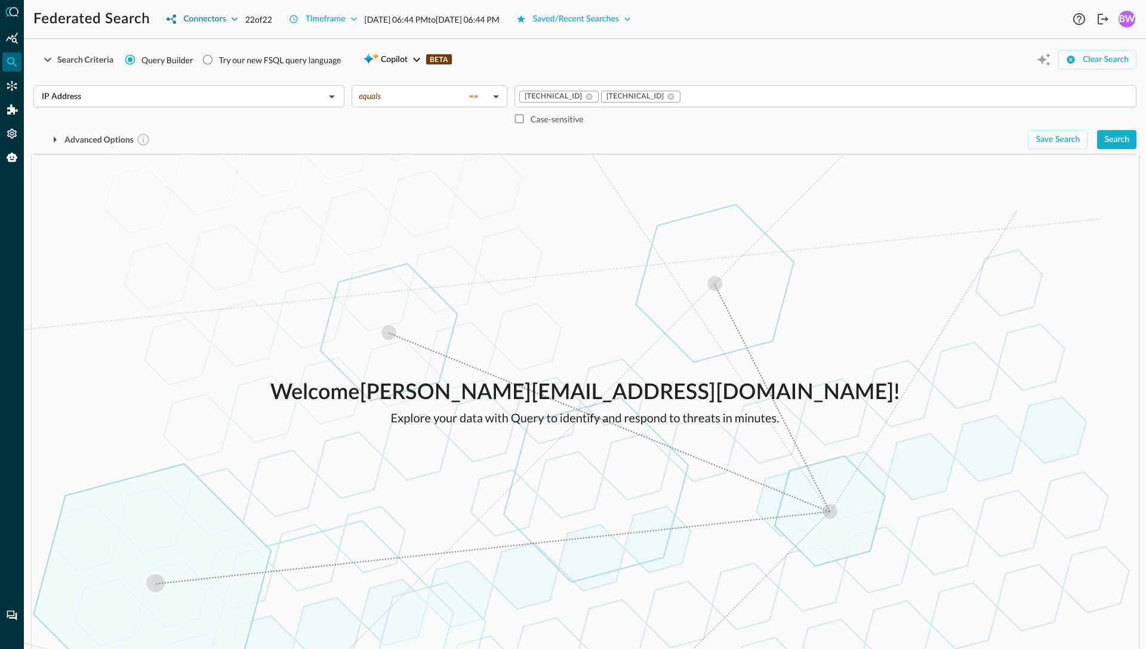
click at [230, 20] on icon "button" at bounding box center [235, 19] width 12 height 12
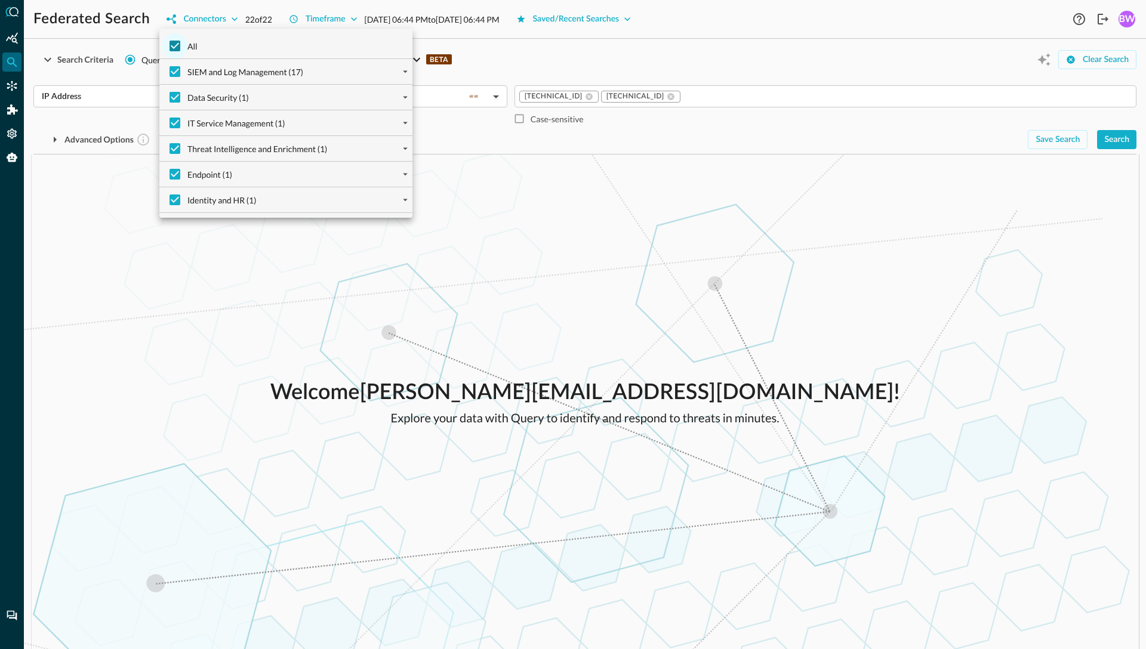
click at [177, 44] on input "All" at bounding box center [174, 45] width 25 height 25
checkbox input "false"
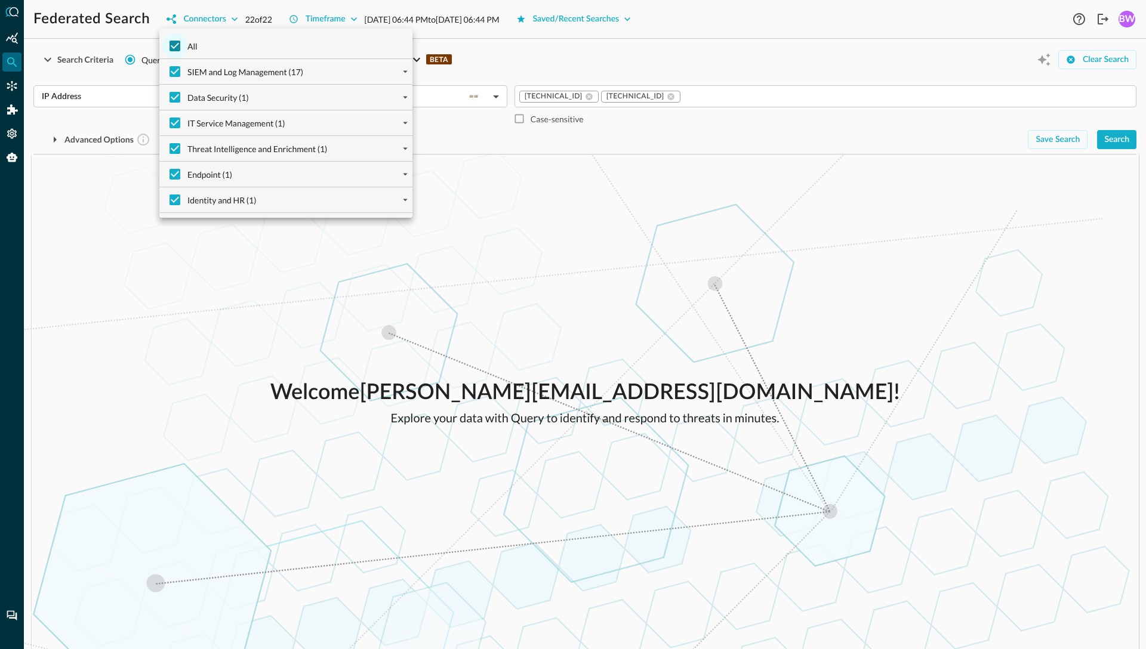
checkbox input "false"
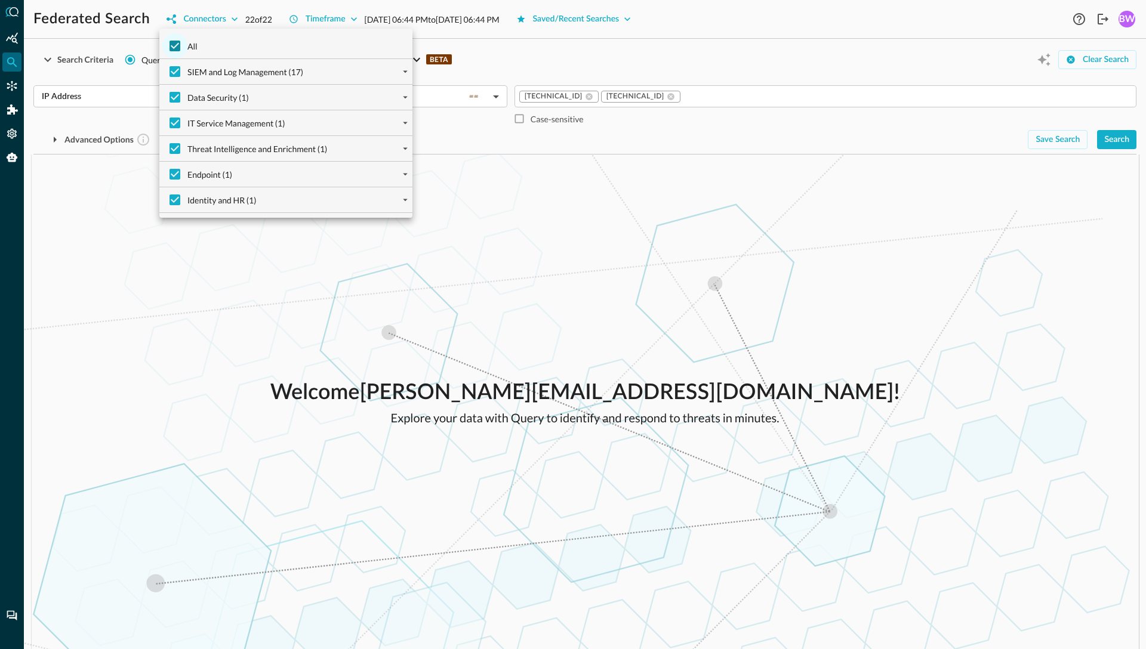
checkbox input "false"
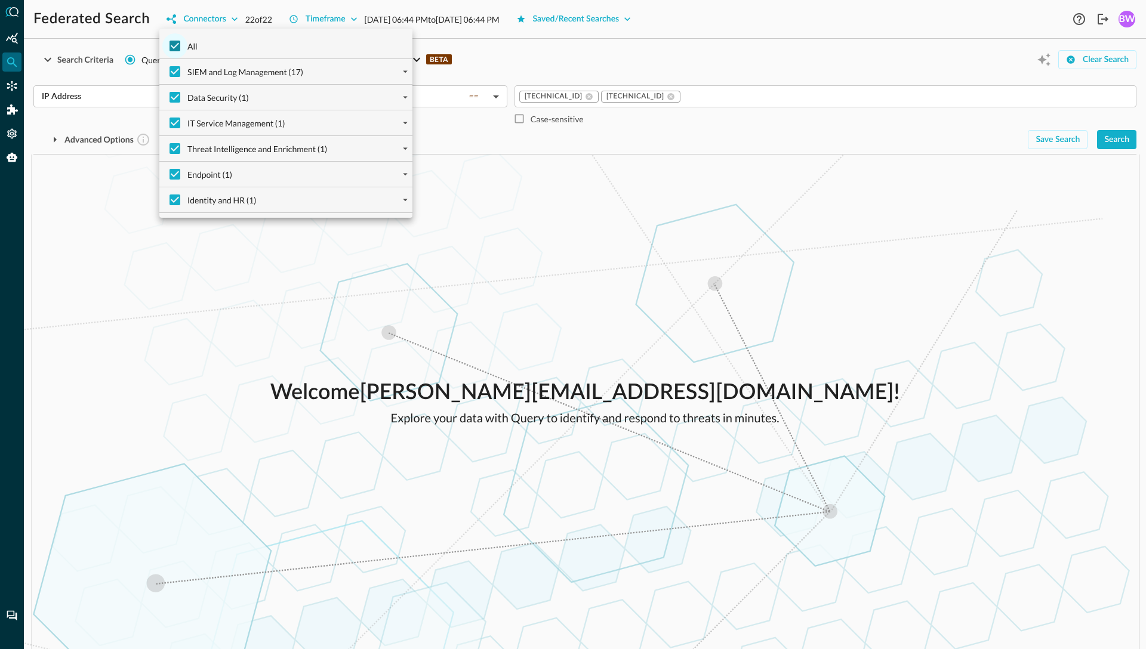
checkbox input "false"
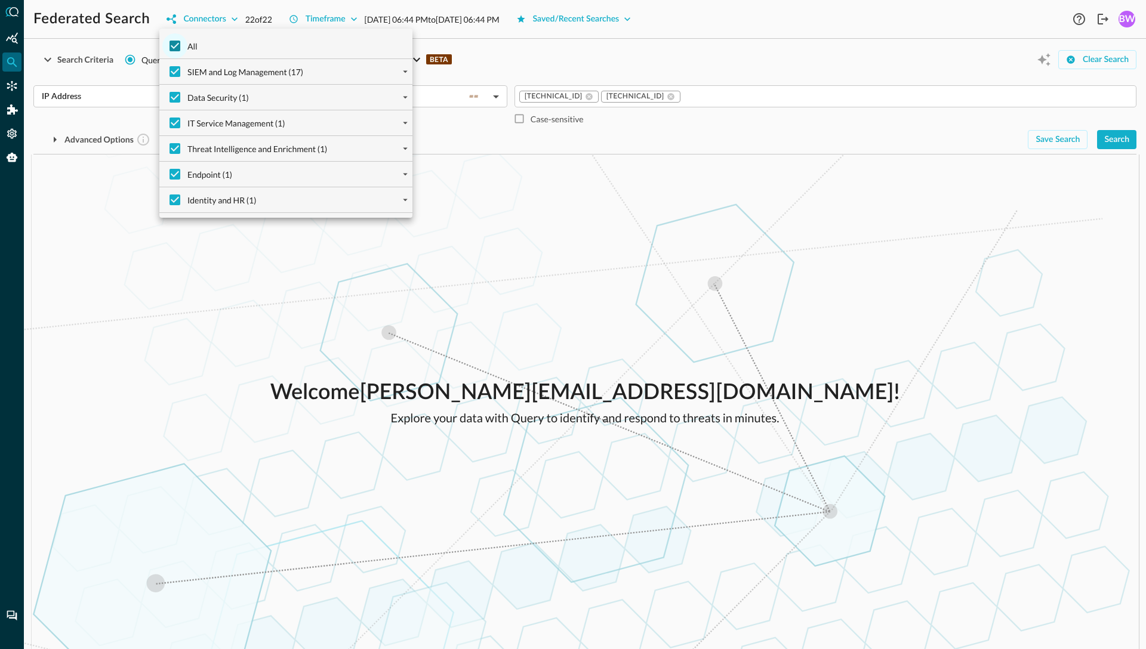
checkbox input "false"
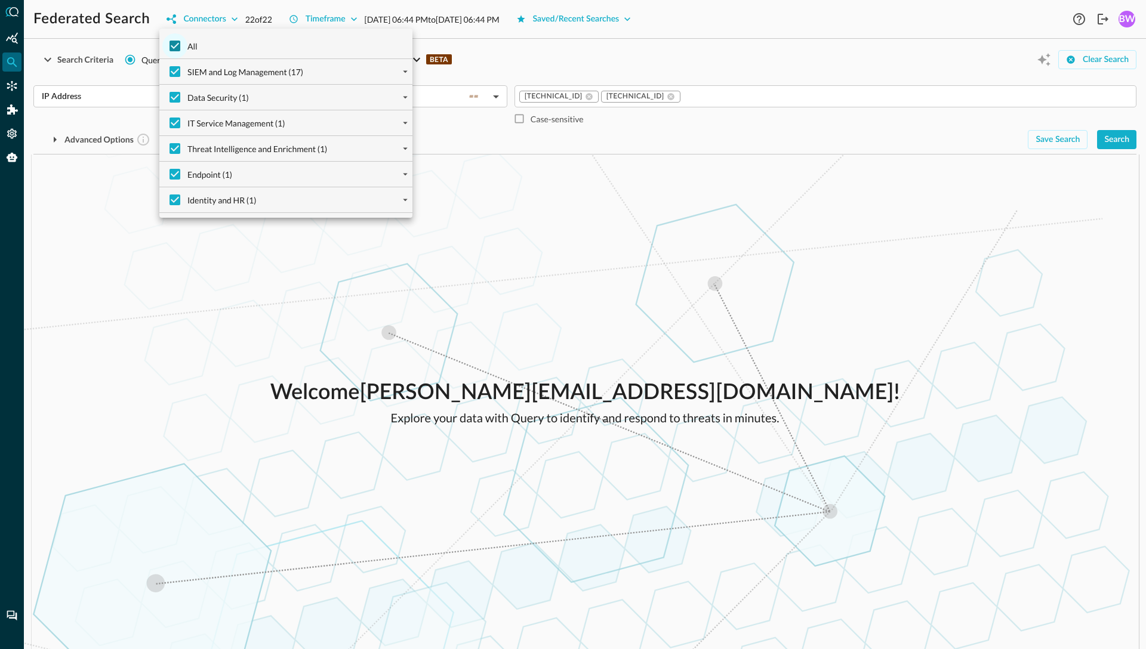
checkbox input "false"
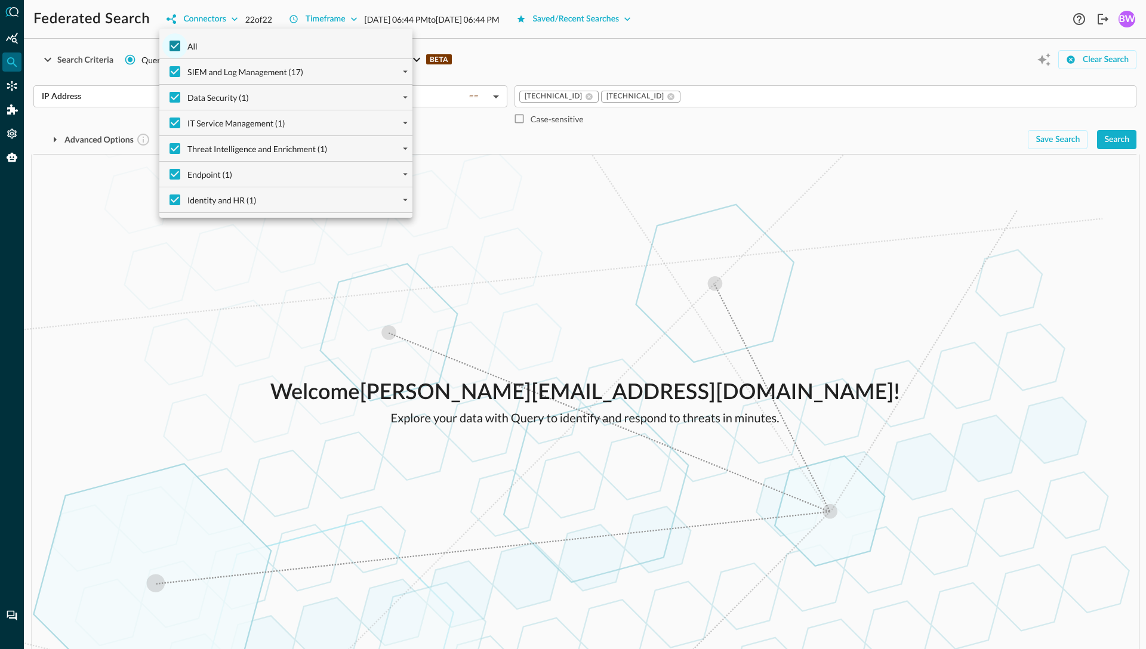
checkbox input "false"
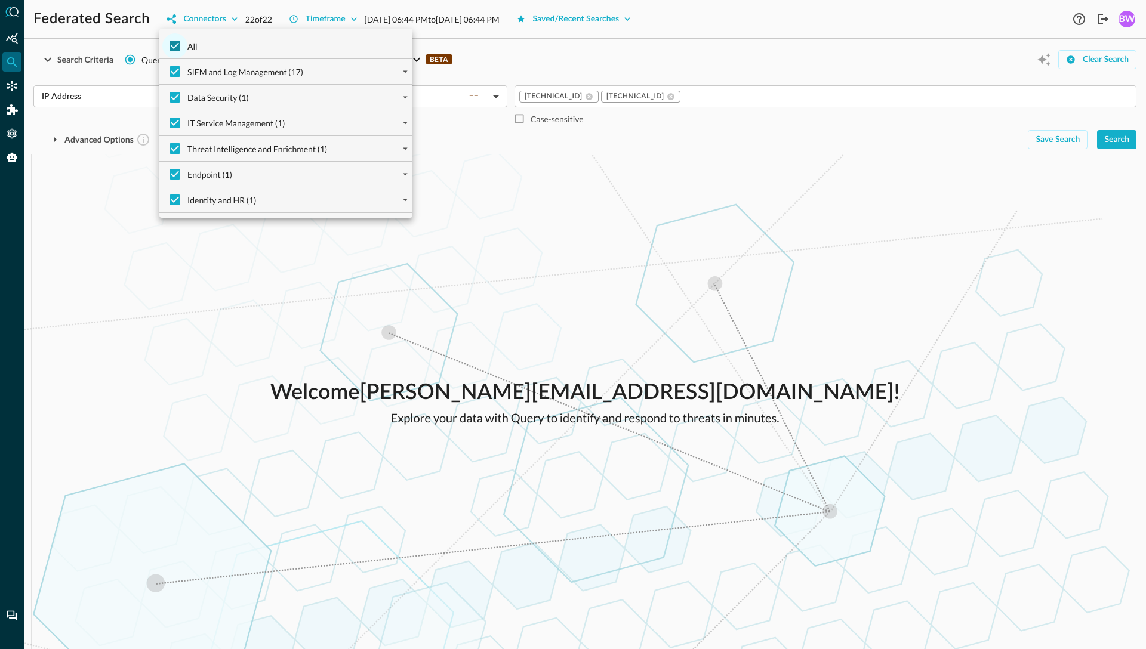
checkbox input "false"
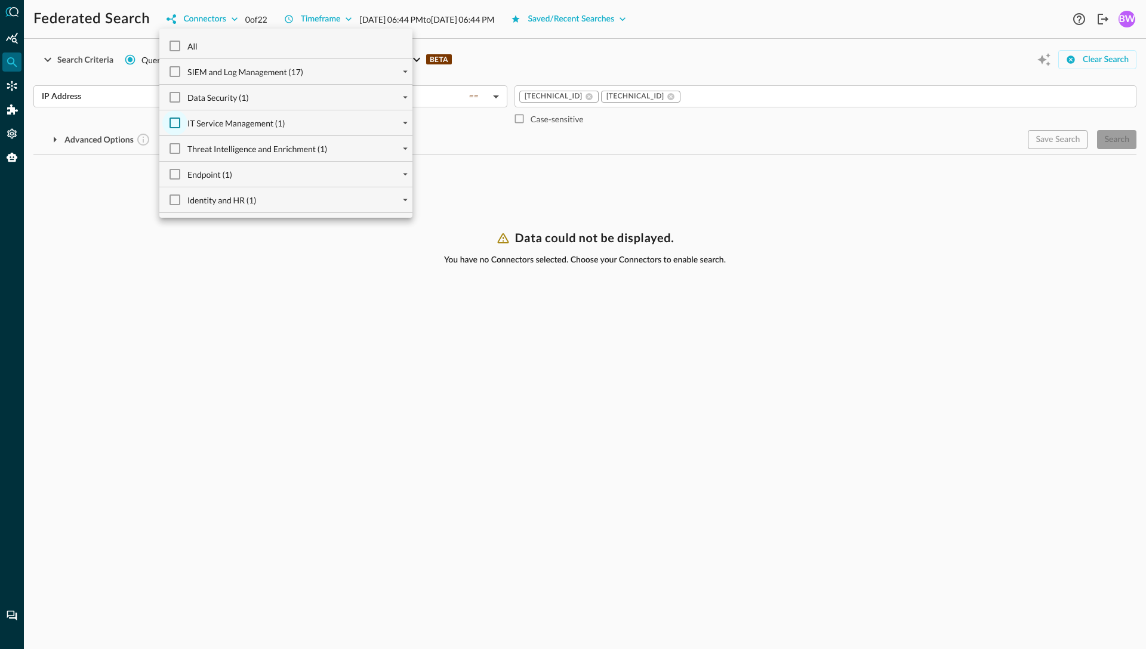
click at [173, 120] on input "IT Service Management (1)" at bounding box center [174, 122] width 25 height 25
checkbox input "true"
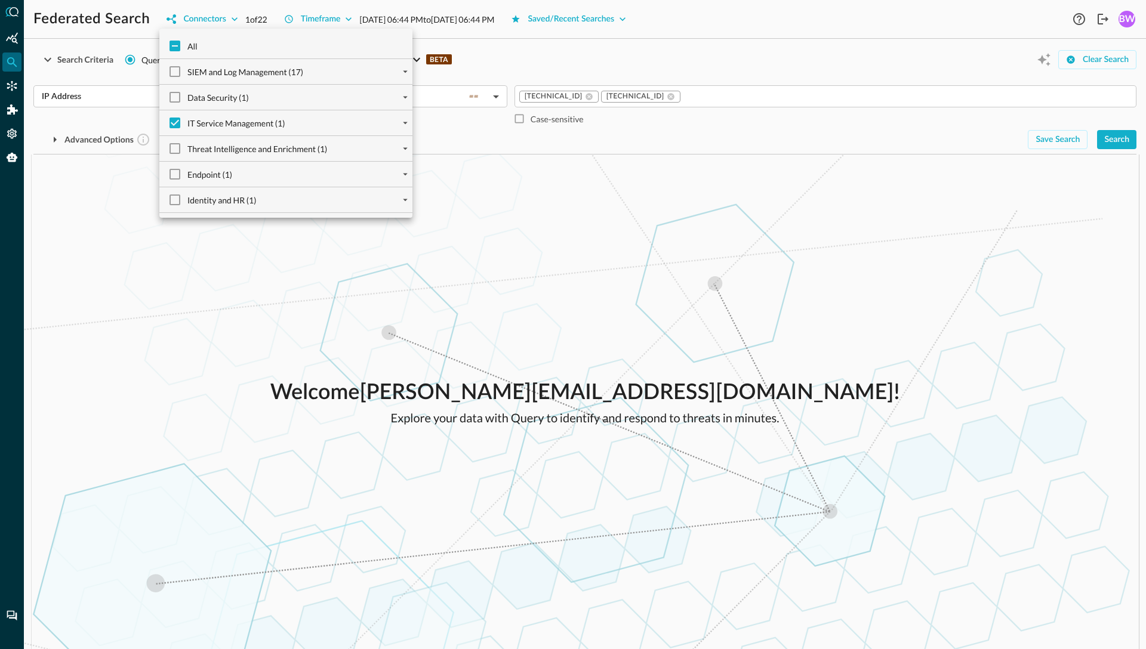
click at [322, 310] on div at bounding box center [573, 324] width 1146 height 649
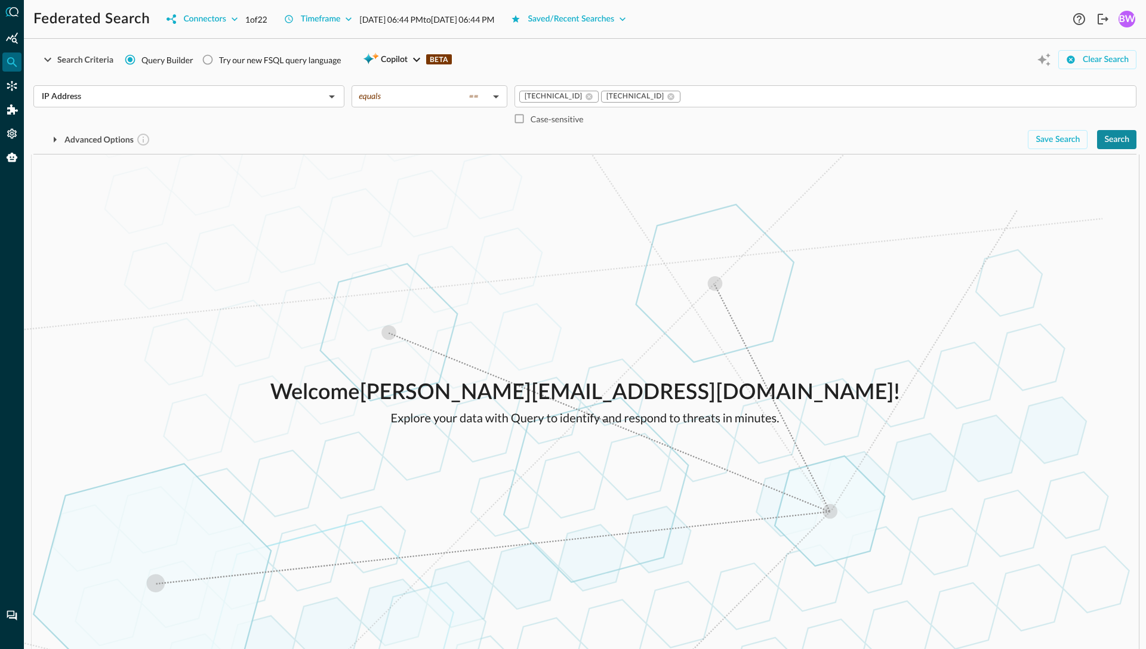
click at [1117, 140] on div "Search" at bounding box center [1116, 140] width 25 height 15
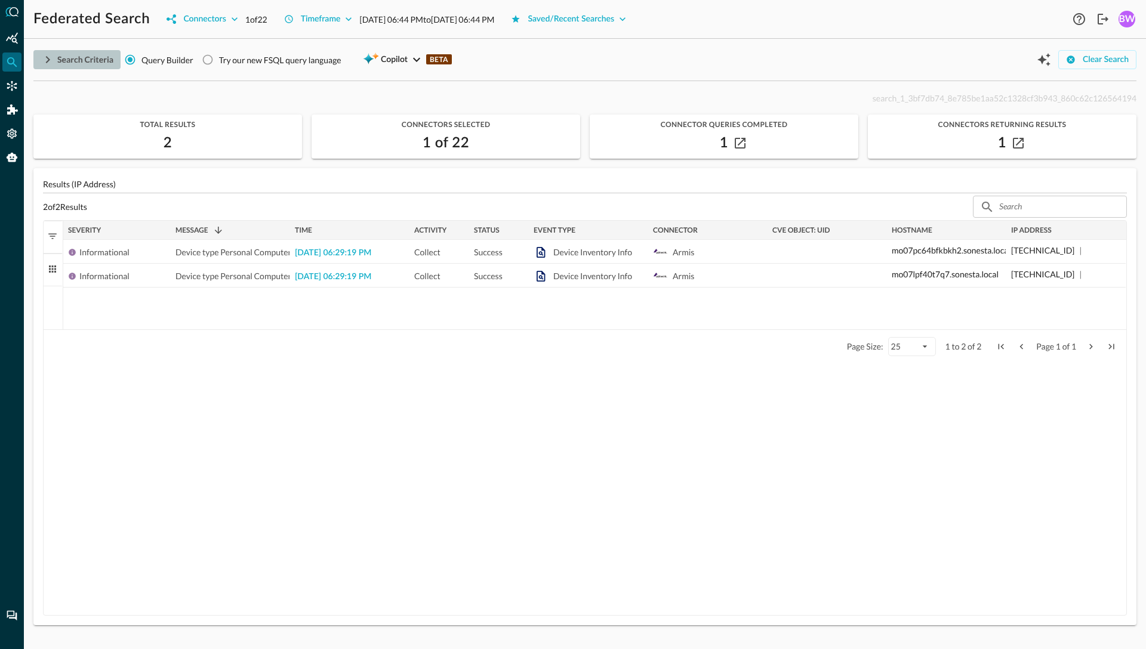
click at [45, 58] on icon "button" at bounding box center [48, 60] width 14 height 14
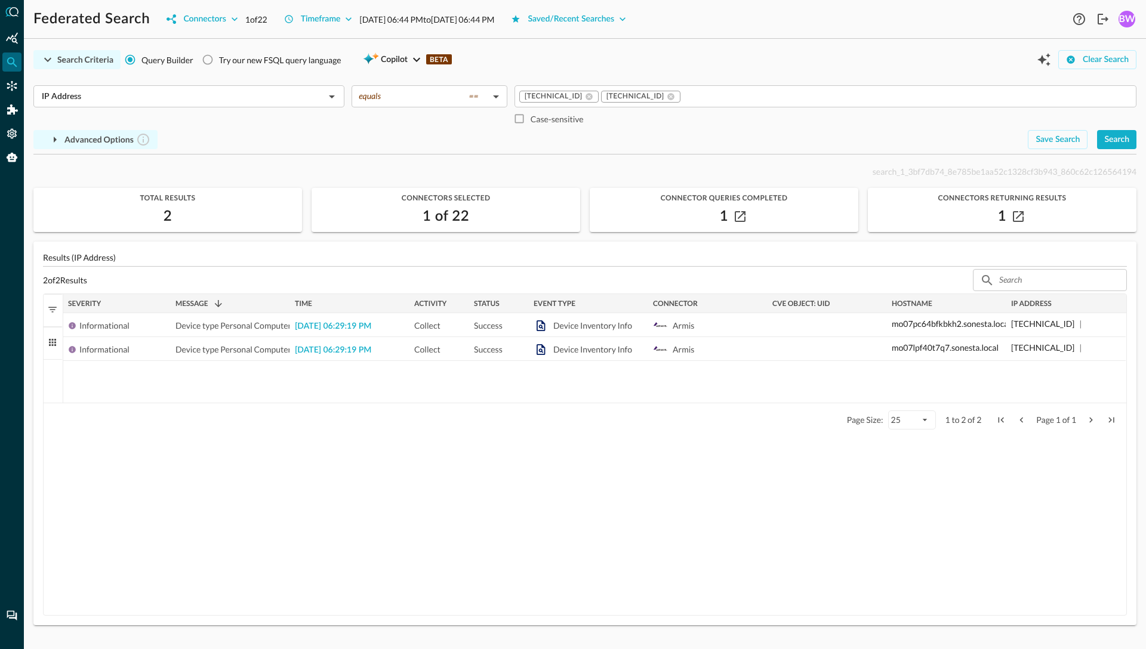
click at [53, 140] on icon "button" at bounding box center [55, 140] width 14 height 14
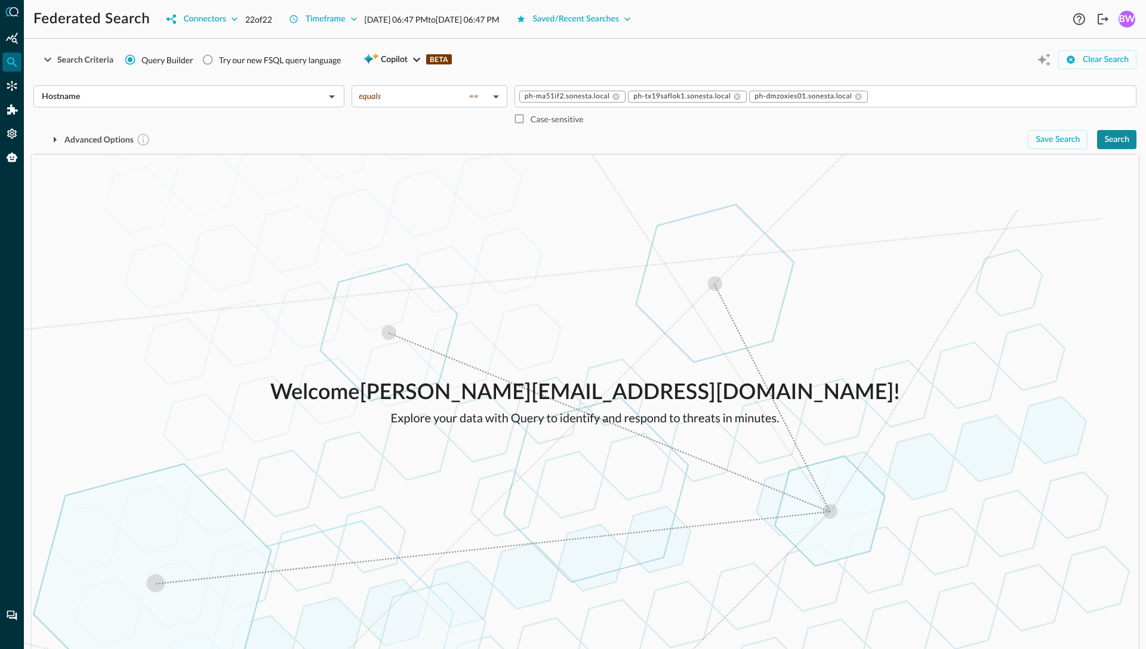
click at [1123, 143] on div "Search" at bounding box center [1116, 140] width 25 height 15
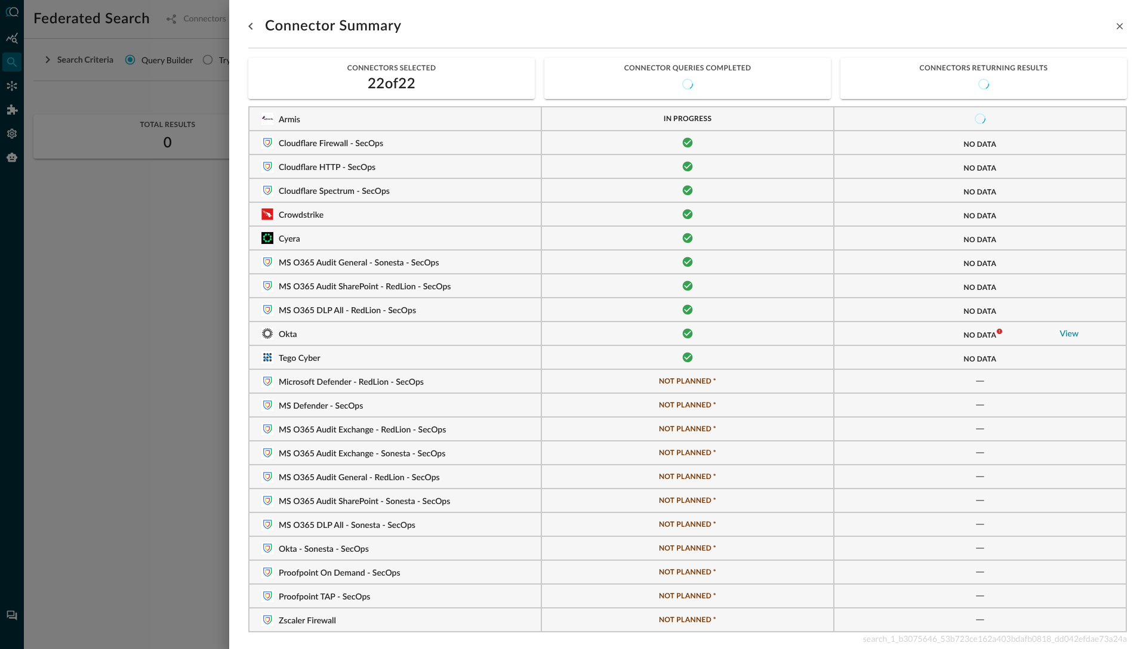
click at [1072, 336] on link "View" at bounding box center [1069, 334] width 19 height 8
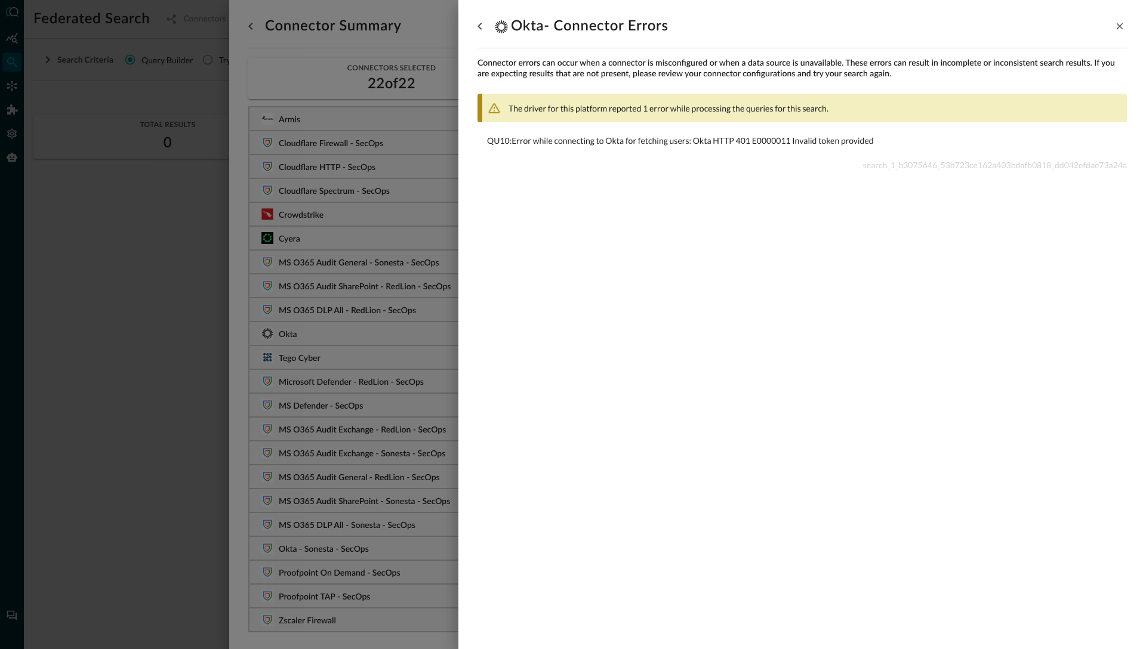
click at [96, 284] on div at bounding box center [573, 324] width 1146 height 649
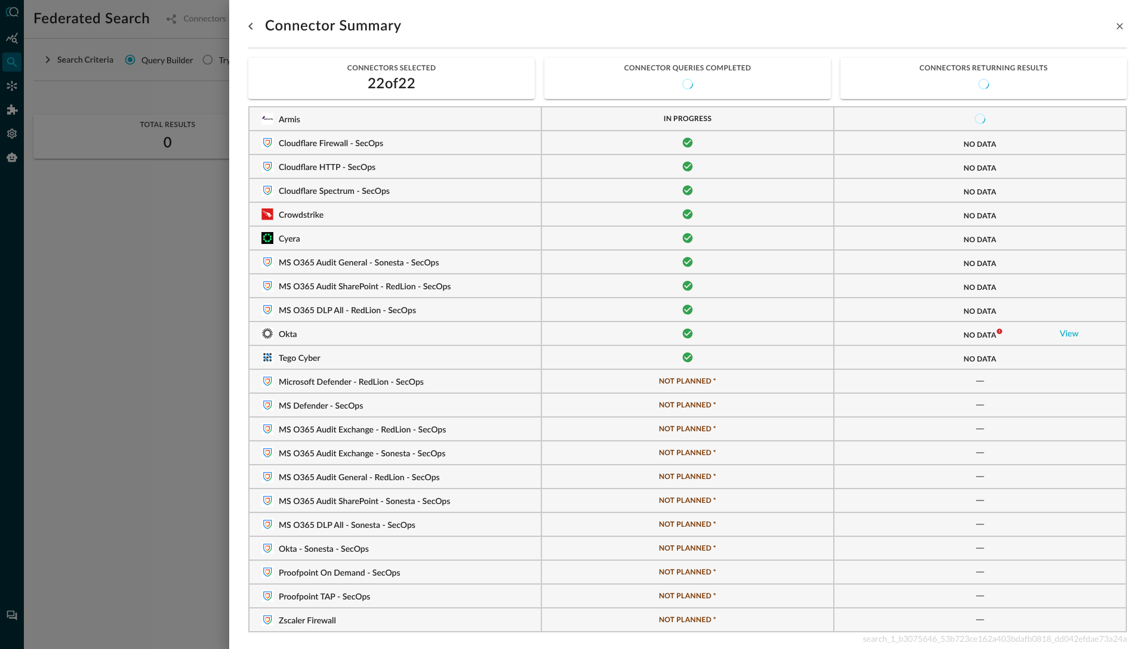
click at [150, 324] on div at bounding box center [573, 324] width 1146 height 649
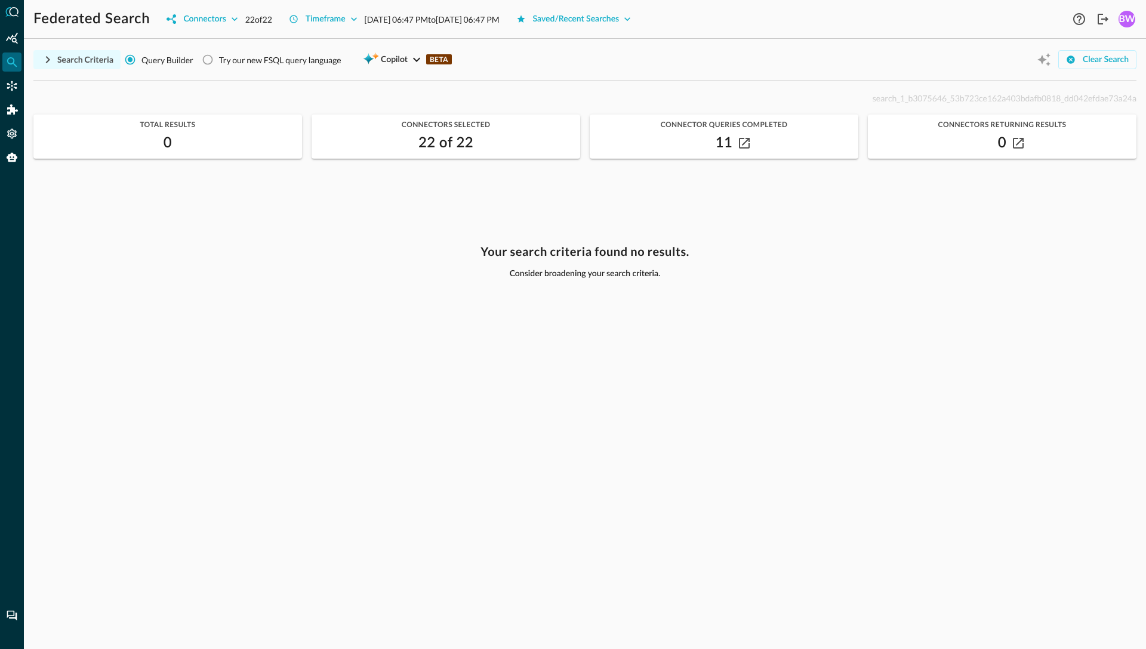
click at [46, 59] on icon "button" at bounding box center [48, 60] width 14 height 14
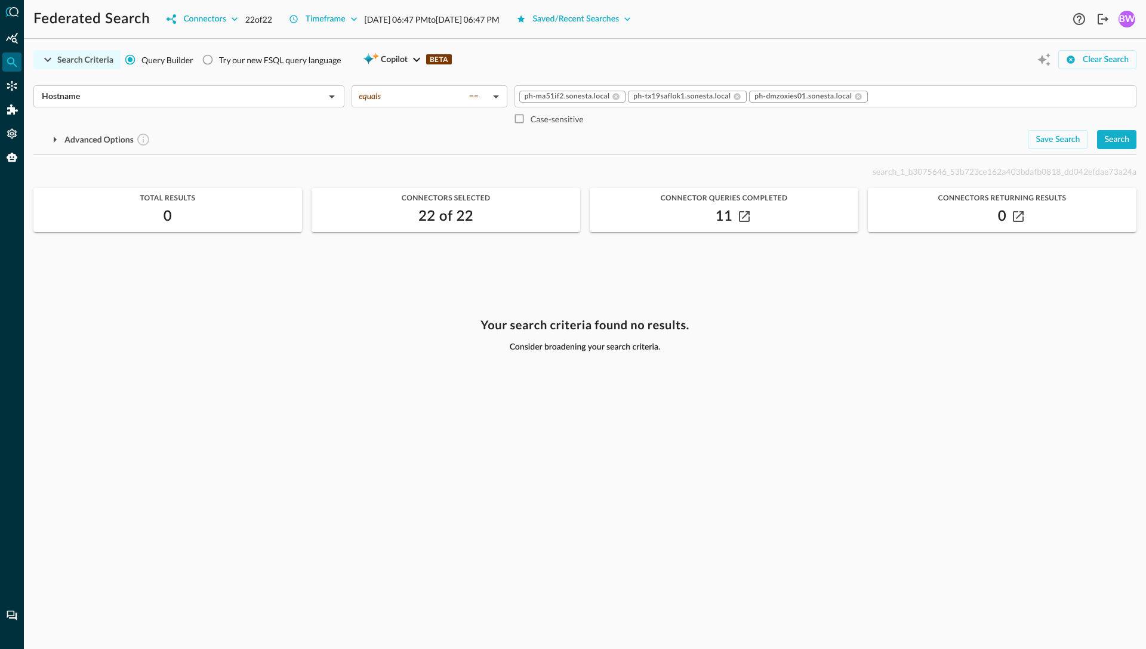
click at [224, 349] on div "Your search criteria found no results. Consider broadening your search criteria." at bounding box center [584, 476] width 1103 height 317
click at [912, 170] on span "search_1_b3075646_53b723ce162a403bdafb0818_dd042efdae73a24a" at bounding box center [1005, 172] width 264 height 10
click at [214, 13] on div "Connectors" at bounding box center [204, 19] width 42 height 15
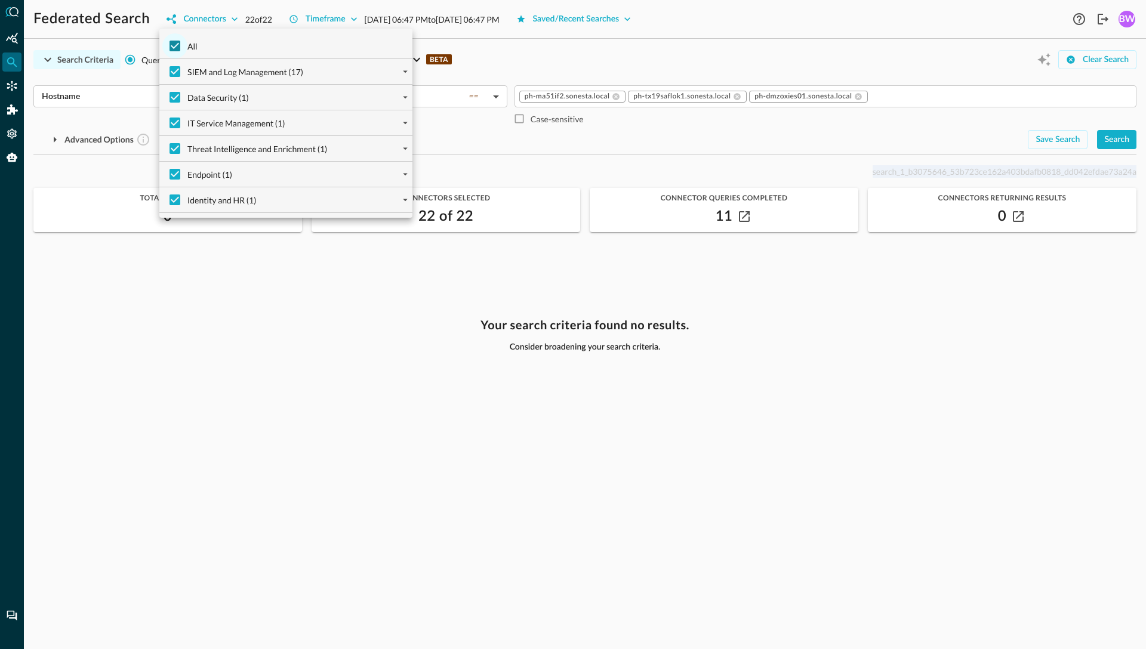
click at [174, 45] on input "All" at bounding box center [174, 45] width 25 height 25
checkbox input "false"
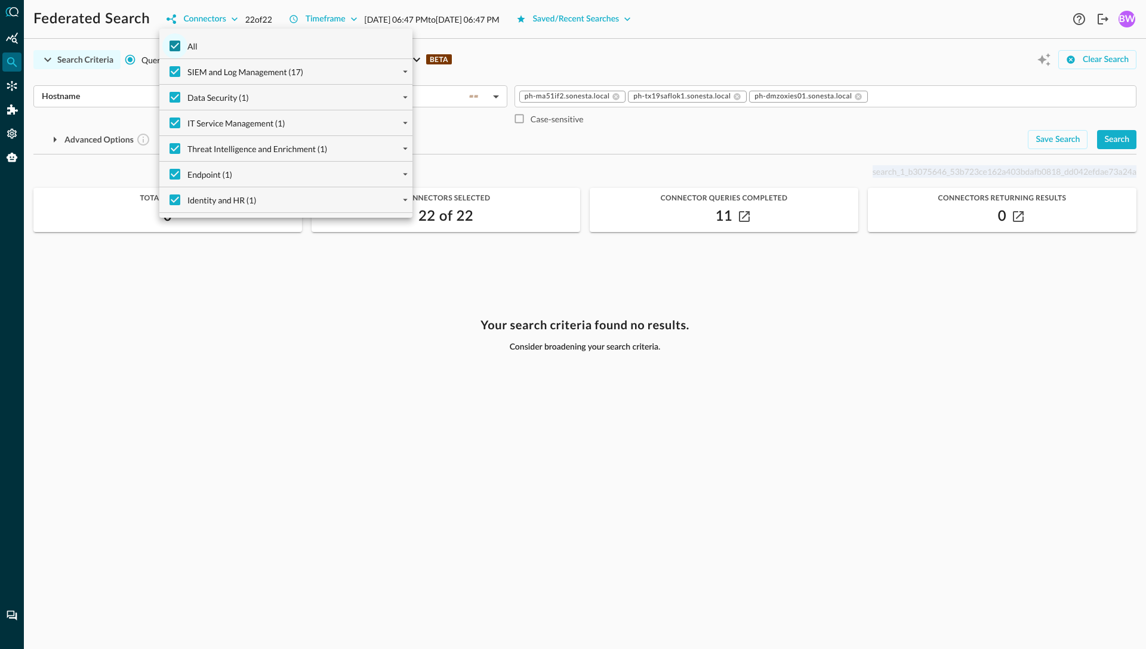
checkbox input "false"
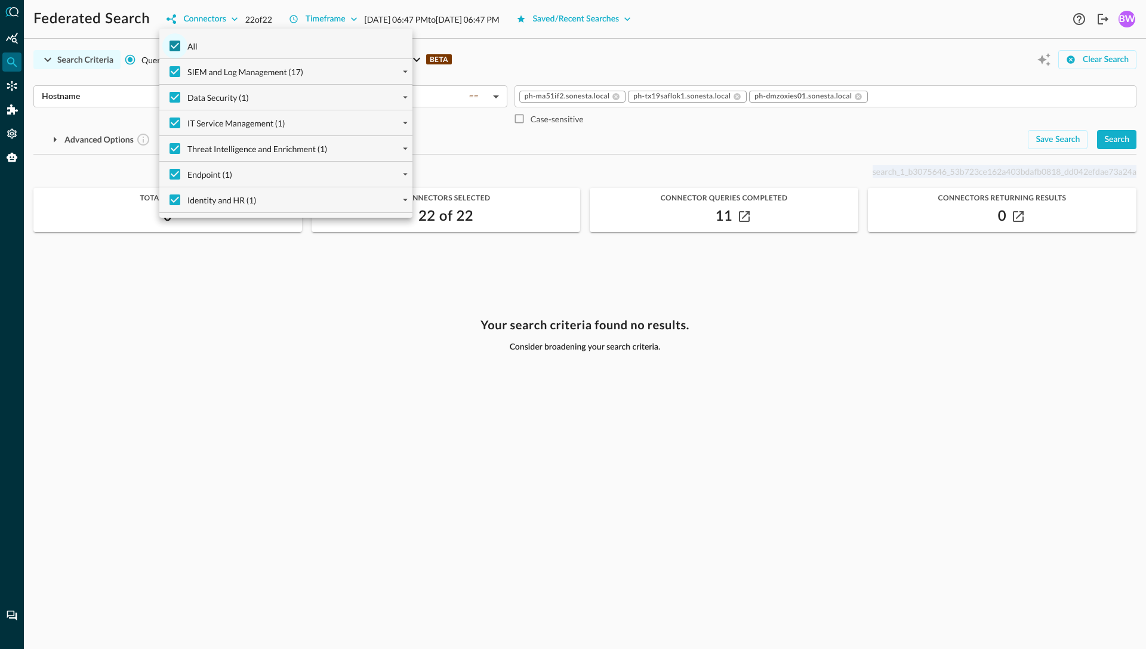
checkbox input "false"
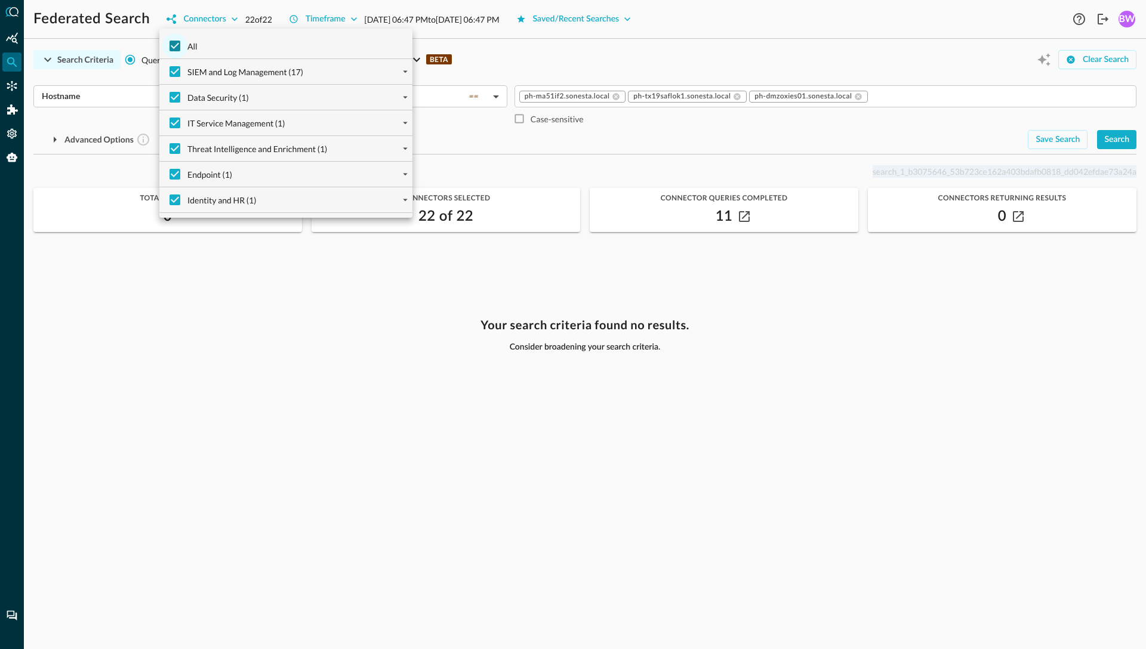
checkbox input "false"
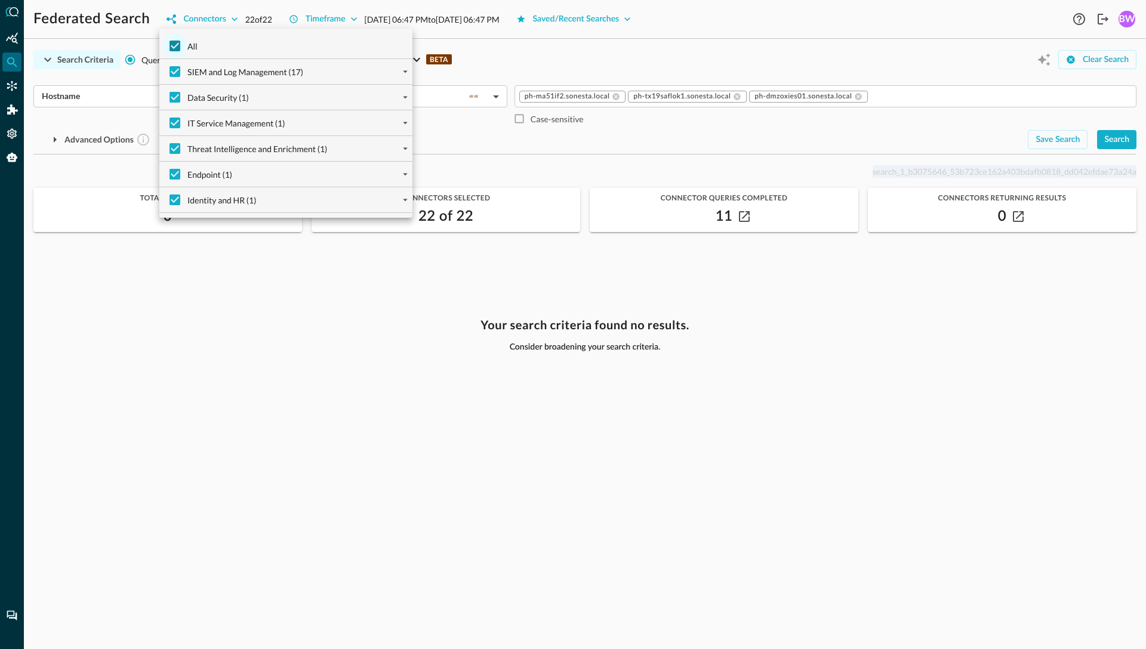
checkbox input "false"
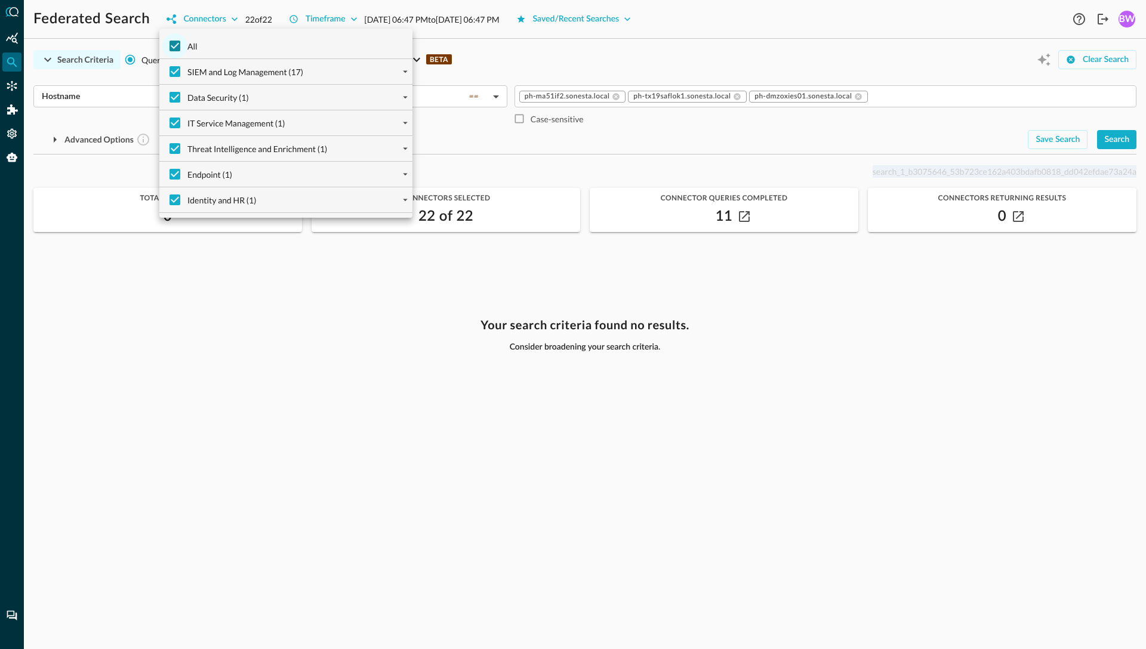
checkbox input "false"
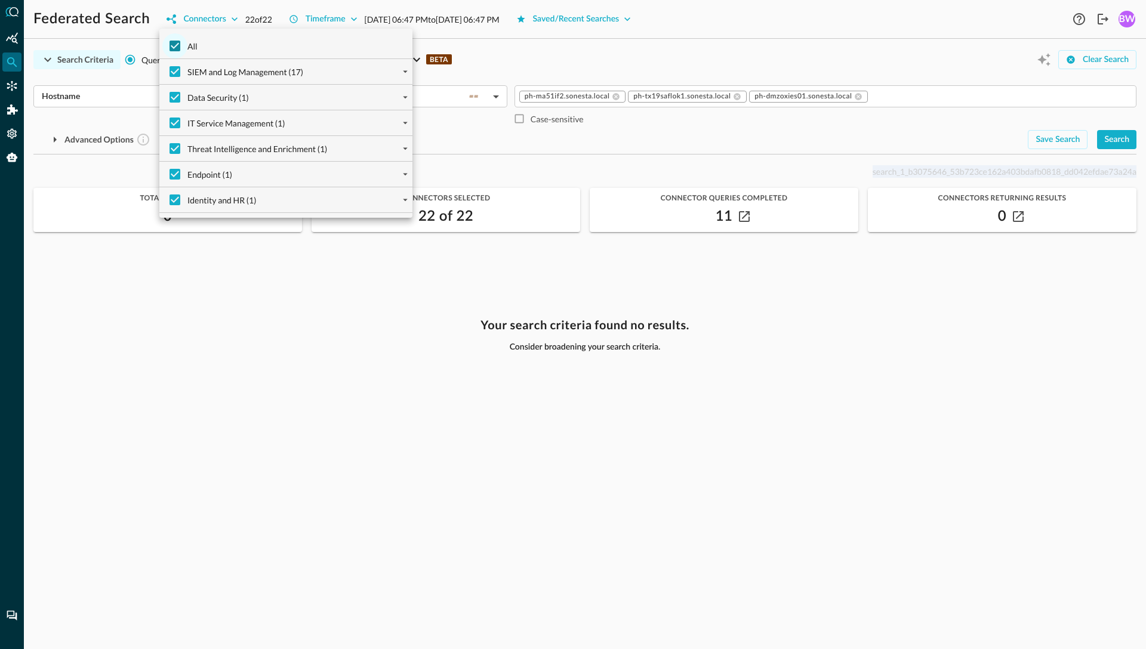
checkbox input "false"
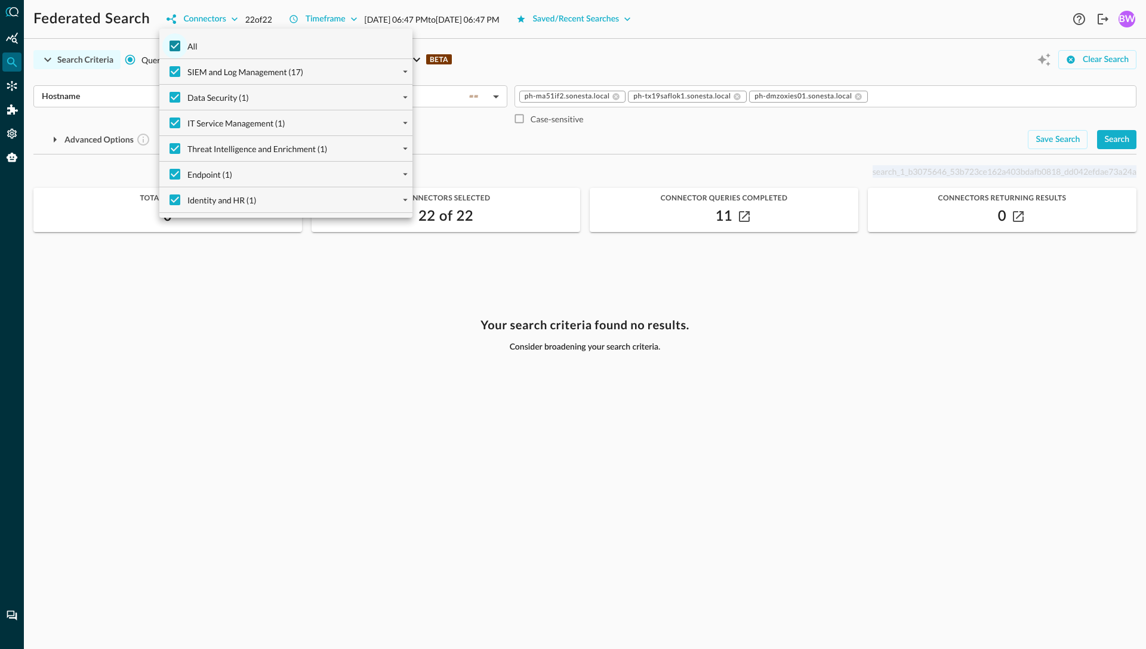
checkbox input "false"
click at [176, 124] on input "IT Service Management (1)" at bounding box center [174, 122] width 25 height 25
checkbox input "true"
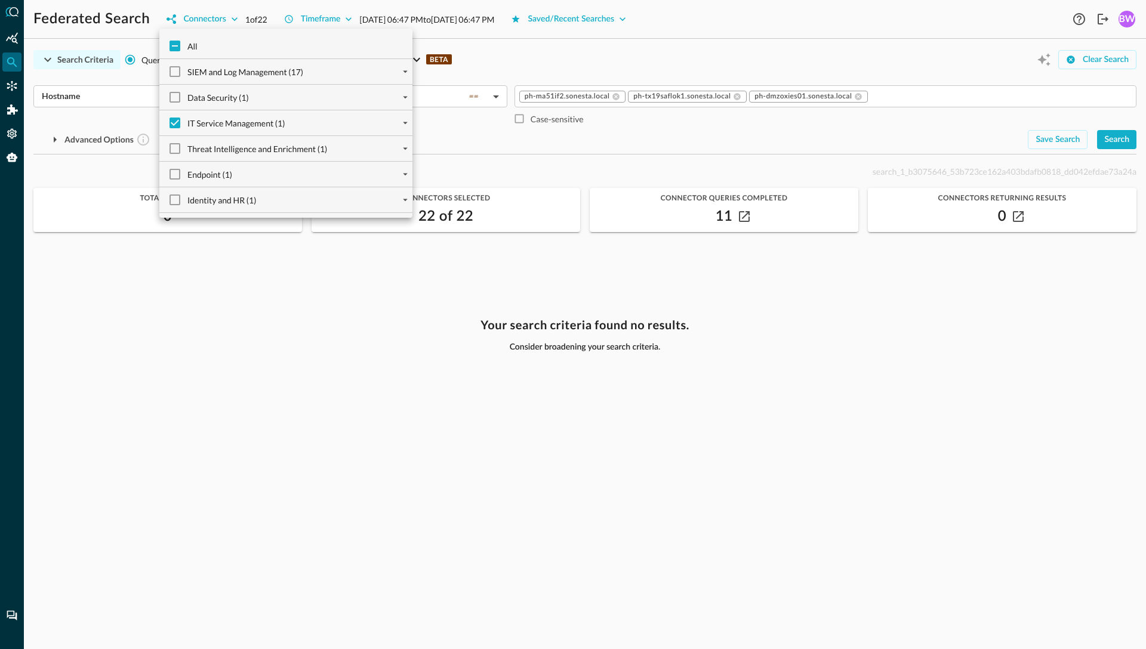
click at [495, 46] on div at bounding box center [573, 324] width 1146 height 649
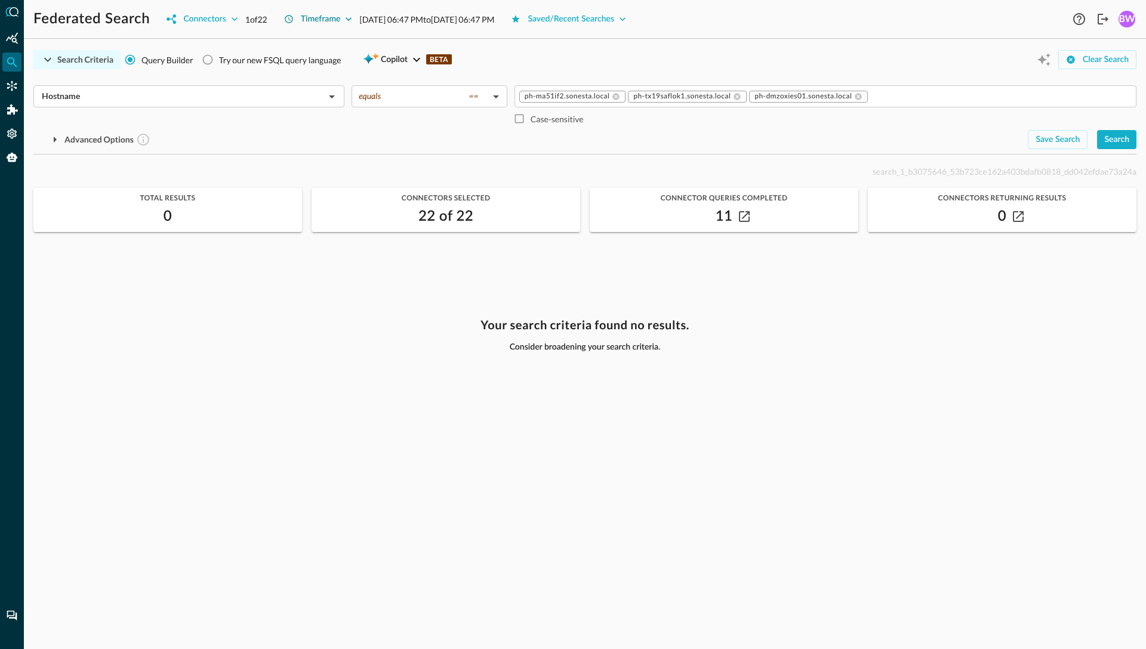
click at [341, 18] on div "Timeframe" at bounding box center [321, 19] width 40 height 15
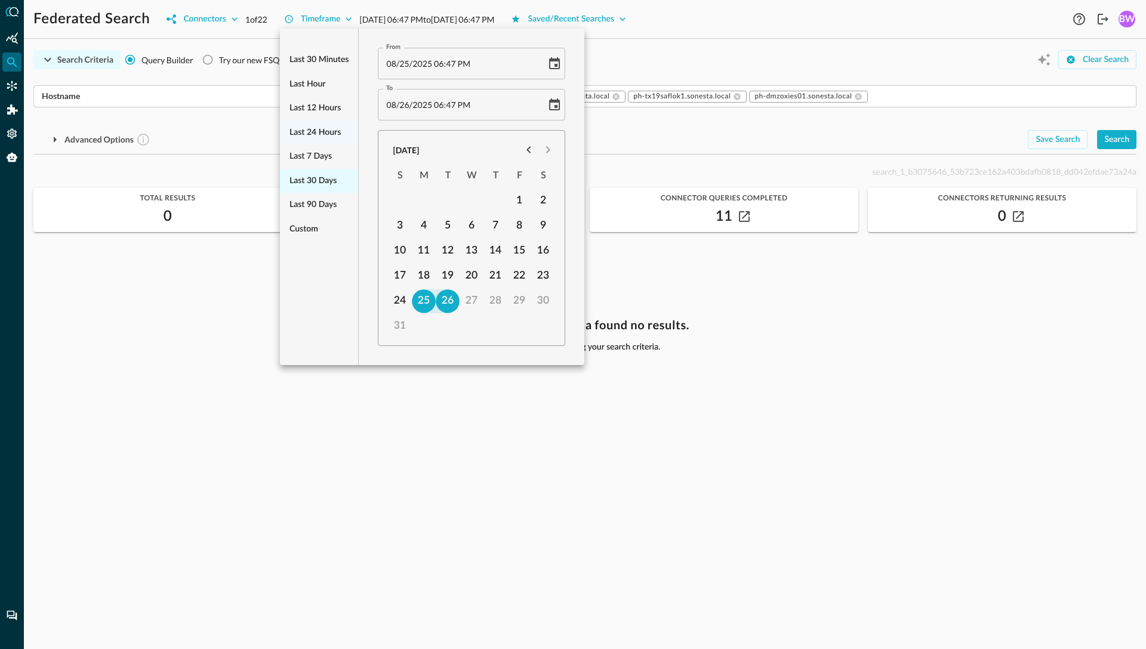
click at [306, 182] on span "Last 30 days" at bounding box center [313, 181] width 47 height 15
type input "07/27/2025 06:53 PM"
type input "08/26/2025 06:53 PM"
click at [153, 323] on div at bounding box center [573, 324] width 1146 height 649
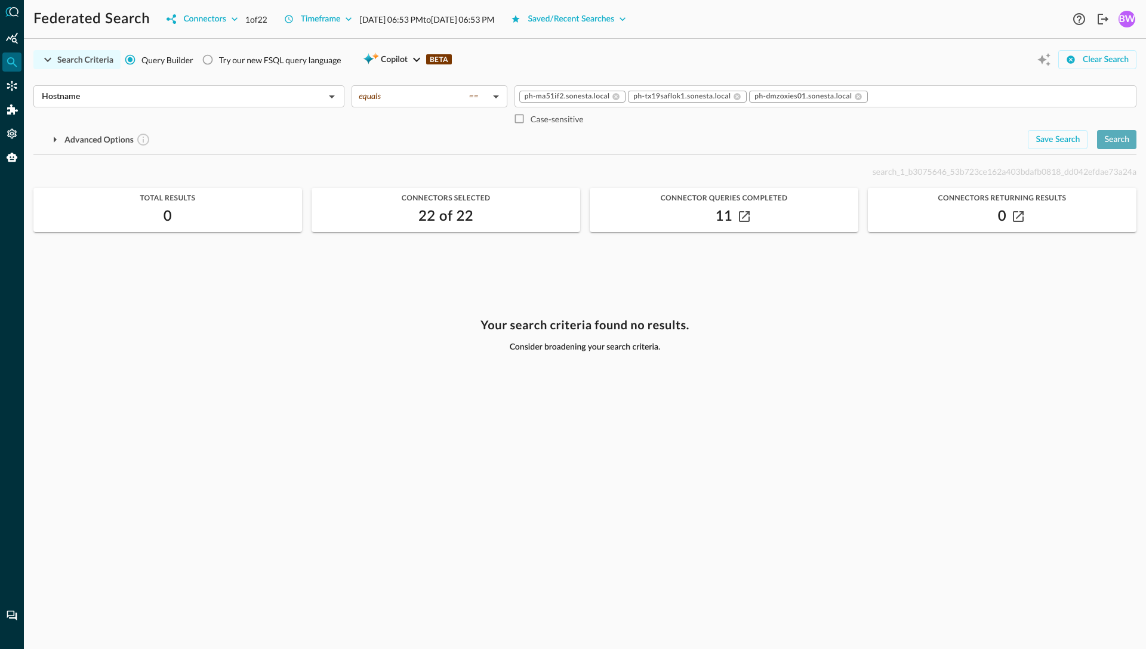
click at [1121, 144] on div "Search" at bounding box center [1116, 140] width 25 height 15
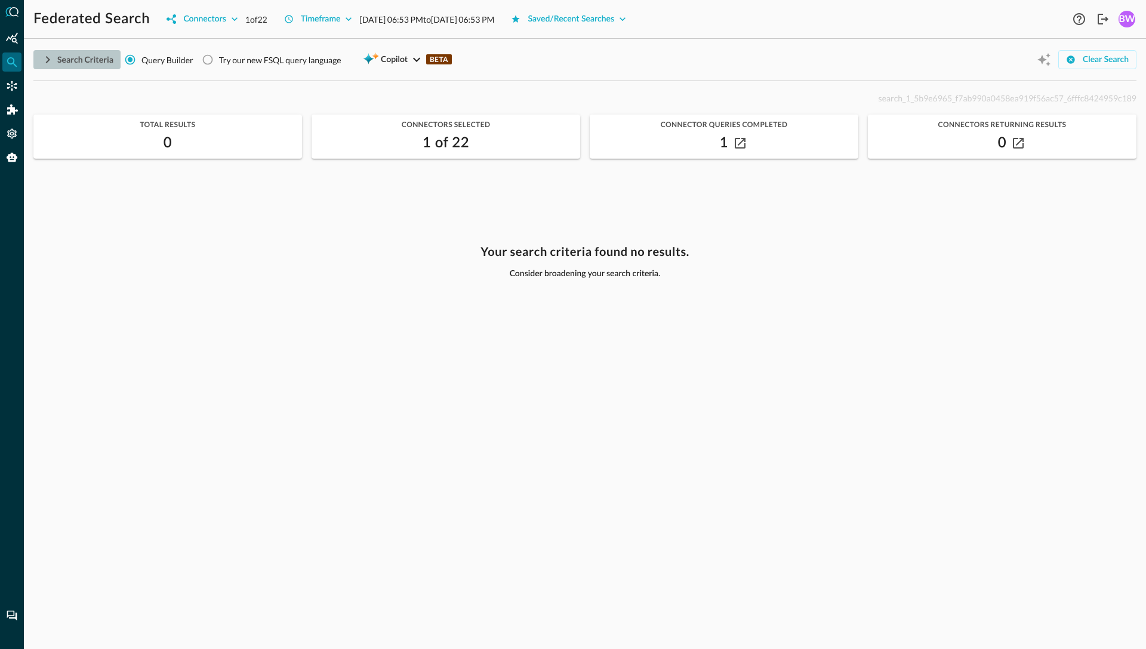
click at [47, 58] on icon "button" at bounding box center [48, 59] width 4 height 7
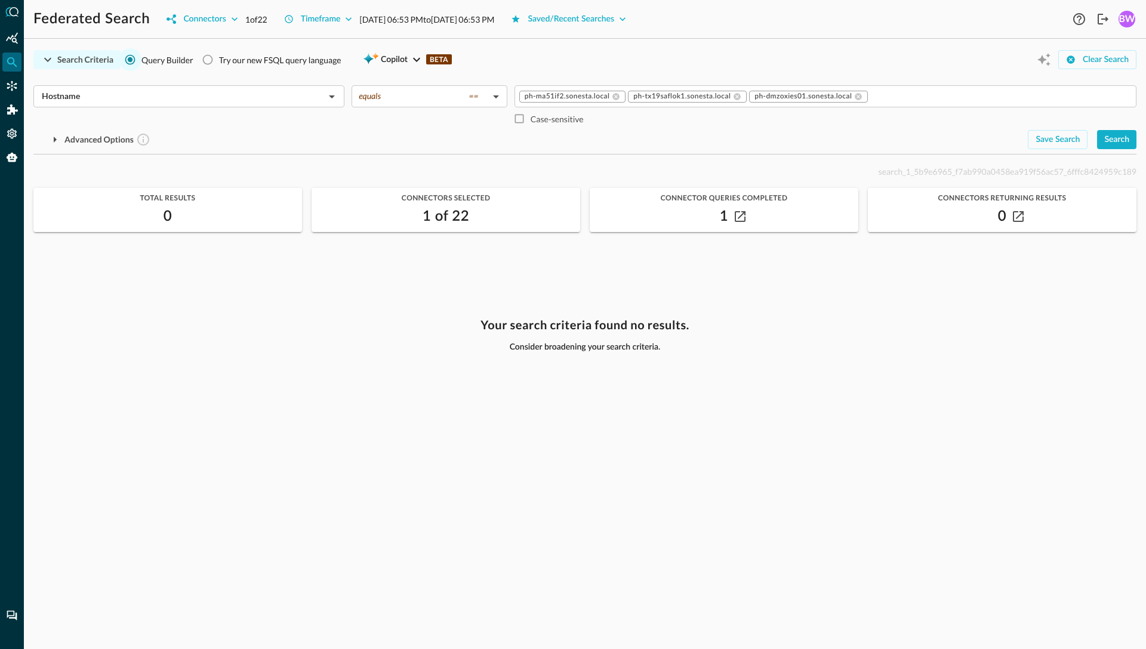
click at [140, 67] on input "Query Builder" at bounding box center [130, 59] width 23 height 23
click at [968, 171] on span "search_1_5b9e6965_f7ab990a0458ea919f56ac57_6fffc8424959c189" at bounding box center [1008, 172] width 258 height 10
copy p "search_1_5b9e6965_f7ab990a0458ea919f56ac57_6fffc8424959c189"
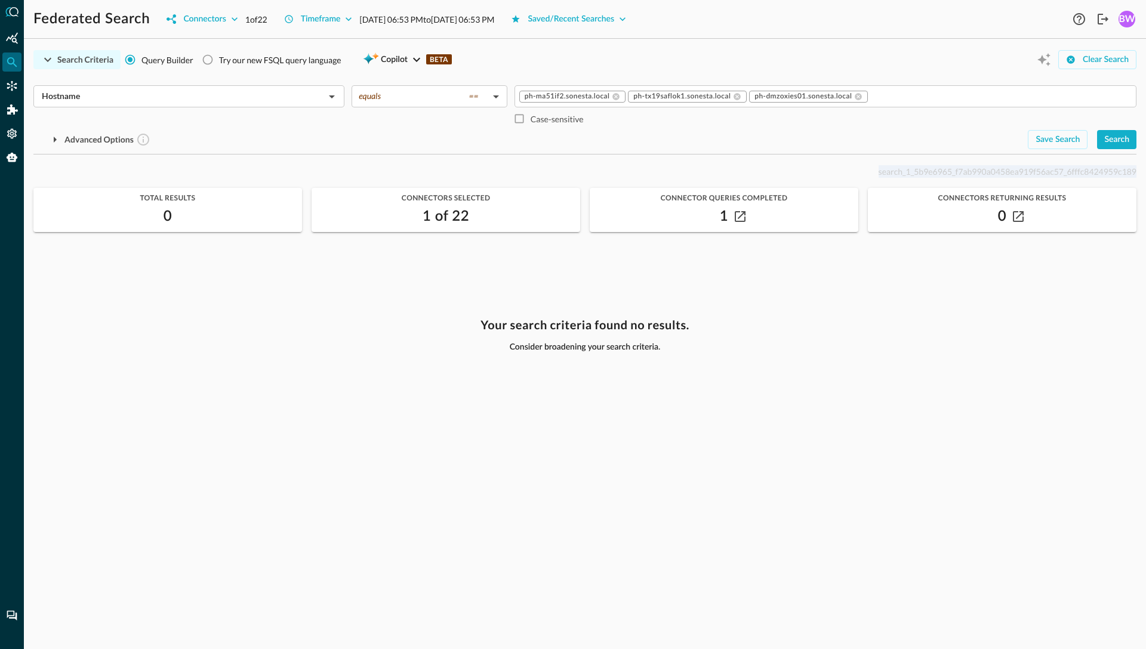
click at [50, 60] on icon "button" at bounding box center [48, 60] width 14 height 14
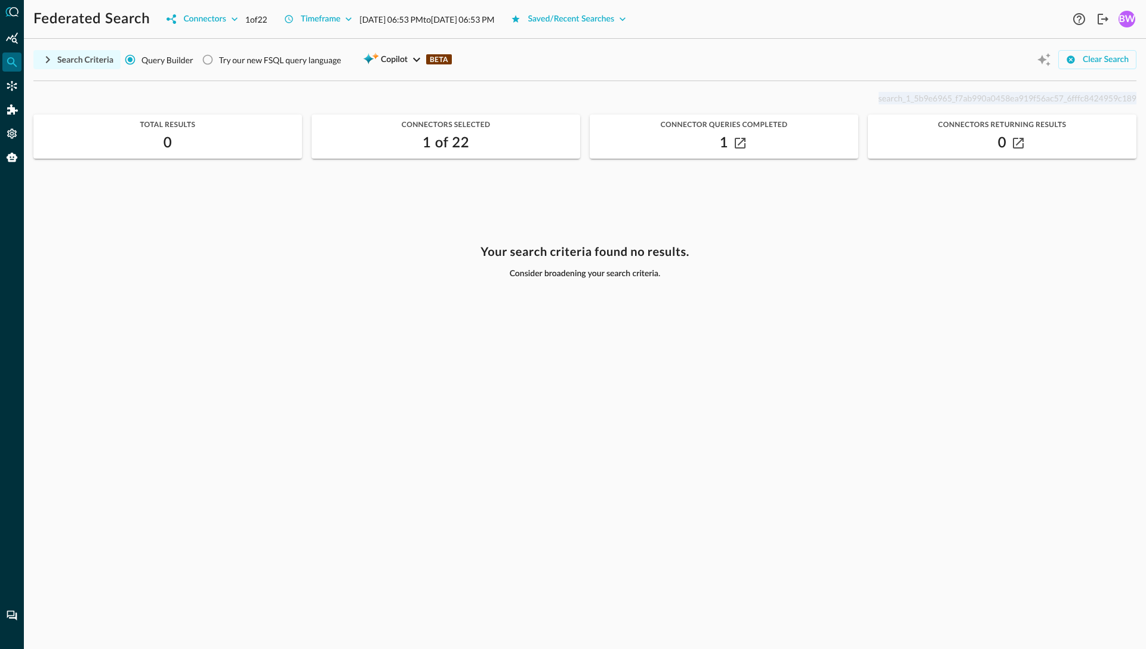
click at [50, 60] on icon "button" at bounding box center [48, 60] width 14 height 14
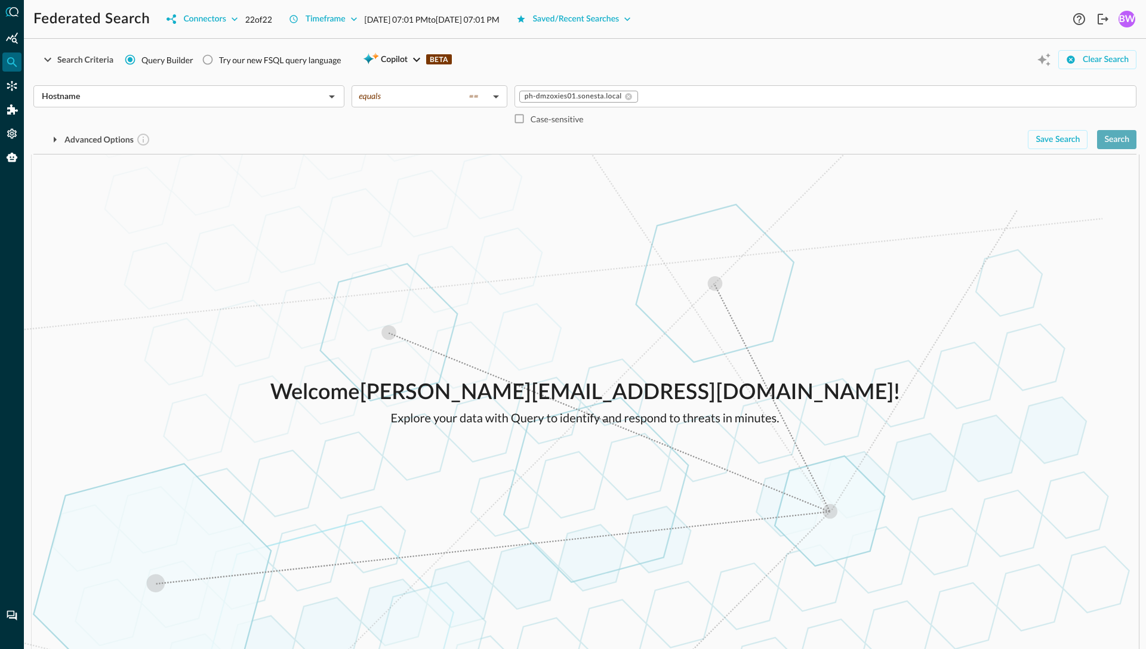
click at [1123, 131] on button "Search" at bounding box center [1116, 139] width 39 height 19
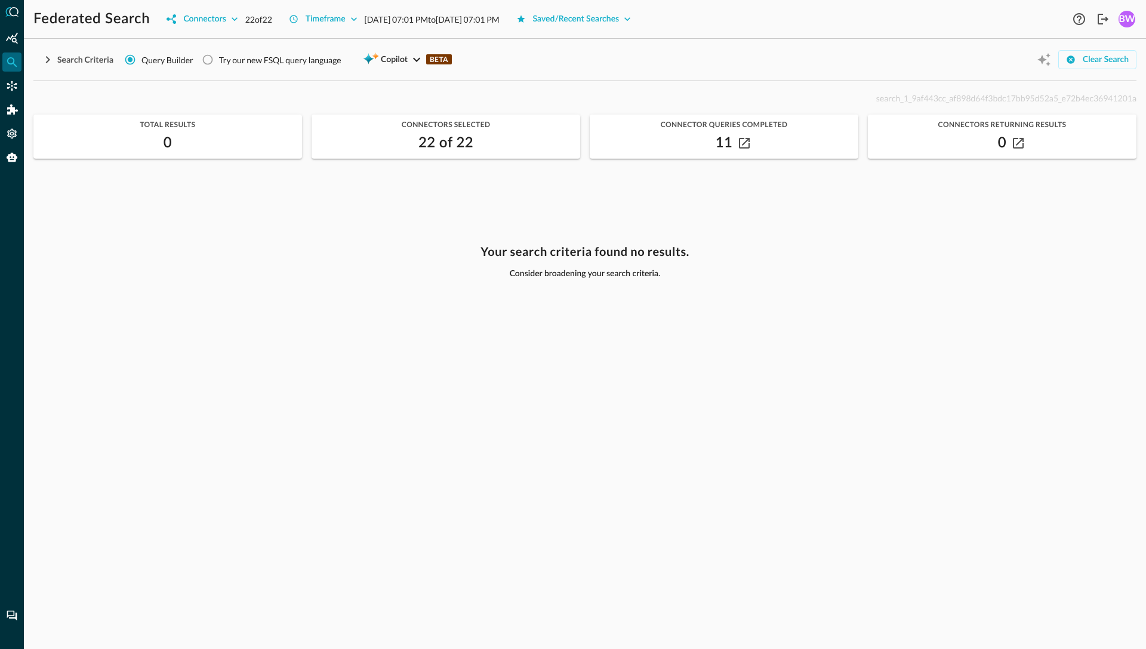
click at [47, 98] on div "search_1_9af443cc_af898d64f3bdc17bb95d52a5_e72b4ec36941201a" at bounding box center [584, 98] width 1103 height 14
click at [50, 58] on icon "button" at bounding box center [48, 60] width 14 height 14
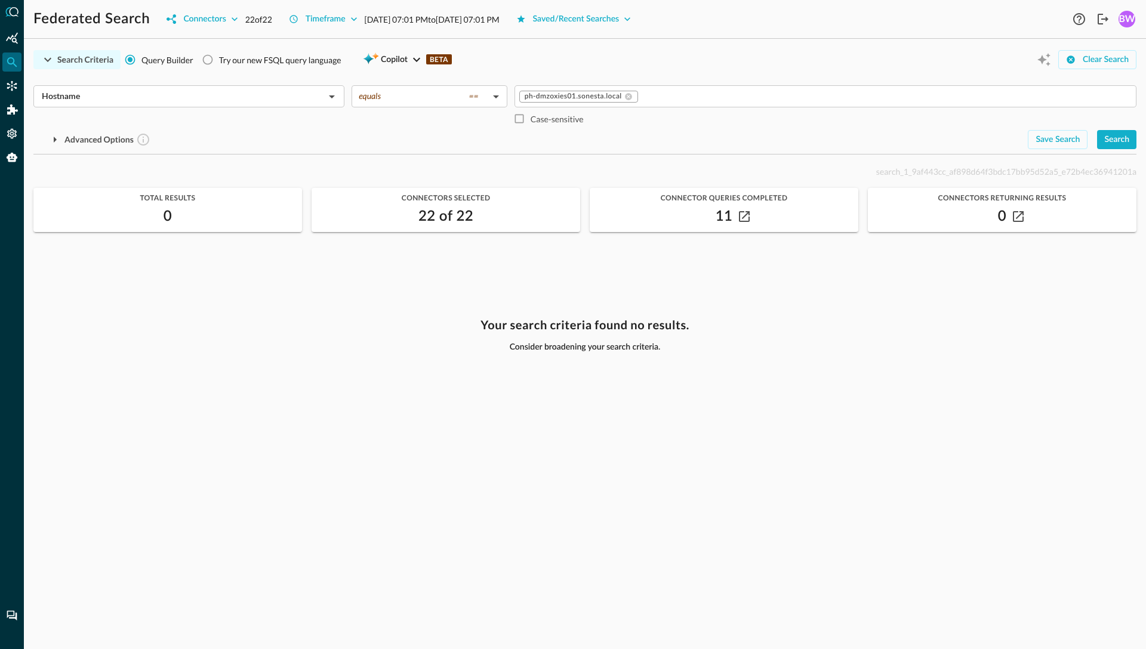
click at [977, 170] on span "search_1_9af443cc_af898d64f3bdc17bb95d52a5_e72b4ec36941201a" at bounding box center [1006, 172] width 260 height 10
copy p "search_1_9af443cc_af898d64f3bdc17bb95d52a5_e72b4ec36941201a"
click at [411, 103] on body "Federated Search Connectors 22 of 22 Timeframe [DATE] 07:01 PM to [DATE] 07:01 …" at bounding box center [573, 324] width 1146 height 649
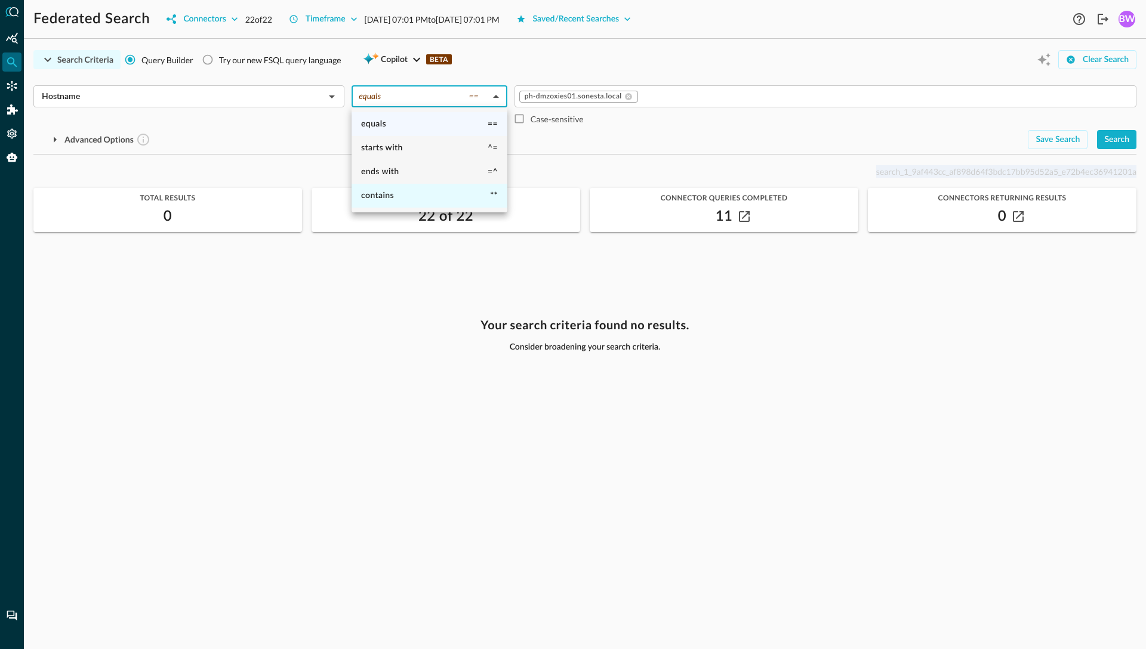
click at [375, 196] on span "contains" at bounding box center [377, 196] width 33 height 8
type input "contains"
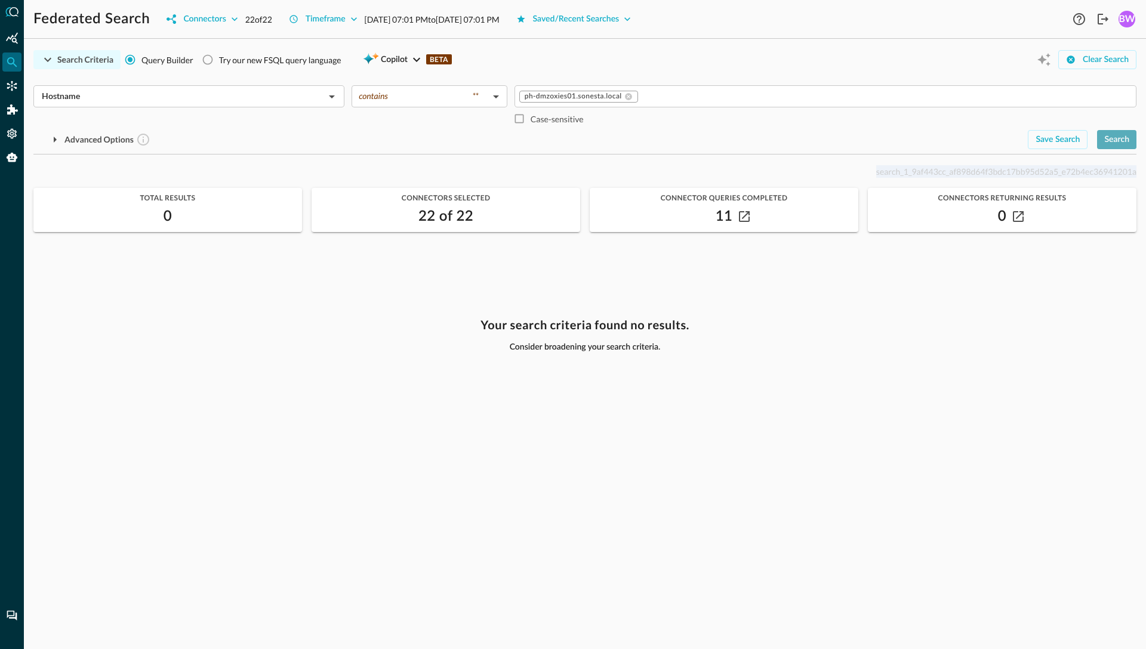
click at [1124, 140] on div "Search" at bounding box center [1116, 140] width 25 height 15
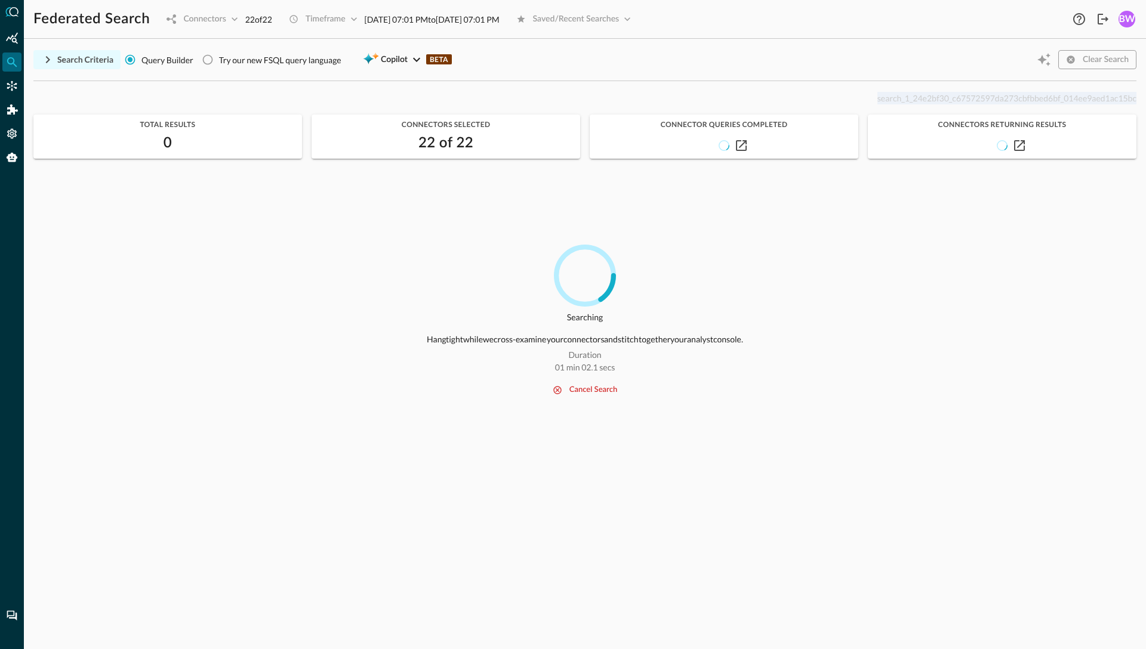
click at [47, 57] on icon "button" at bounding box center [48, 59] width 4 height 7
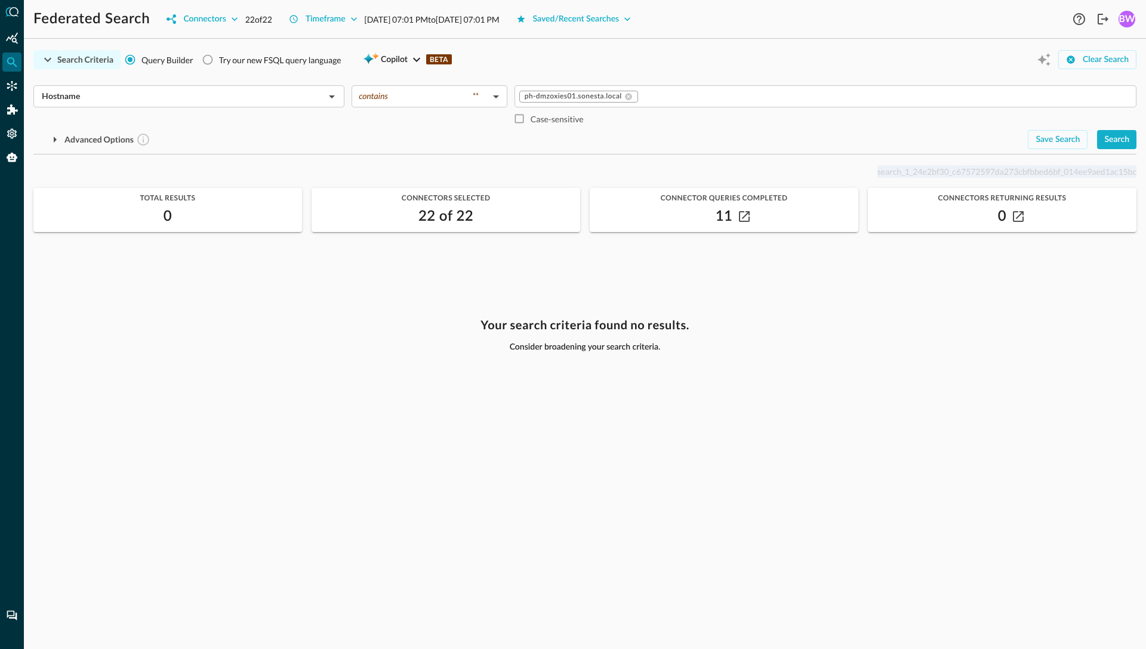
click at [922, 173] on span "search_1_24e2bf30_c67572597da273cbfbbed6bf_014ee9aed1ac15bc" at bounding box center [1006, 172] width 259 height 10
click at [925, 169] on span "search_1_24e2bf30_c67572597da273cbfbbed6bf_014ee9aed1ac15bc" at bounding box center [1006, 172] width 259 height 10
copy span "search_1_24e2bf30_c67572597da273cbfbbed6bf_014ee9aed1ac15bc"
click at [519, 121] on input "Case-sensitive" at bounding box center [519, 118] width 23 height 23
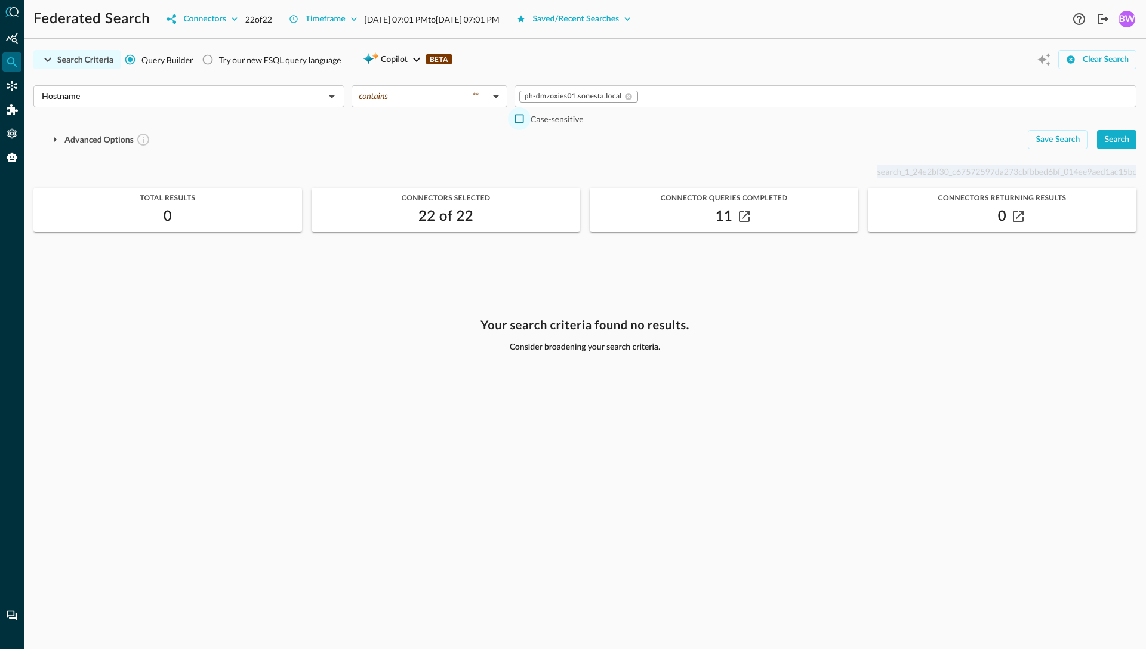
checkbox input "true"
click at [1117, 140] on div "Search" at bounding box center [1116, 140] width 25 height 15
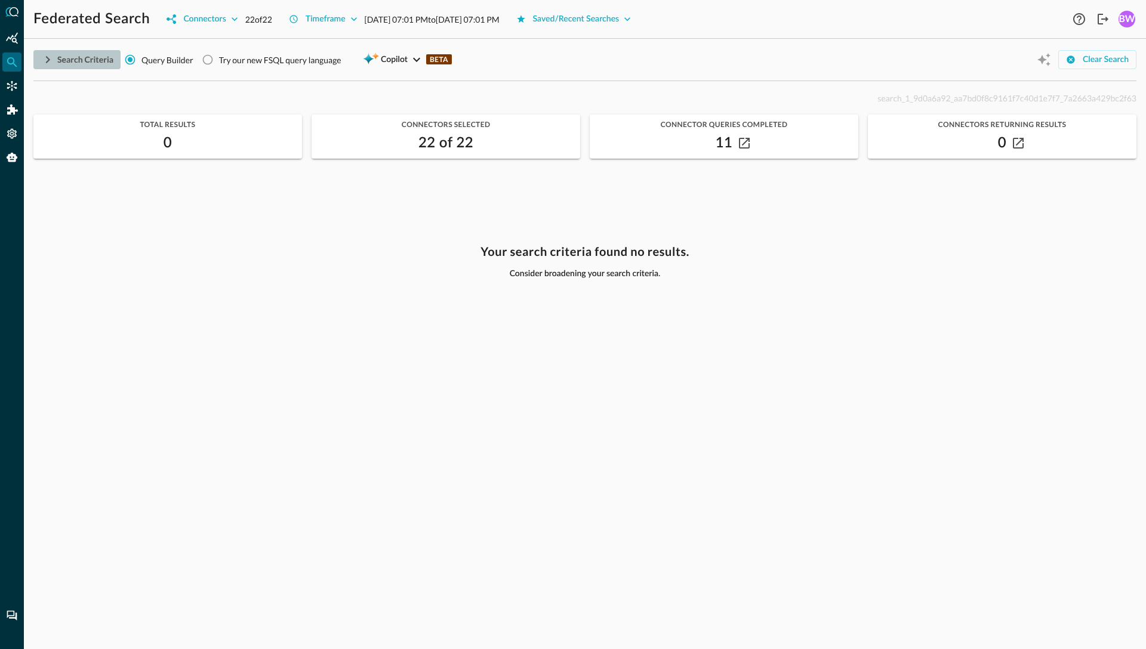
click at [47, 59] on icon "button" at bounding box center [48, 60] width 14 height 14
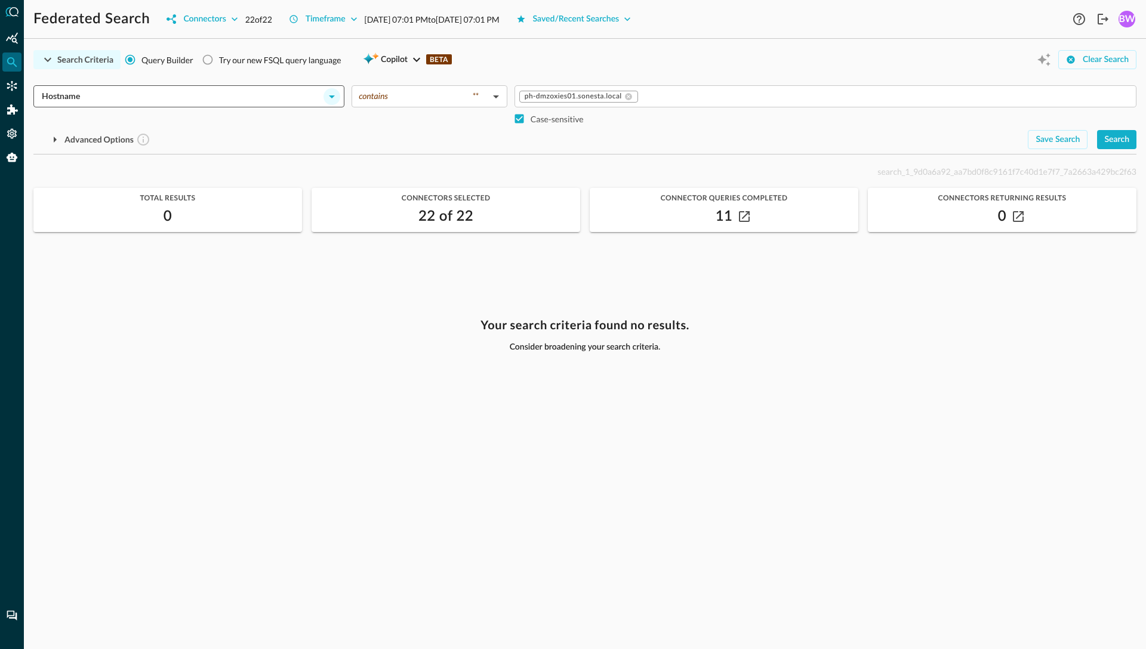
click at [335, 100] on icon "Open" at bounding box center [332, 97] width 14 height 14
